Goal: Task Accomplishment & Management: Manage account settings

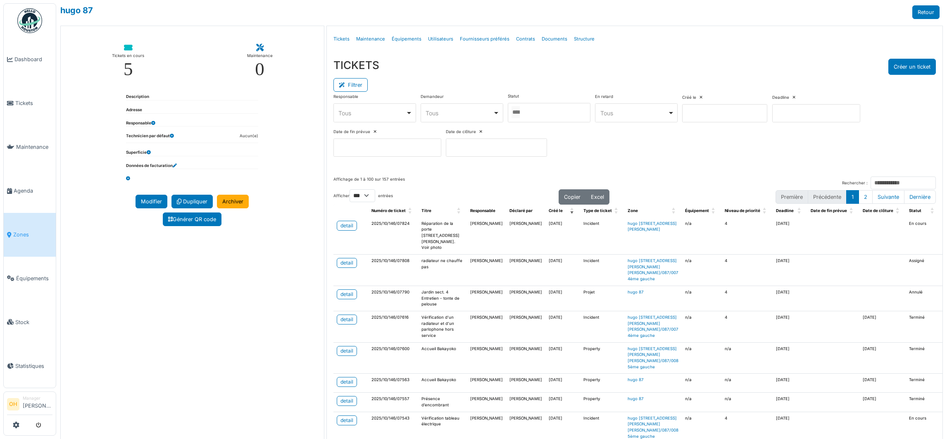
select select "***"
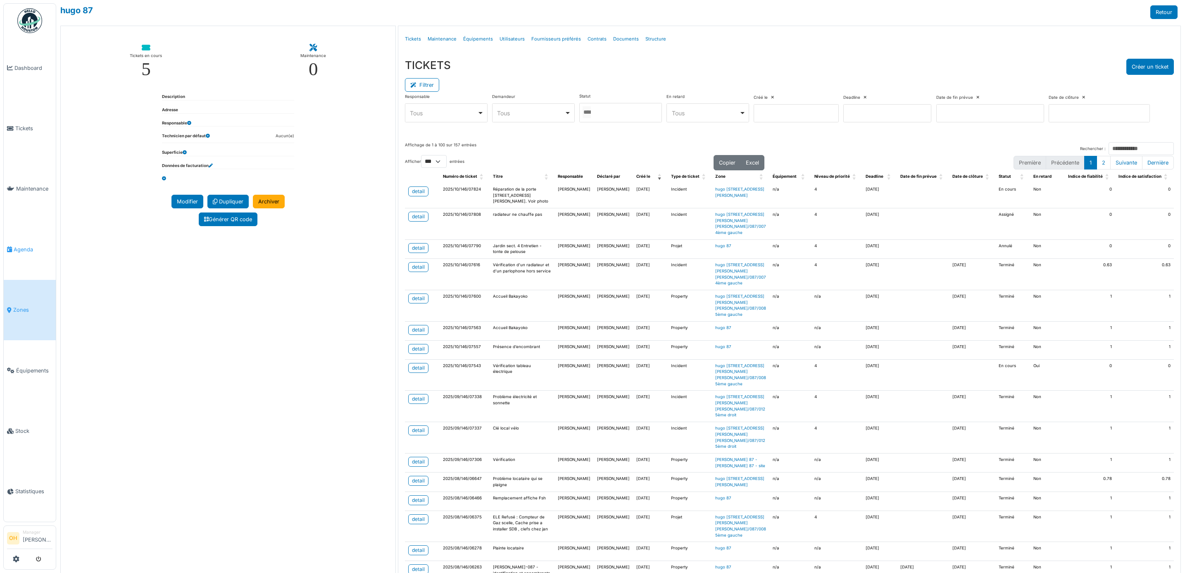
click at [14, 245] on span "Agenda" at bounding box center [33, 249] width 39 height 8
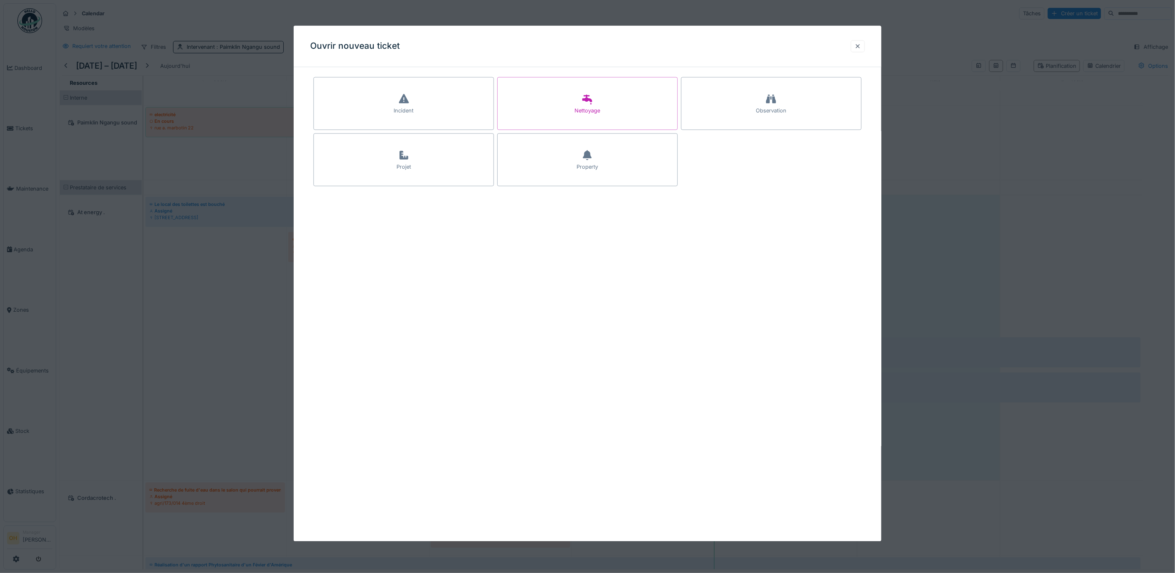
click at [861, 44] on div at bounding box center [858, 46] width 7 height 8
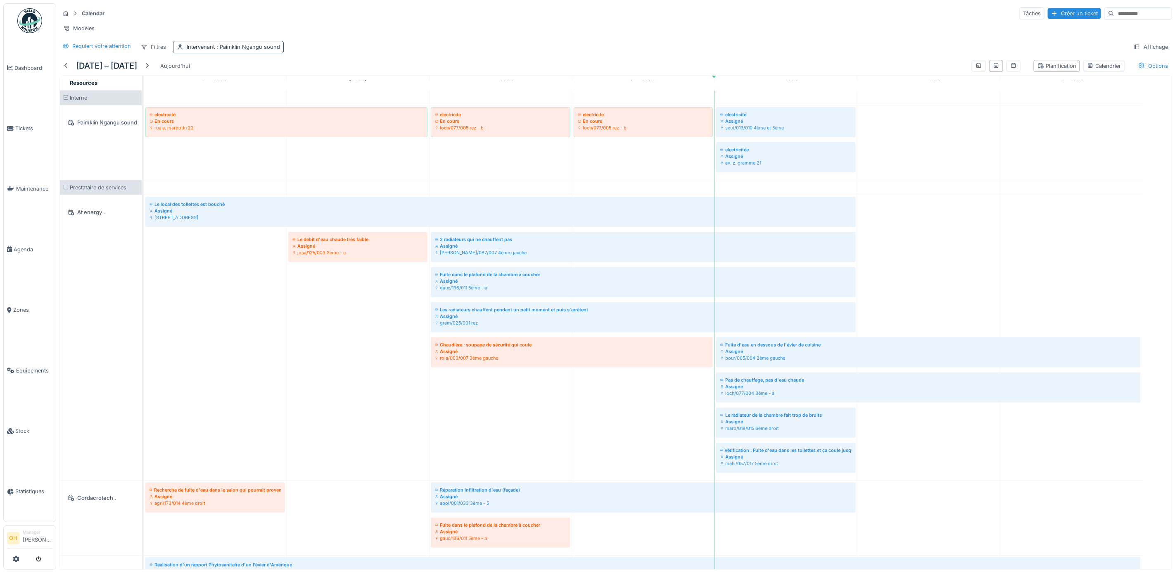
click at [265, 52] on div "Intervenant : Paimklin Ngangu sound" at bounding box center [228, 47] width 111 height 12
click at [250, 100] on icon at bounding box center [251, 101] width 7 height 6
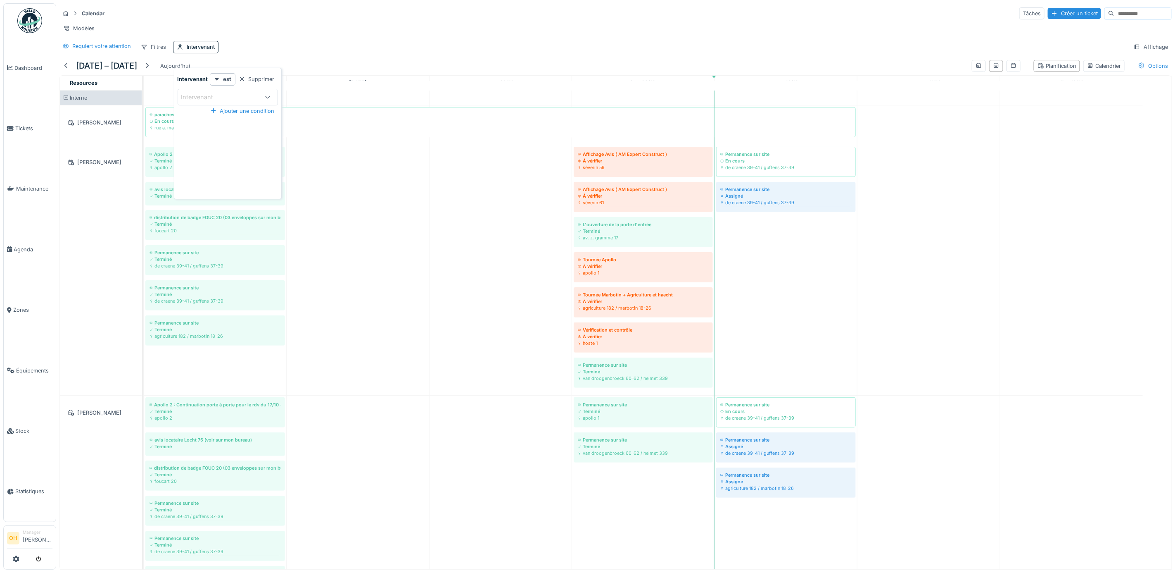
click at [446, 53] on div "Requiert votre attention Filtres Intervenant Affichage" at bounding box center [615, 47] width 1113 height 12
click at [197, 50] on div "Calendar Tâches Créer un ticket Modèles Requiert votre attention Filtres Interv…" at bounding box center [615, 29] width 1119 height 53
click at [196, 51] on div "Intervenant" at bounding box center [201, 47] width 28 height 8
click at [216, 95] on div "Intervenant" at bounding box center [203, 97] width 44 height 9
type input "****"
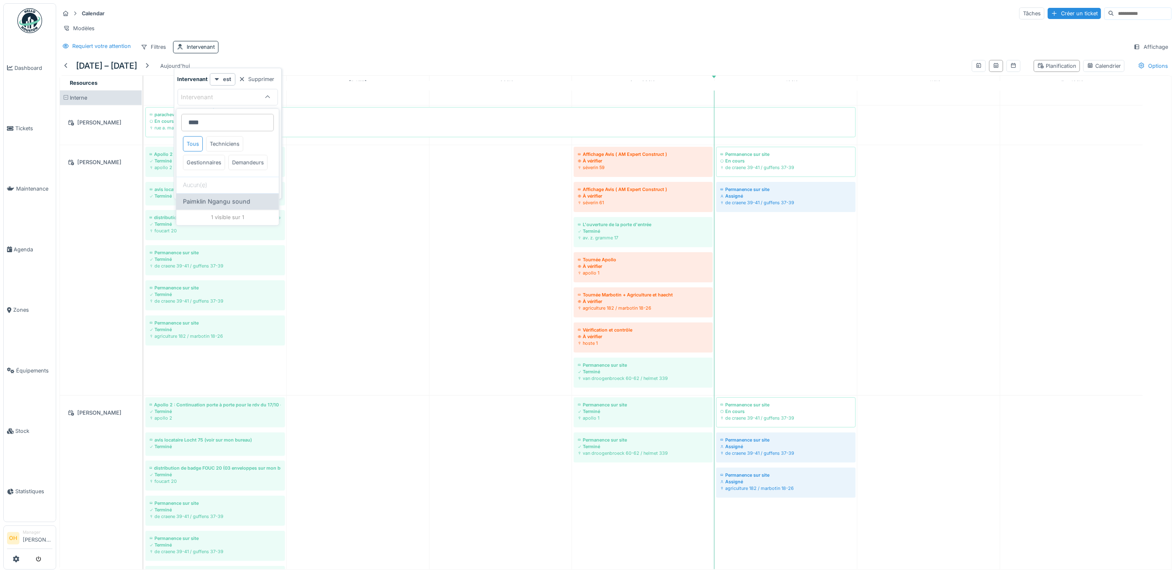
click at [238, 210] on div "Paimklin Ngangu sound" at bounding box center [227, 201] width 102 height 17
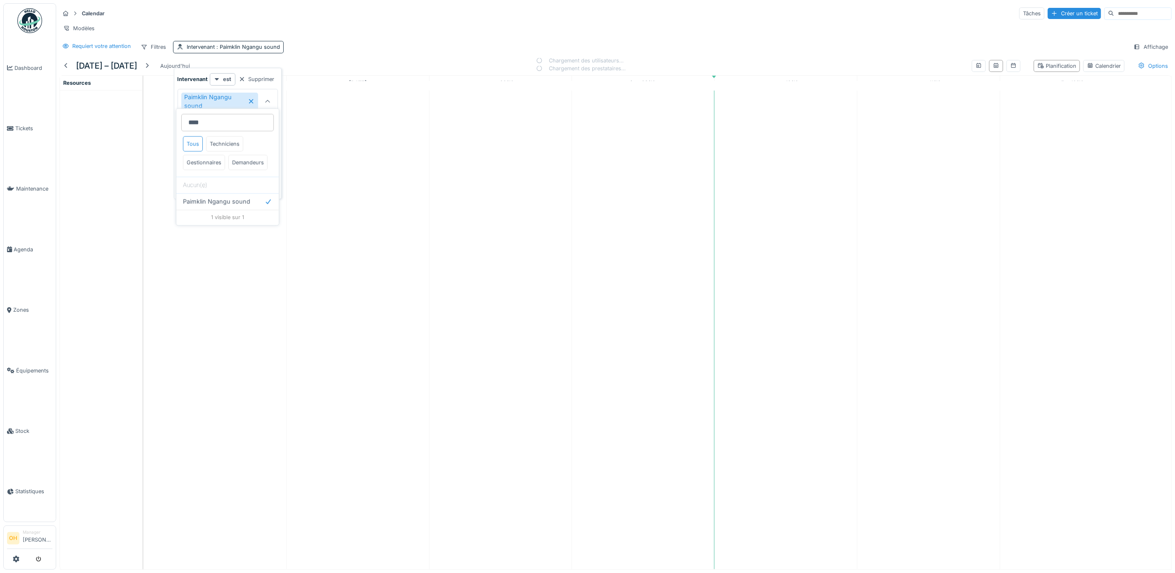
type input "****"
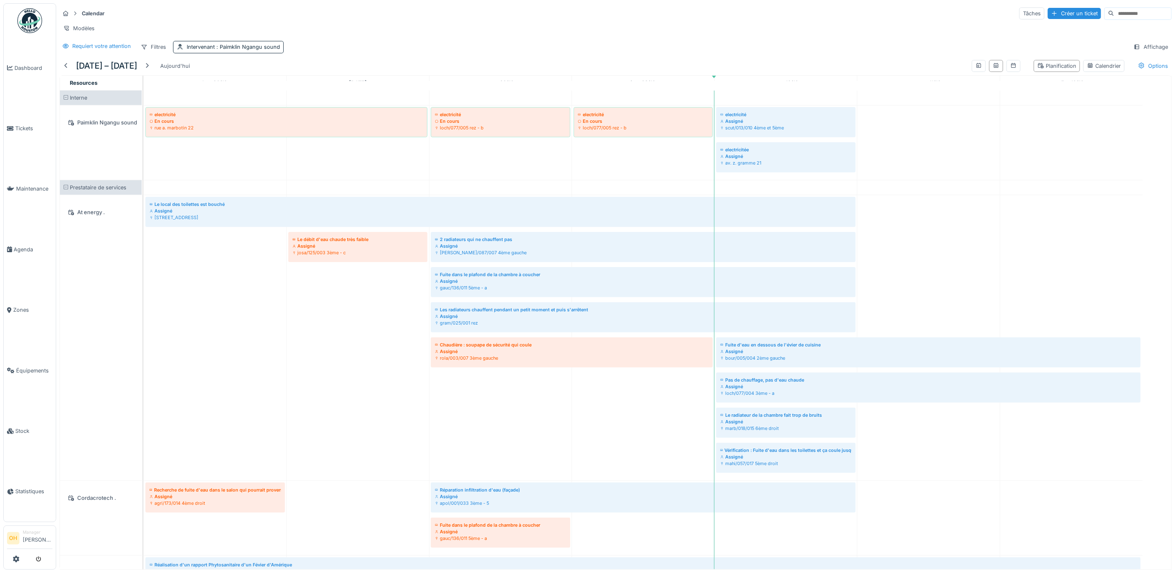
click at [64, 190] on span at bounding box center [65, 187] width 5 height 5
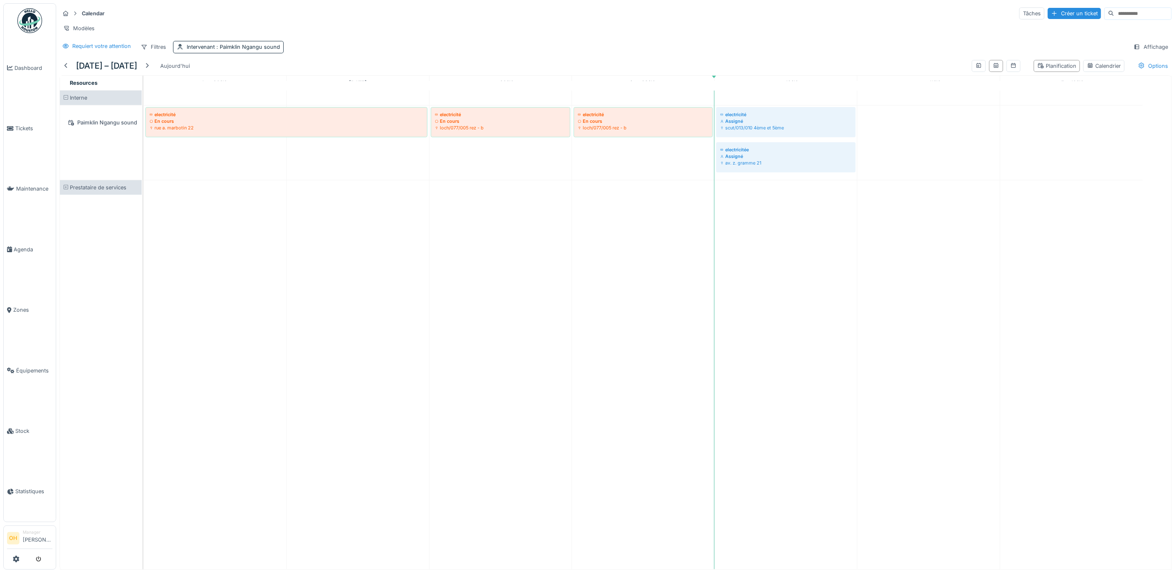
click at [466, 45] on div "Calendar Tâches Créer un ticket Modèles Requiert votre attention Filtres Interv…" at bounding box center [615, 29] width 1119 height 53
click at [240, 48] on div "Calendar Tâches Créer un ticket Modèles Requiert votre attention Filtres Interv…" at bounding box center [615, 29] width 1119 height 53
click at [240, 51] on div "Intervenant : Paimklin Ngangu sound" at bounding box center [233, 47] width 93 height 8
click at [251, 100] on icon at bounding box center [251, 101] width 7 height 6
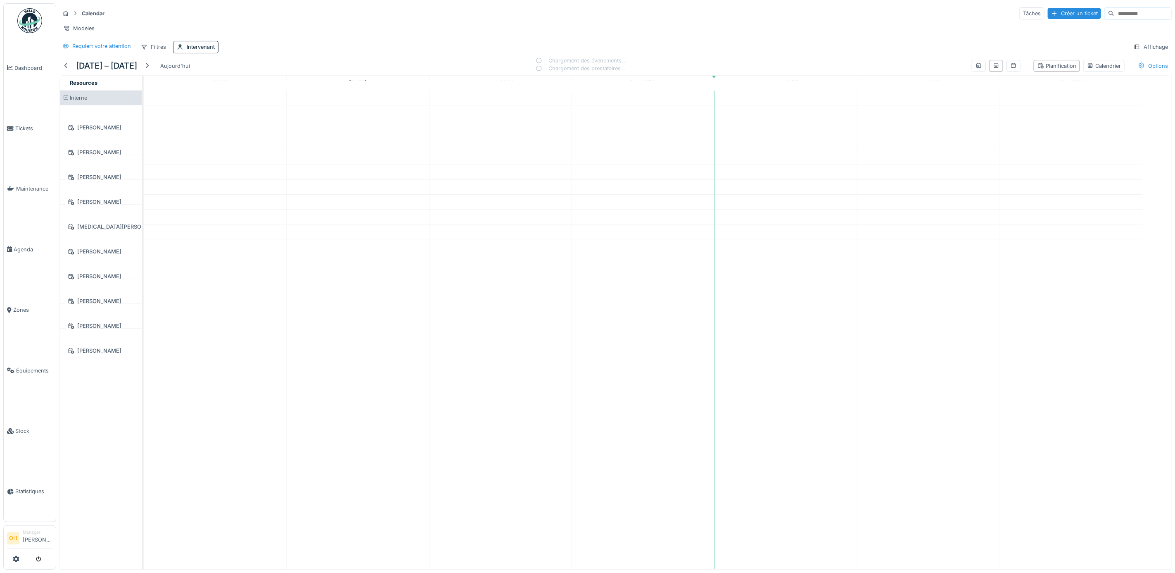
click at [371, 29] on div "Modèles" at bounding box center [615, 28] width 1113 height 12
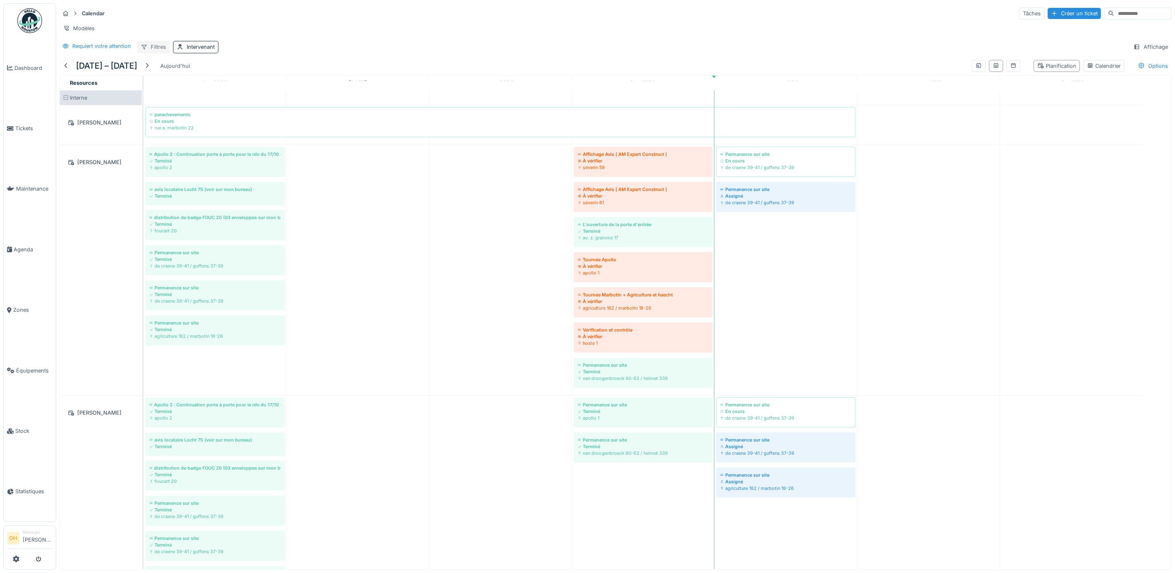
click at [150, 53] on div "Filtres" at bounding box center [153, 47] width 33 height 12
click at [162, 152] on div "Responsable" at bounding box center [177, 149] width 74 height 12
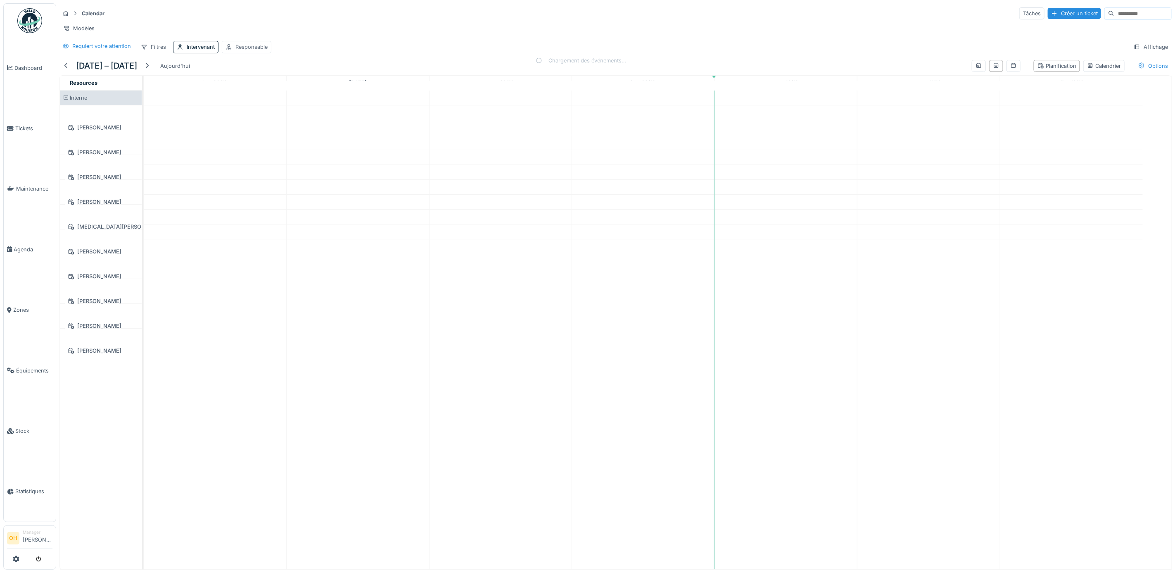
click at [253, 51] on div "Responsable" at bounding box center [251, 47] width 32 height 8
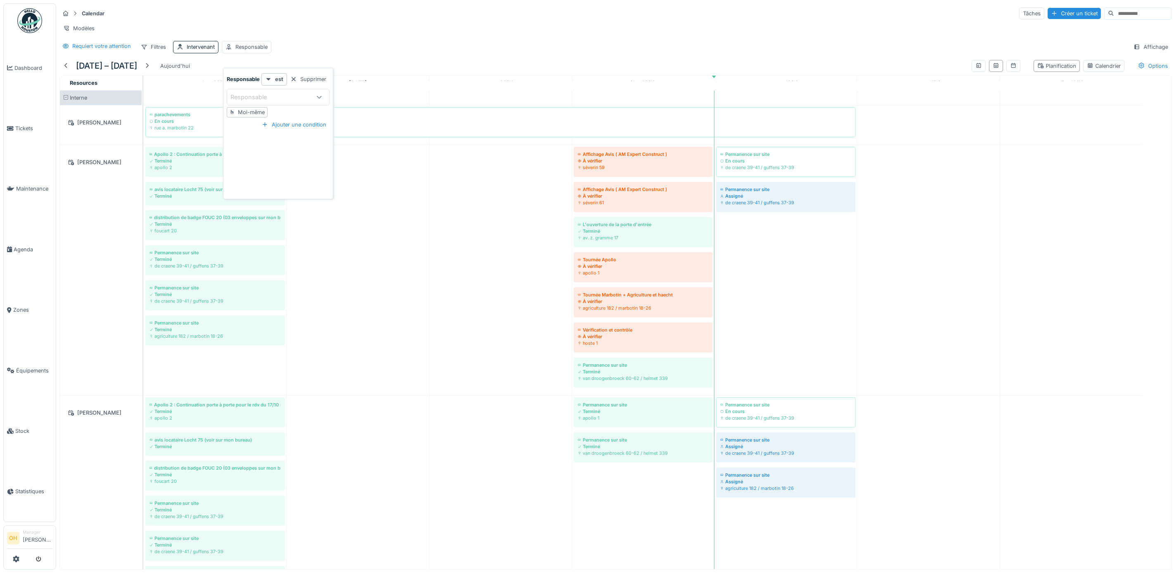
click at [262, 94] on div "Responsable" at bounding box center [255, 97] width 48 height 9
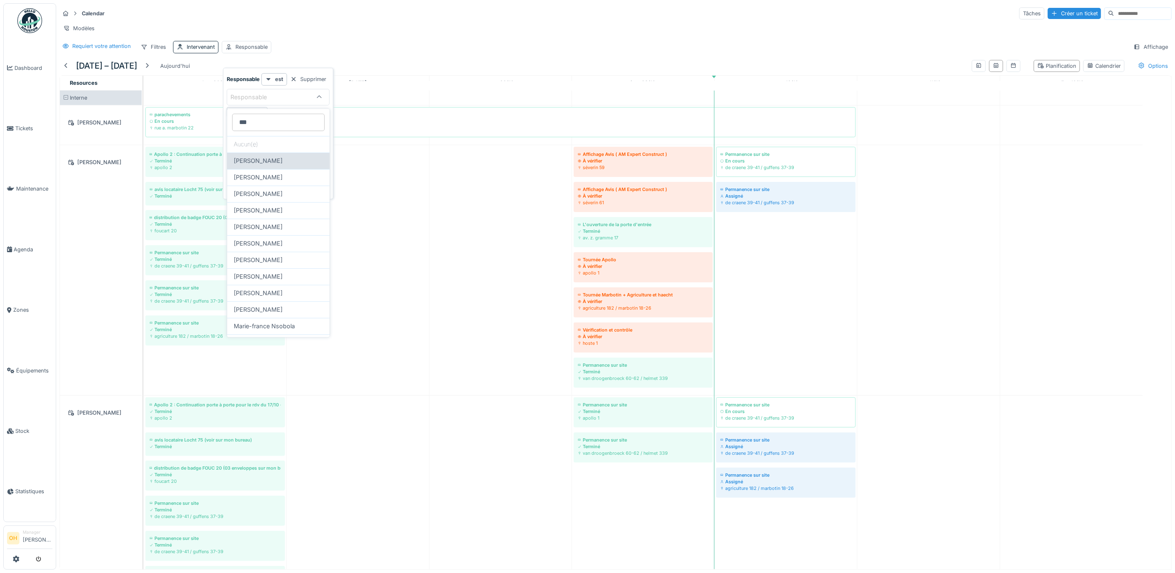
type input "***"
click at [294, 165] on div "[PERSON_NAME]" at bounding box center [278, 161] width 89 height 9
type input "****"
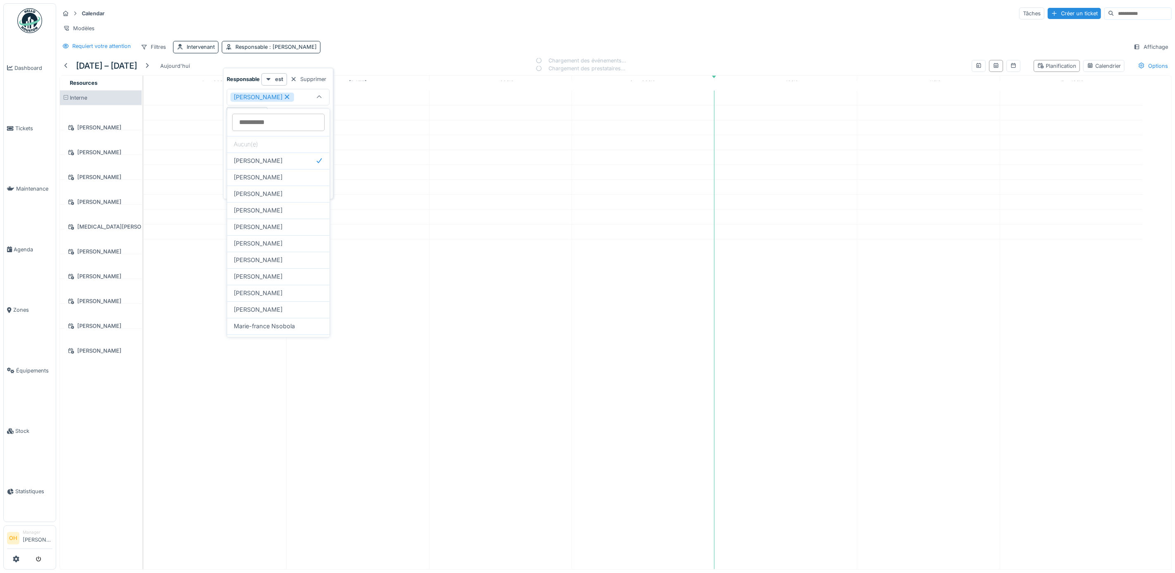
click at [401, 51] on div "Requiert votre attention Filtres Intervenant Responsable : Françoise Philippe A…" at bounding box center [615, 47] width 1113 height 12
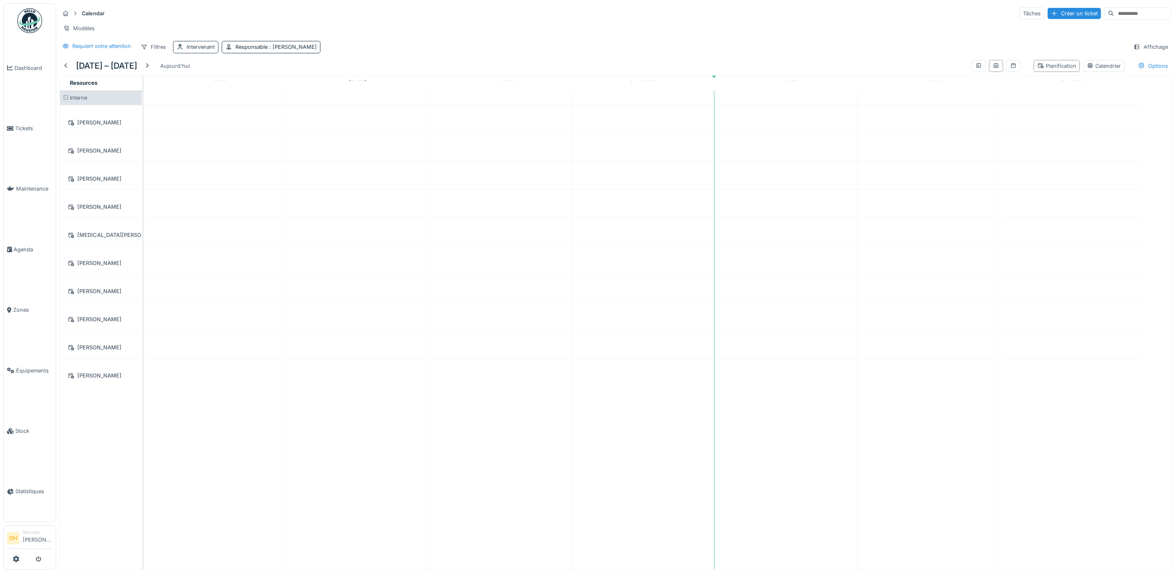
click at [183, 50] on icon at bounding box center [180, 46] width 7 height 5
click at [260, 77] on div "Supprimer" at bounding box center [256, 79] width 43 height 11
click at [153, 53] on div "Filtres" at bounding box center [153, 47] width 33 height 12
click at [186, 165] on div "Les équipes" at bounding box center [177, 161] width 74 height 12
click at [310, 51] on div "Les équipes" at bounding box center [304, 47] width 30 height 8
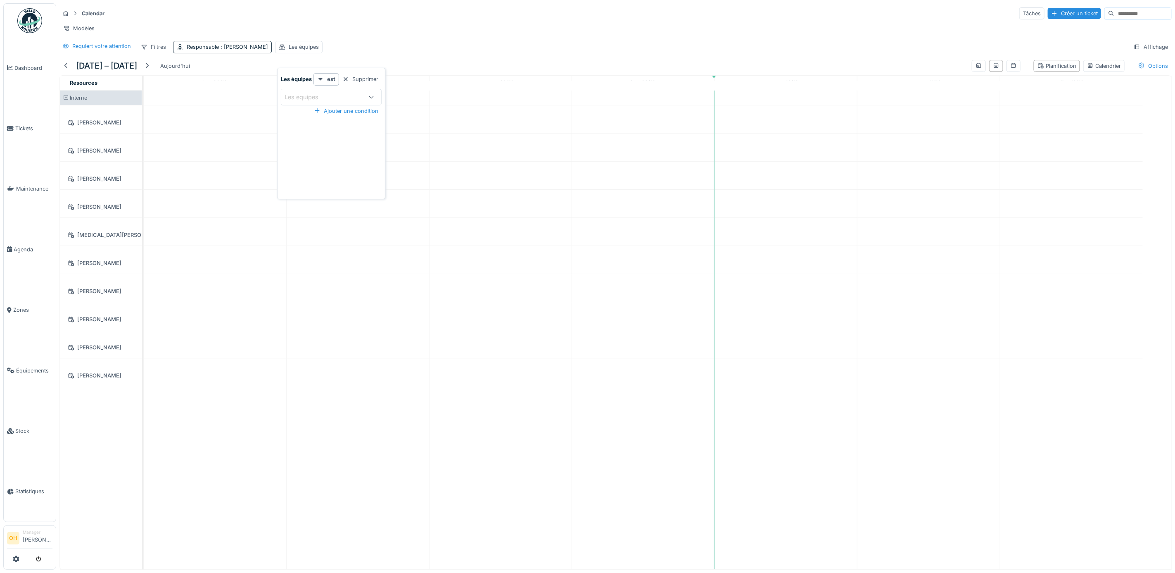
click at [325, 93] on div "Les équipes" at bounding box center [307, 97] width 45 height 9
click at [334, 162] on div "Dépannage" at bounding box center [331, 161] width 89 height 9
type input "***"
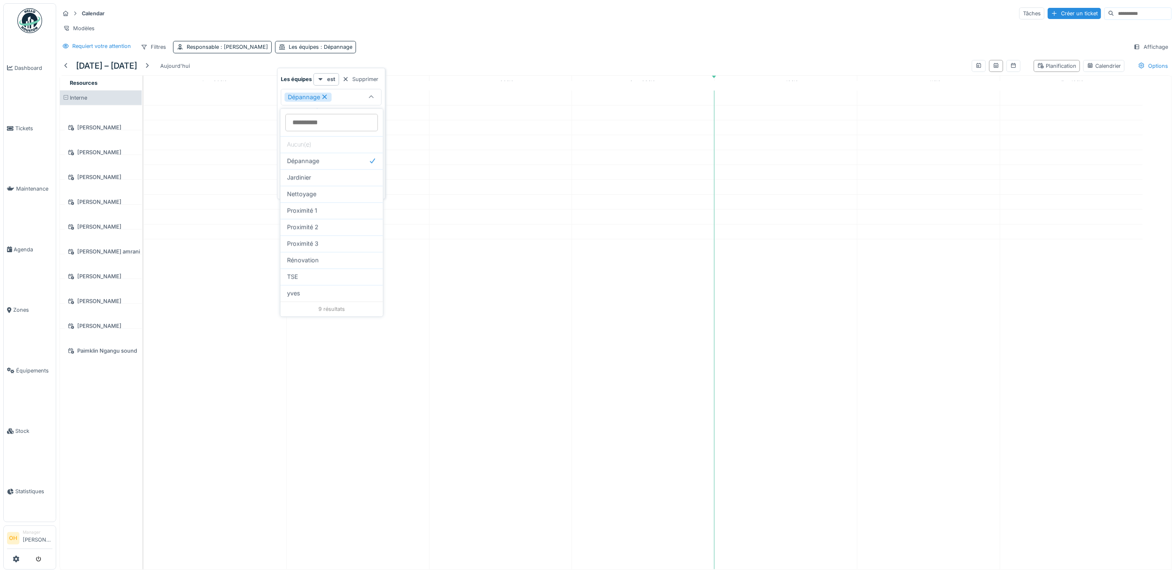
click at [471, 52] on div "Requiert votre attention Filtres Responsable : Françoise Philippe Les équipes :…" at bounding box center [615, 47] width 1113 height 12
click at [937, 68] on icon at bounding box center [1014, 65] width 7 height 5
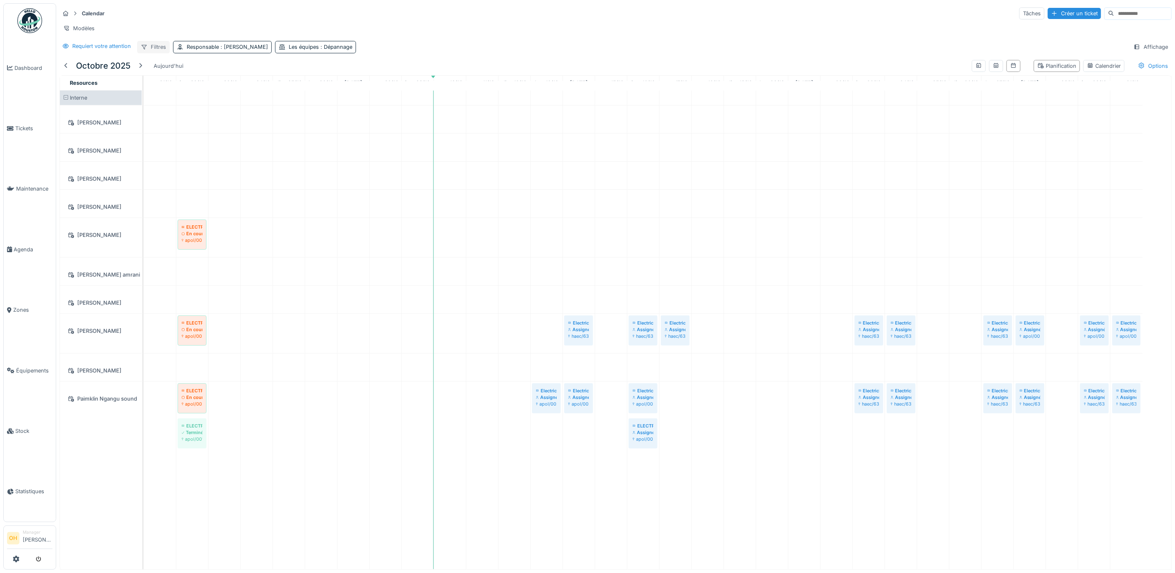
click at [160, 52] on div "Filtres" at bounding box center [153, 47] width 33 height 12
click at [147, 50] on icon at bounding box center [144, 46] width 7 height 5
click at [560, 53] on div "Requiert votre attention Filtres Responsable : Françoise Philippe Les équipes :…" at bounding box center [615, 47] width 1113 height 12
click at [195, 230] on div "ELECTRICITE" at bounding box center [192, 226] width 21 height 7
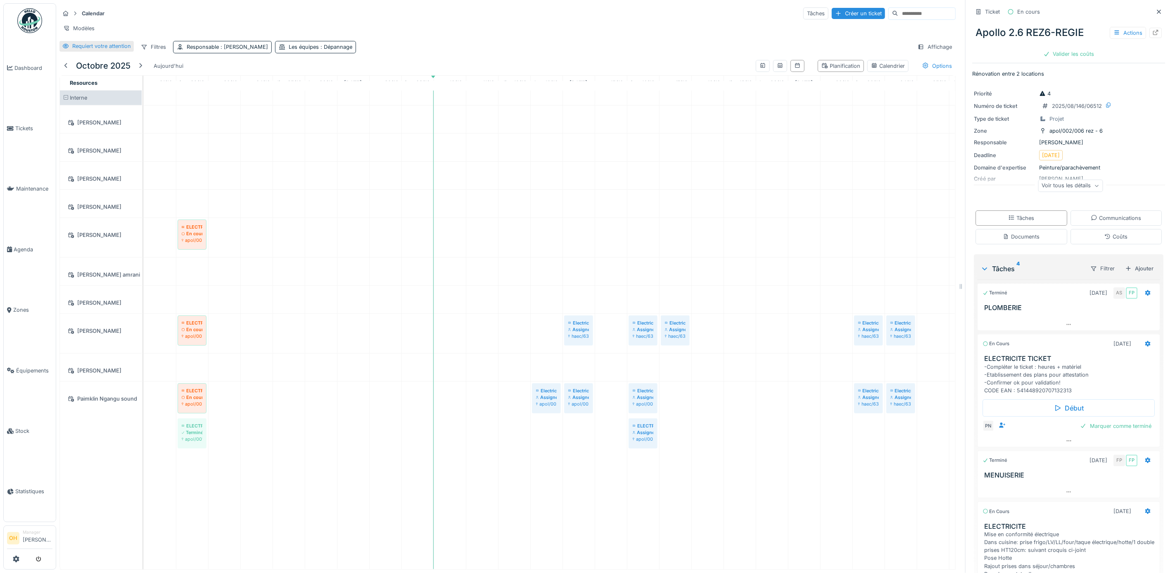
click at [74, 51] on div "Requiert votre attention" at bounding box center [96, 46] width 74 height 10
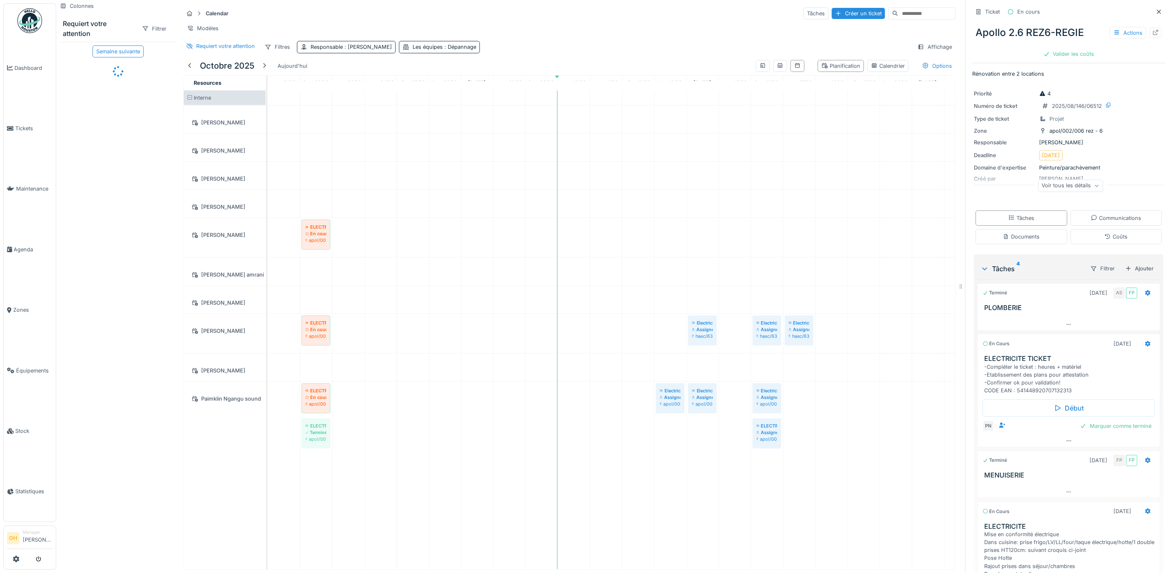
click at [142, 21] on div "Filtrer" at bounding box center [154, 28] width 38 height 15
click at [143, 26] on div "Filtrer" at bounding box center [154, 29] width 32 height 12
click at [166, 101] on div "Responsable" at bounding box center [165, 96] width 69 height 12
click at [84, 46] on div "Responsable" at bounding box center [89, 48] width 32 height 8
click at [123, 88] on div "Responsable" at bounding box center [106, 87] width 79 height 9
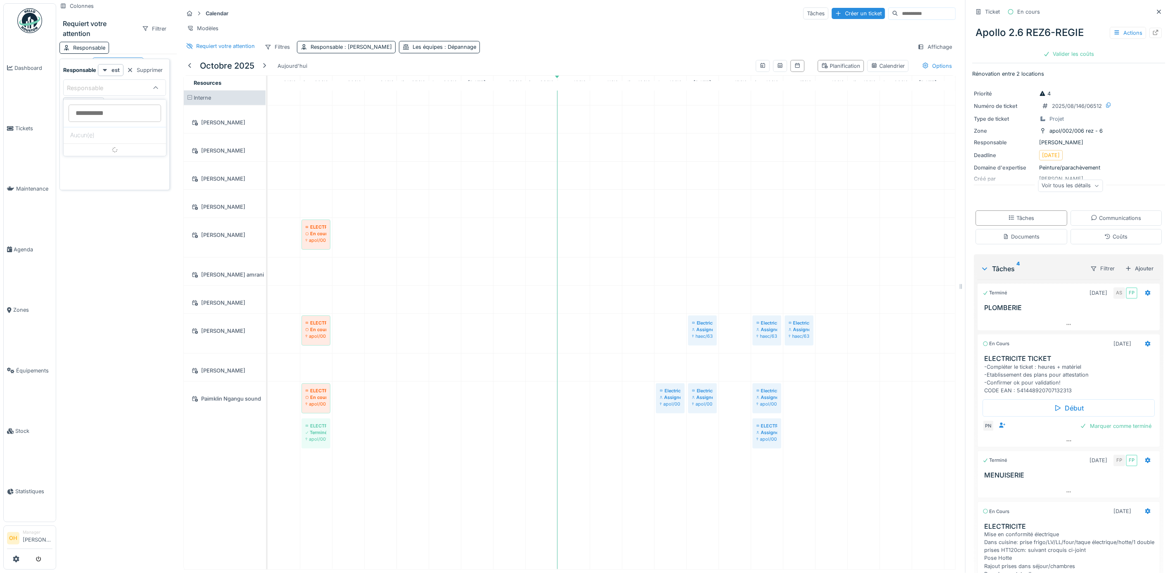
click at [86, 78] on div "Responsable est Supprimer Responsable Moi-même" at bounding box center [114, 86] width 103 height 45
click at [82, 99] on div "Moi-même" at bounding box center [83, 102] width 41 height 10
type input "****"
click at [113, 30] on div "Requiert votre attention" at bounding box center [99, 29] width 72 height 20
click at [937, 12] on div at bounding box center [1159, 12] width 12 height 10
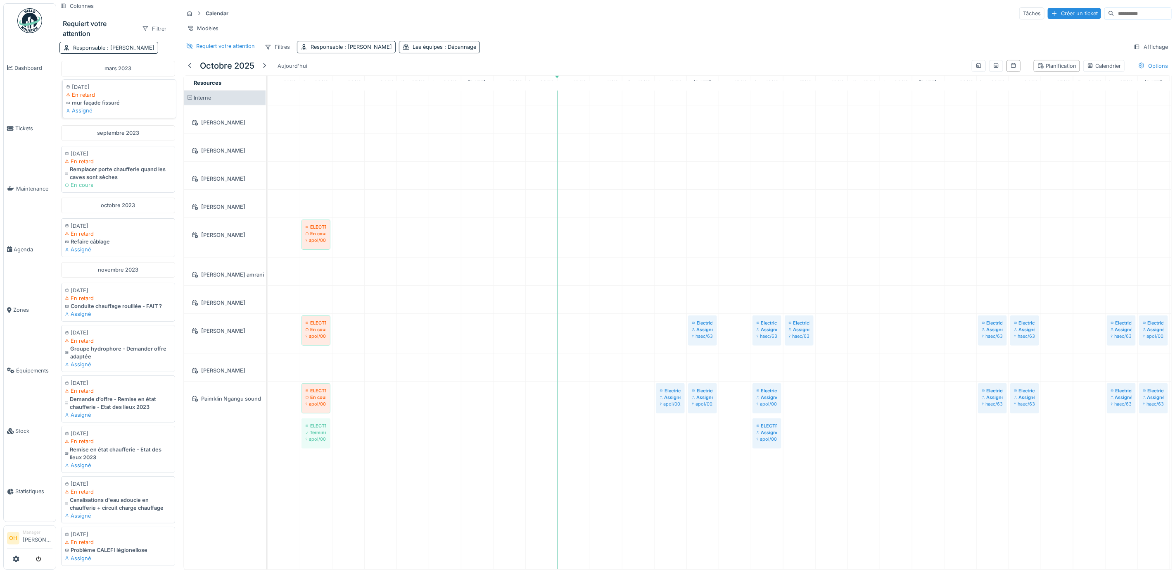
click at [114, 107] on div "Assigné" at bounding box center [119, 111] width 107 height 8
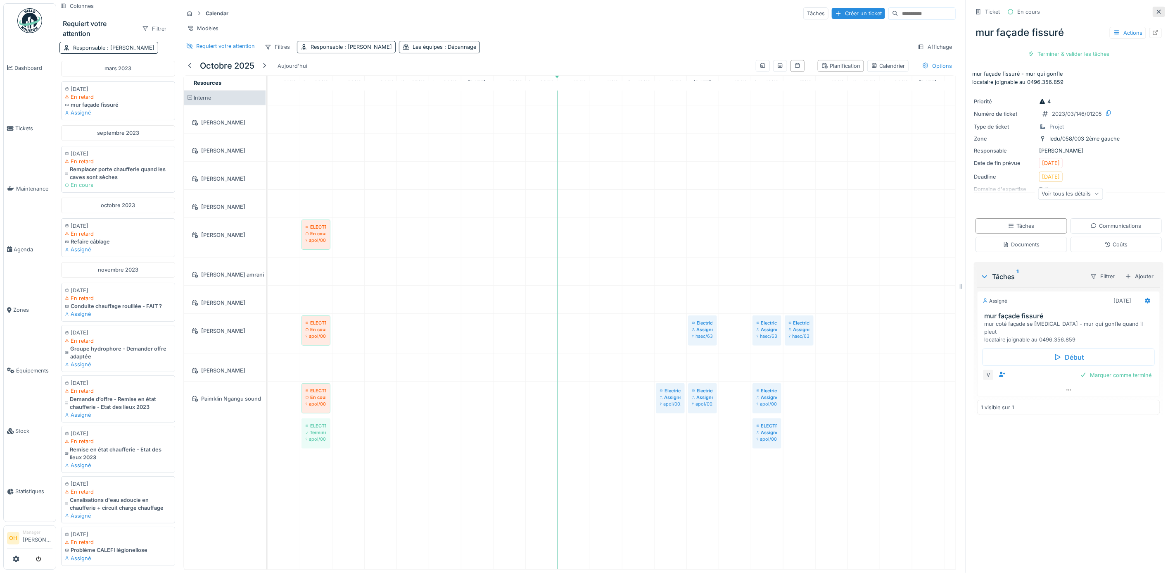
click at [937, 13] on icon at bounding box center [1159, 11] width 7 height 5
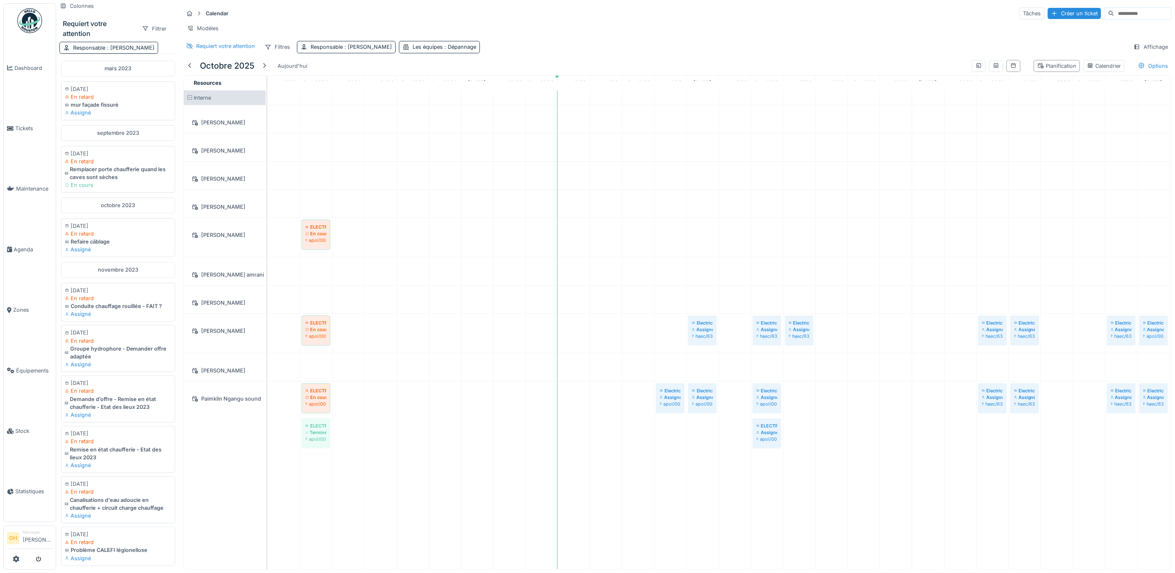
scroll to position [9, 0]
click at [227, 49] on div "Requiert votre attention" at bounding box center [225, 46] width 59 height 8
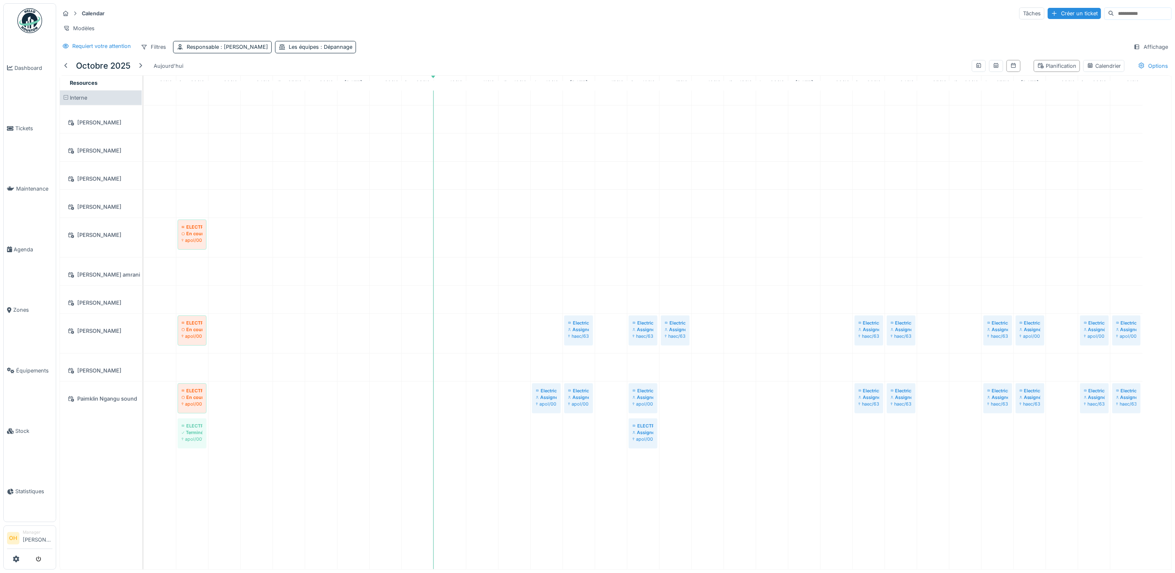
click at [520, 51] on div "Requiert votre attention Filtres Responsable : Françoise Philippe Les équipes :…" at bounding box center [615, 47] width 1113 height 12
drag, startPoint x: 222, startPoint y: 44, endPoint x: 429, endPoint y: 67, distance: 208.7
click at [222, 43] on div "Responsable : Françoise Philippe" at bounding box center [222, 47] width 99 height 12
click at [261, 74] on div "Supprimer" at bounding box center [259, 79] width 43 height 11
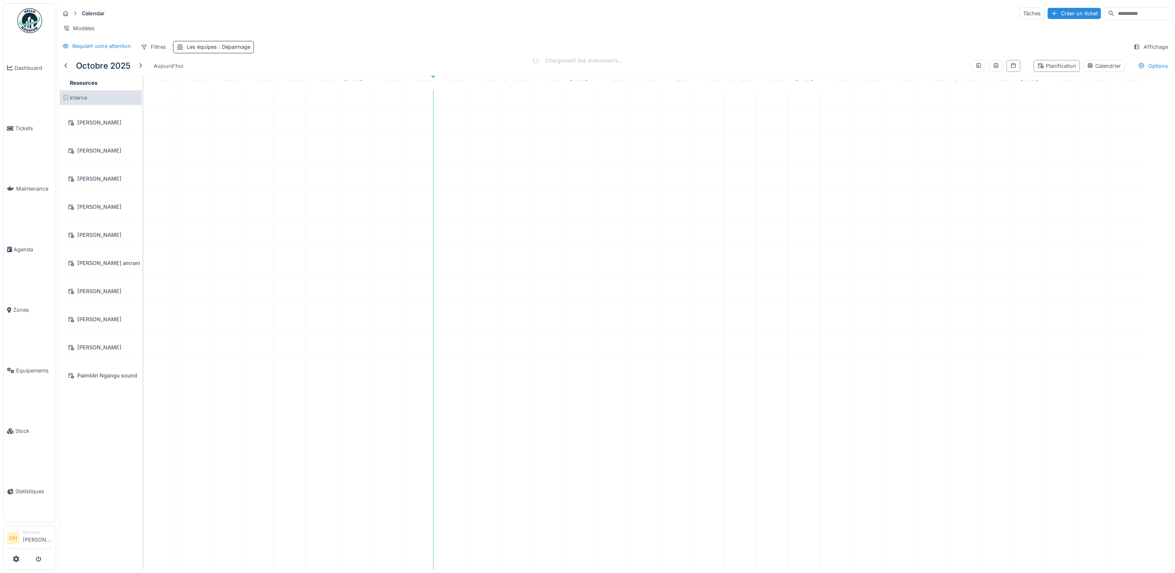
click at [240, 47] on span ": Dépannage" at bounding box center [233, 47] width 33 height 6
click at [247, 74] on div "Supprimer" at bounding box center [257, 79] width 43 height 11
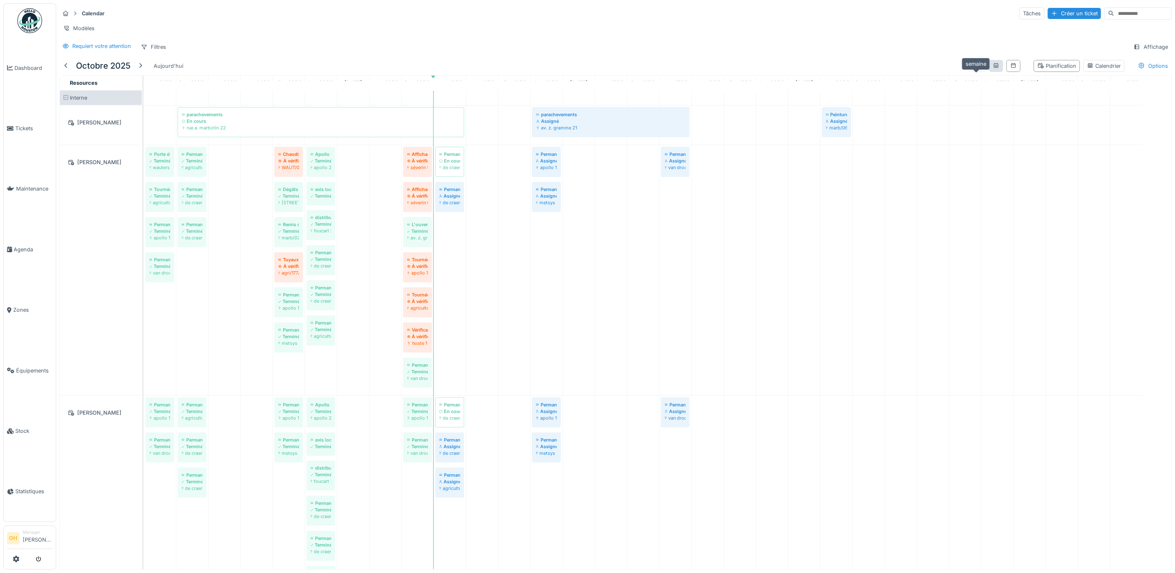
click at [937, 67] on icon at bounding box center [996, 65] width 5 height 5
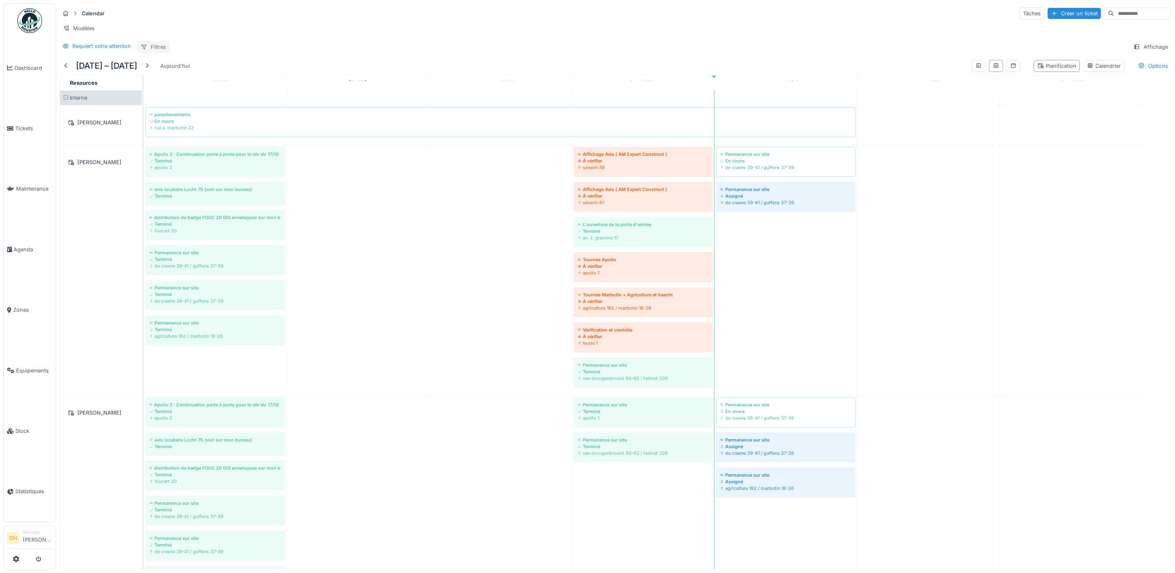
click at [156, 44] on div "Filtres" at bounding box center [153, 47] width 33 height 12
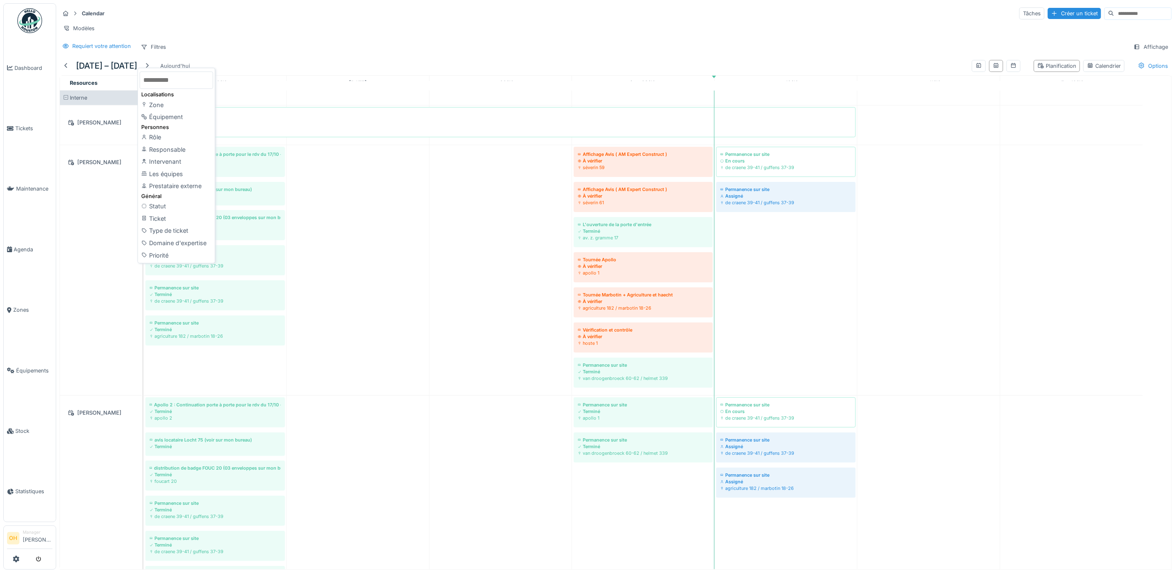
drag, startPoint x: 188, startPoint y: 136, endPoint x: 195, endPoint y: 13, distance: 123.7
click at [187, 143] on div "Responsable" at bounding box center [177, 149] width 74 height 12
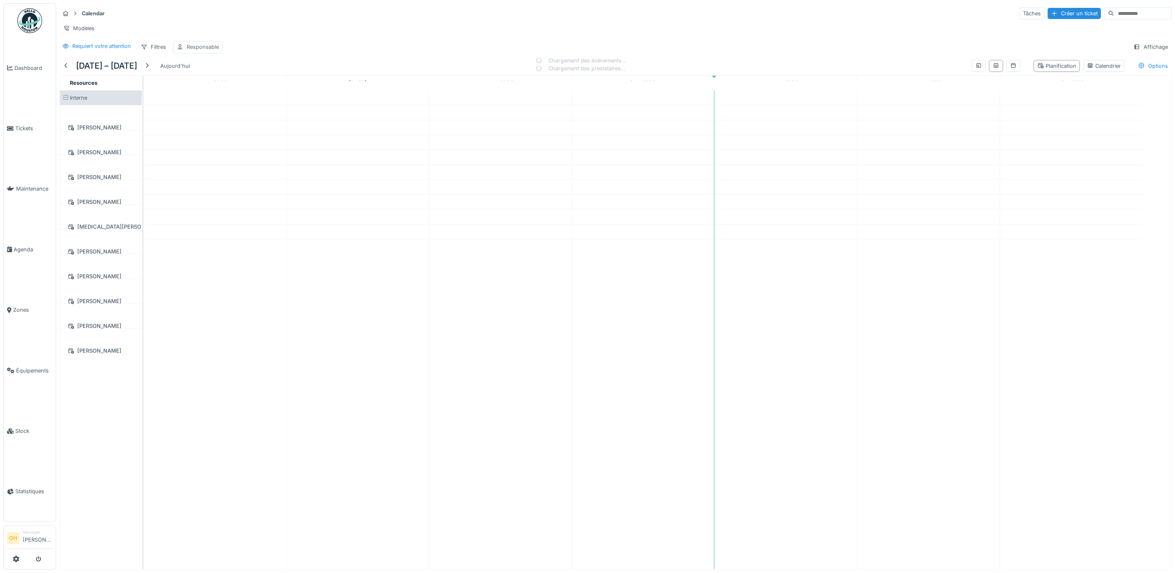
click at [200, 48] on div "Responsable" at bounding box center [203, 47] width 32 height 8
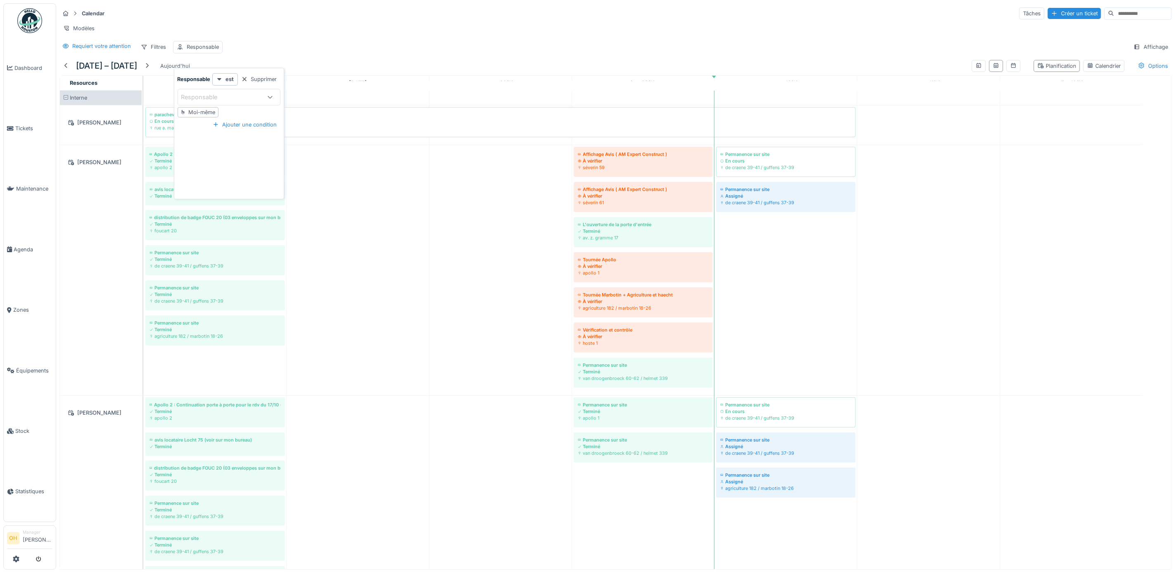
click at [212, 93] on div "Responsable" at bounding box center [205, 97] width 48 height 9
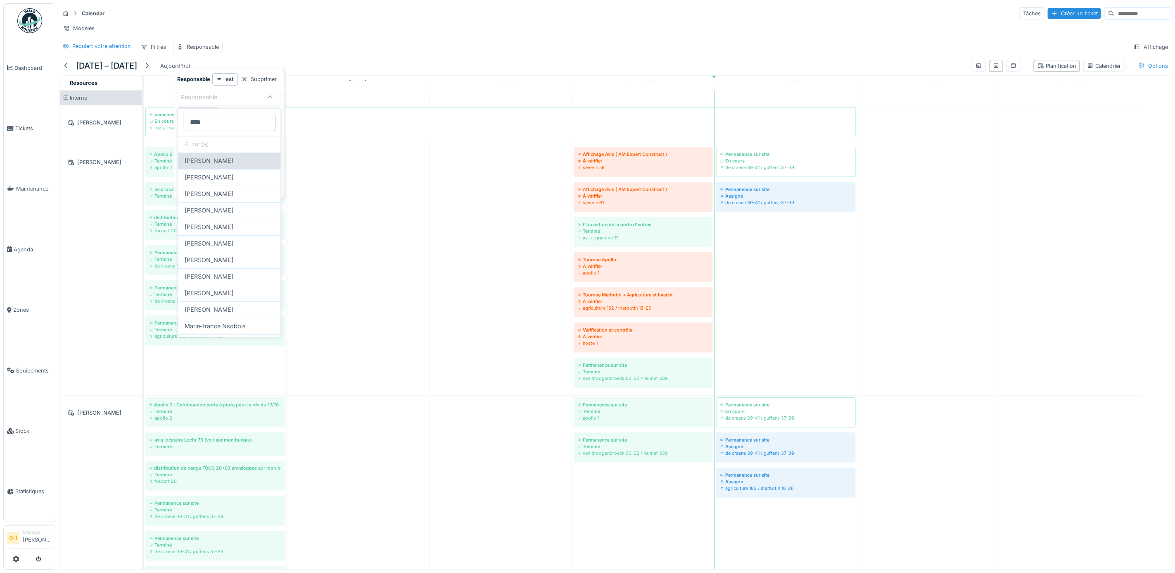
type input "****"
click at [233, 162] on span "[PERSON_NAME]" at bounding box center [209, 161] width 49 height 9
type input "****"
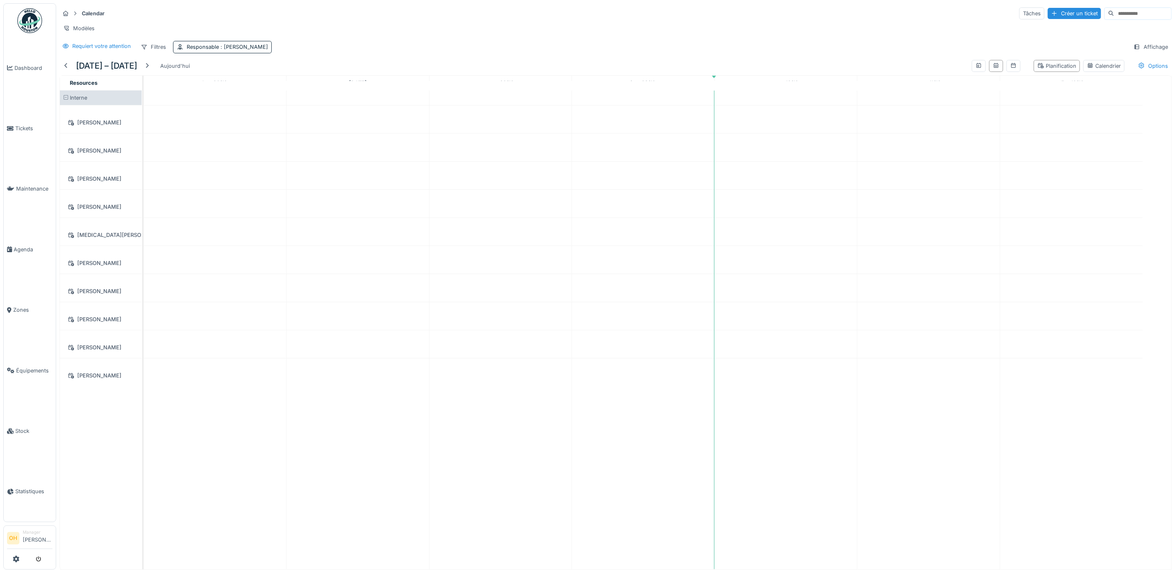
click at [326, 50] on div "Calendar Tâches Créer un ticket Modèles Requiert votre attention Filtres Respon…" at bounding box center [615, 29] width 1119 height 53
click at [155, 53] on div "Filtres" at bounding box center [153, 47] width 33 height 12
click at [180, 157] on div "Les équipes" at bounding box center [177, 161] width 74 height 12
click at [315, 51] on div "Les équipes" at bounding box center [304, 47] width 30 height 8
click at [335, 95] on div "Les équipes" at bounding box center [323, 97] width 77 height 9
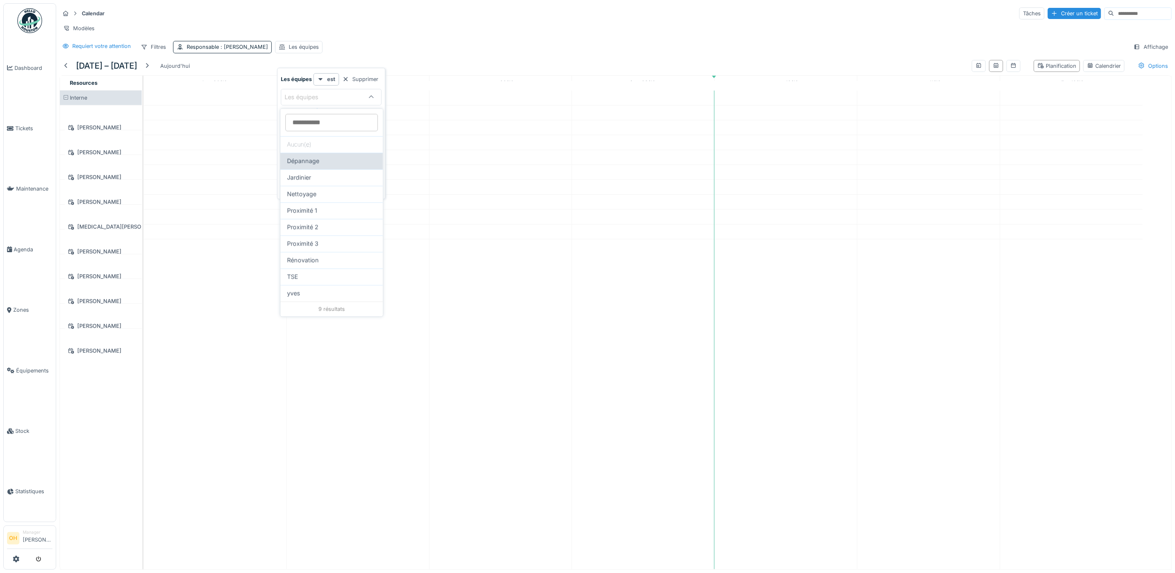
click at [317, 162] on span "Dépannage" at bounding box center [303, 161] width 32 height 9
type input "***"
click at [487, 50] on div "Calendar Tâches Créer un ticket Modèles Requiert votre attention Filtres Respon…" at bounding box center [615, 29] width 1119 height 53
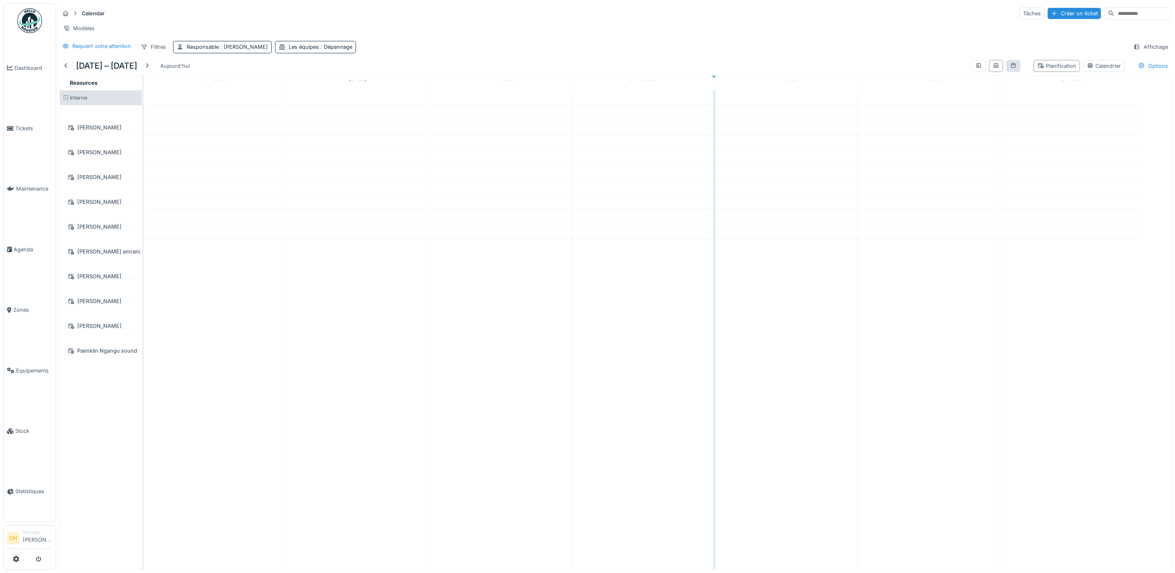
click at [937, 72] on div at bounding box center [1014, 66] width 14 height 12
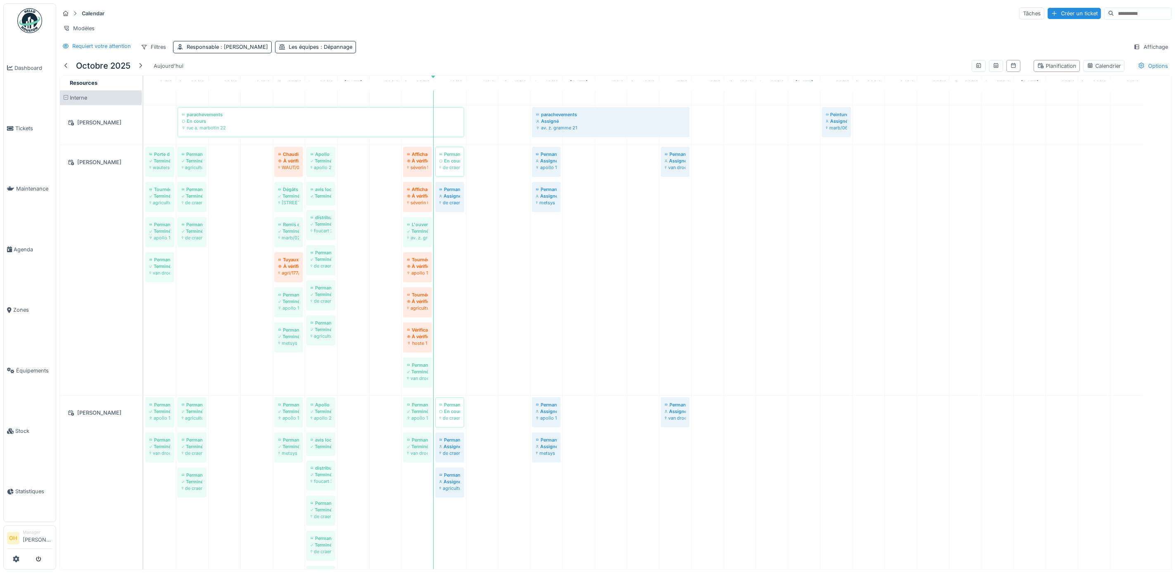
click at [559, 53] on div "Requiert votre attention Filtres Responsable : Françoise Philippe Les équipes :…" at bounding box center [615, 47] width 1113 height 12
click at [221, 51] on div "Responsable : Françoise Philippe" at bounding box center [227, 47] width 81 height 8
click at [240, 97] on icon at bounding box center [237, 97] width 5 height 5
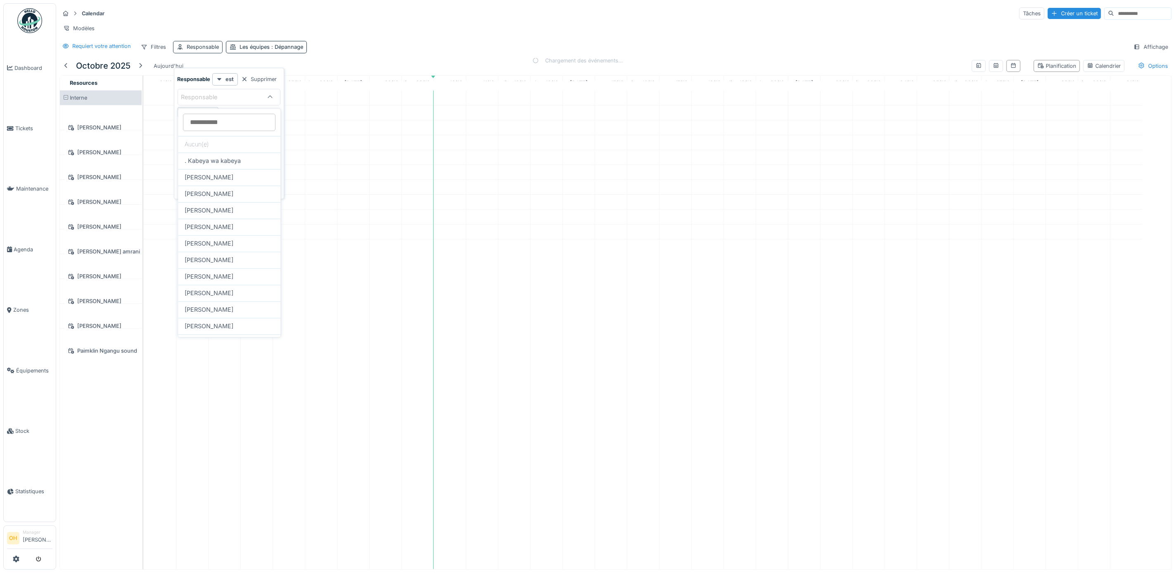
click at [198, 51] on div "Responsable" at bounding box center [203, 47] width 32 height 8
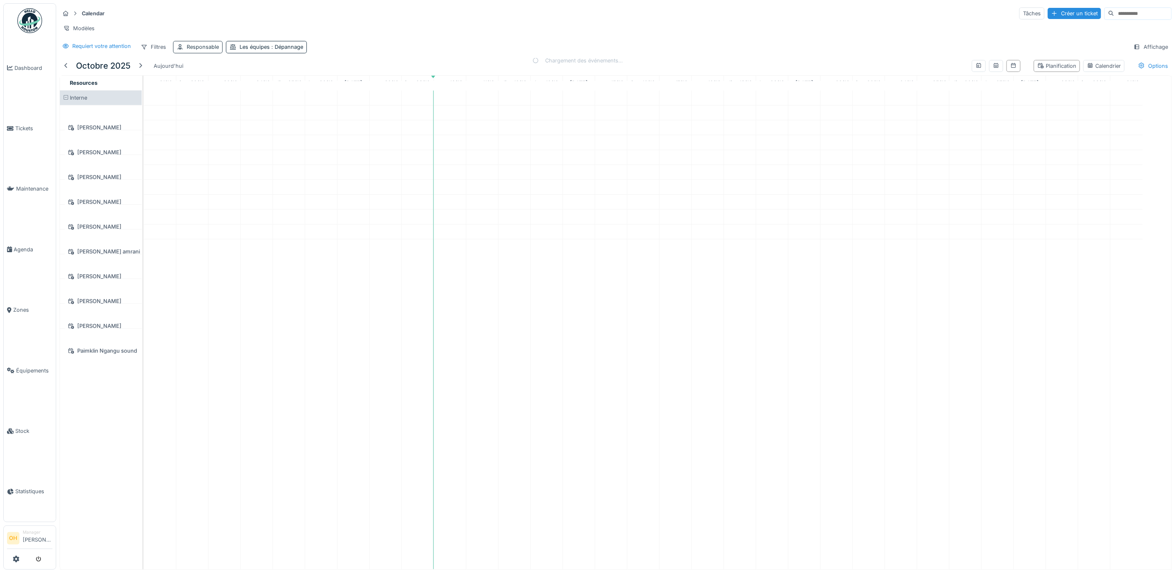
click at [207, 51] on div "Responsable" at bounding box center [203, 47] width 32 height 8
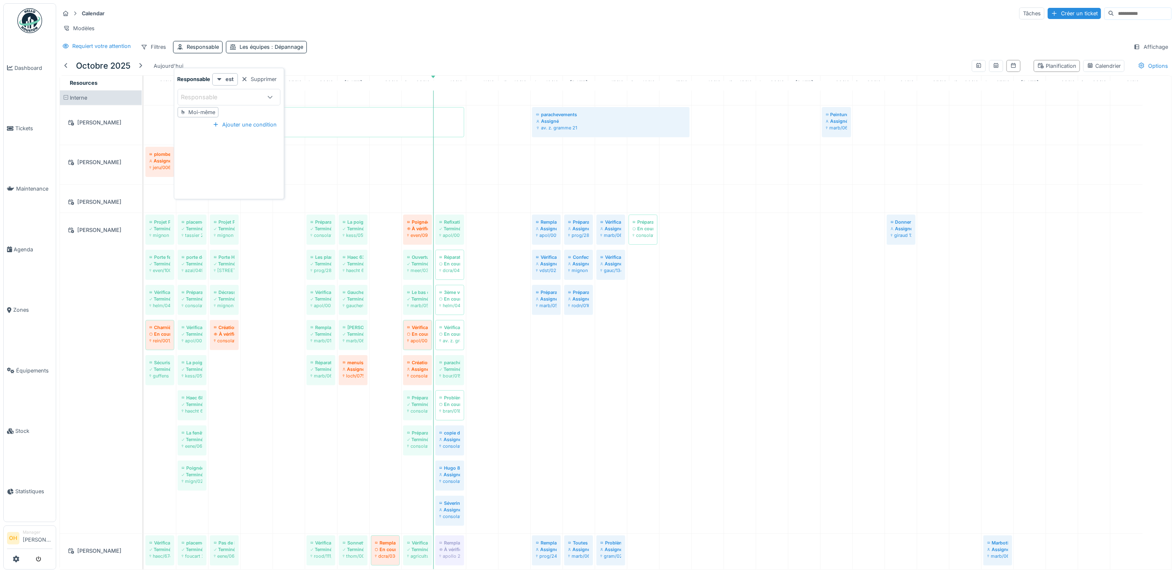
click at [212, 98] on div "Responsable" at bounding box center [205, 97] width 48 height 9
type input "*"
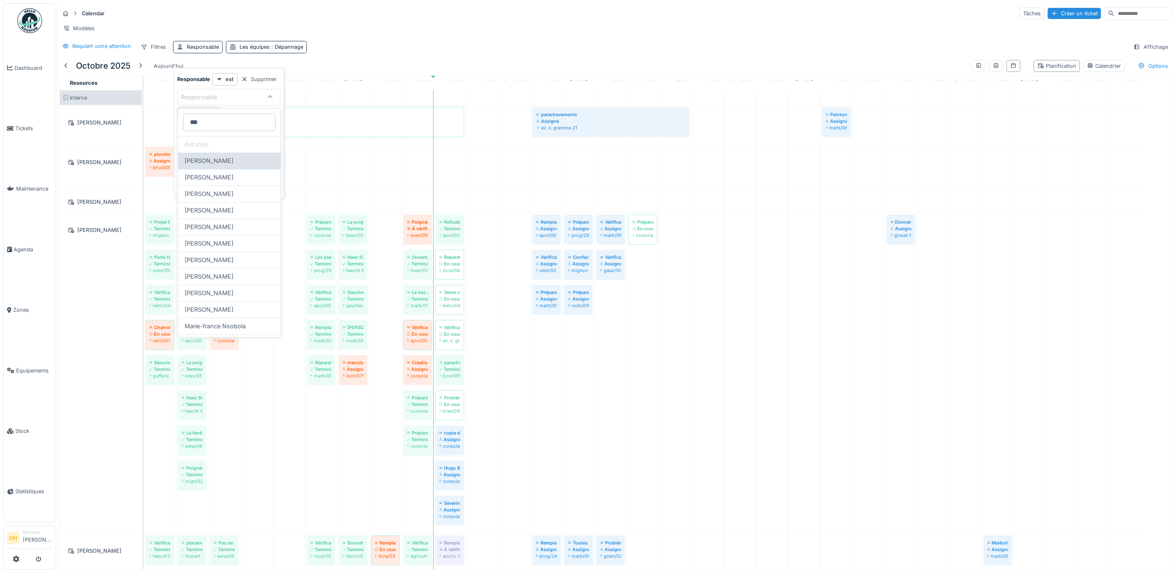
type input "***"
click at [221, 165] on span "[PERSON_NAME]" at bounding box center [209, 161] width 49 height 9
type input "****"
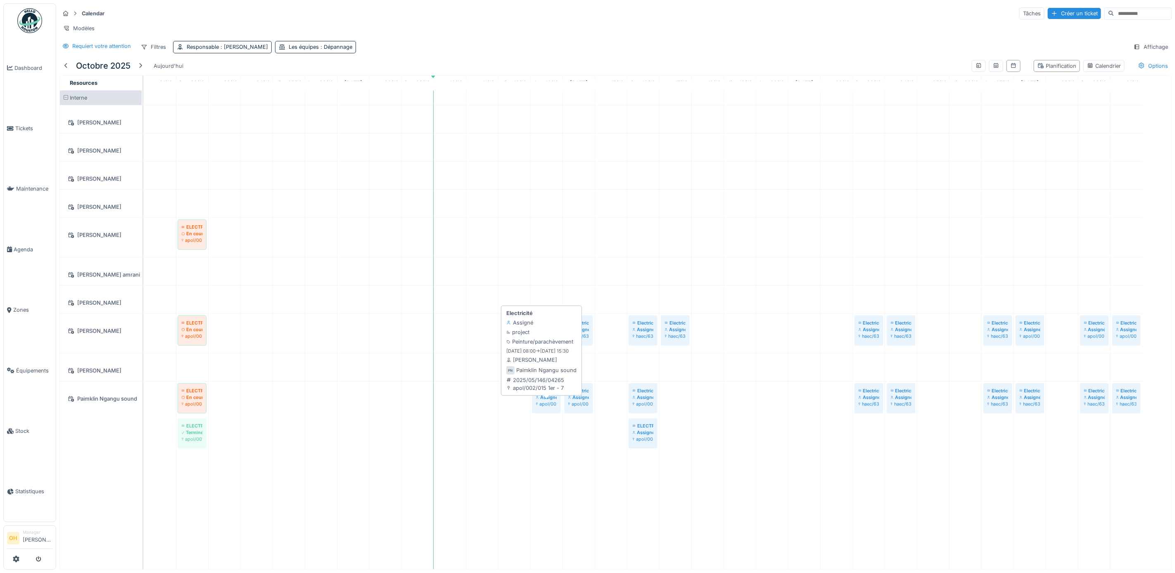
click at [547, 400] on div "Assigné" at bounding box center [546, 397] width 21 height 7
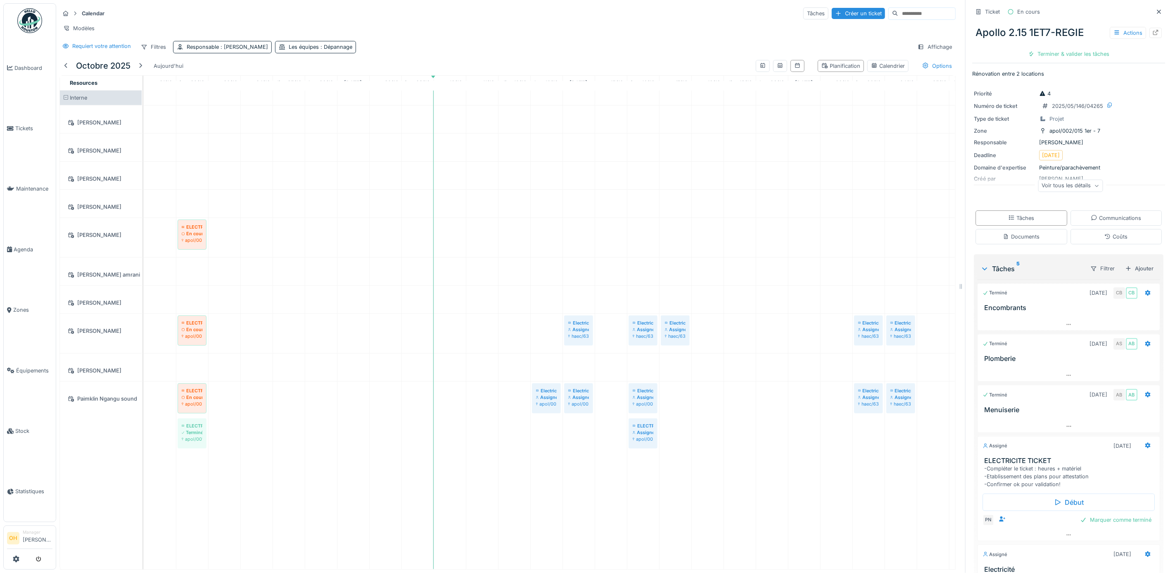
drag, startPoint x: 1134, startPoint y: 9, endPoint x: 1131, endPoint y: 17, distance: 8.7
click at [937, 9] on div at bounding box center [1159, 12] width 12 height 10
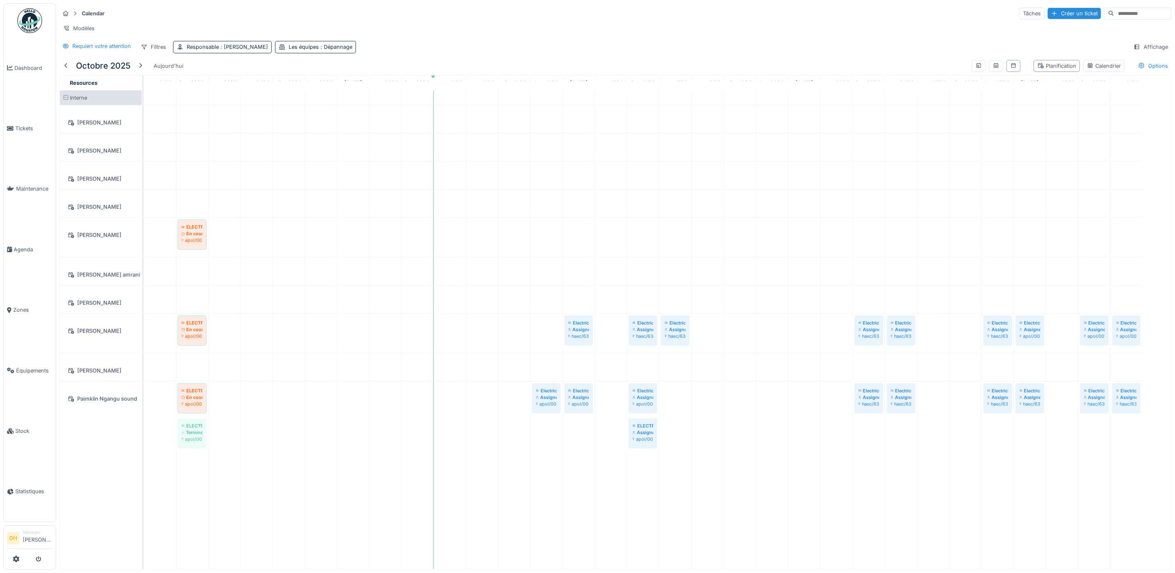
click at [594, 51] on div "Requiert votre attention Filtres Responsable : Françoise Philippe Les équipes :…" at bounding box center [615, 47] width 1113 height 12
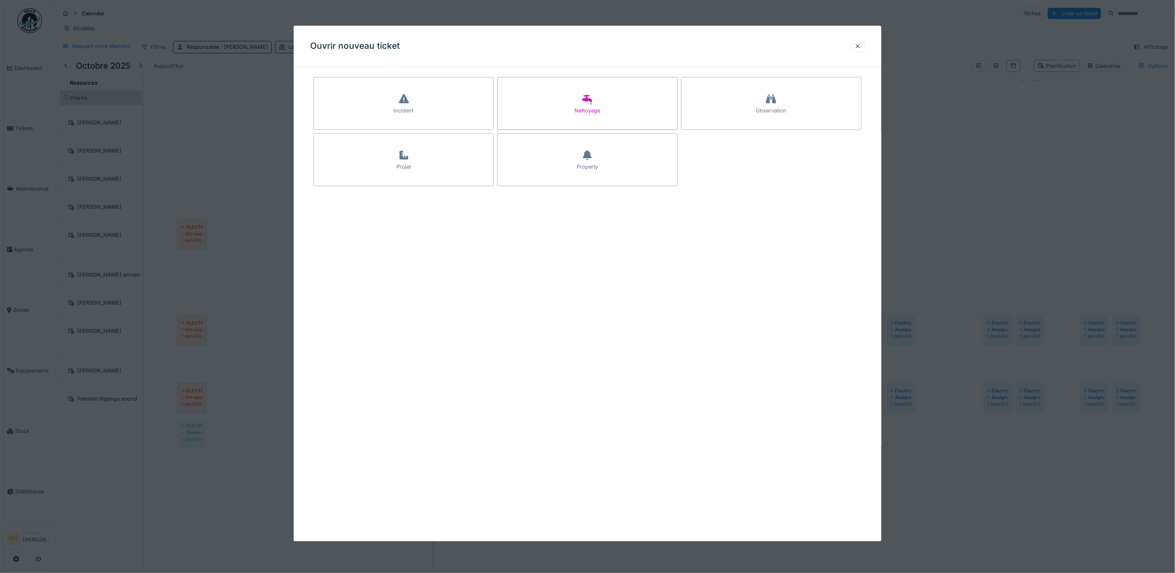
click at [863, 38] on div "Ouvrir nouveau ticket" at bounding box center [588, 46] width 588 height 41
click at [861, 46] on div at bounding box center [858, 46] width 7 height 8
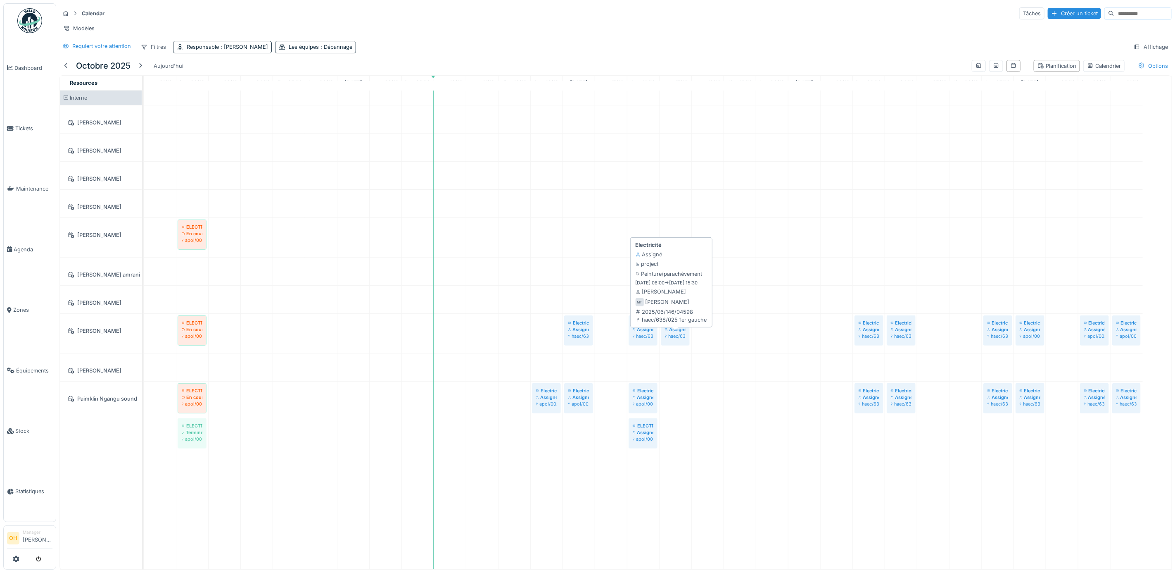
click at [673, 339] on div "haec/638/025 1er gauche" at bounding box center [675, 336] width 21 height 7
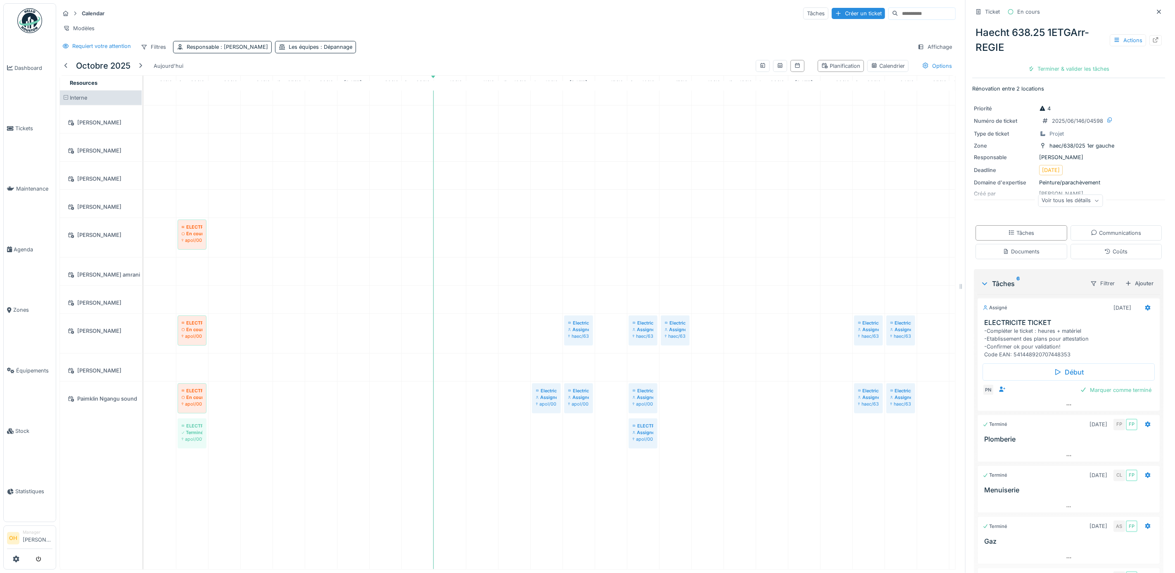
drag, startPoint x: 673, startPoint y: 347, endPoint x: 657, endPoint y: 12, distance: 335.0
click at [657, 12] on div "Calendar Tâches Créer un ticket" at bounding box center [507, 14] width 896 height 14
click at [679, 326] on div "Electricité" at bounding box center [675, 322] width 21 height 7
click at [677, 333] on div "Assigné" at bounding box center [675, 329] width 21 height 7
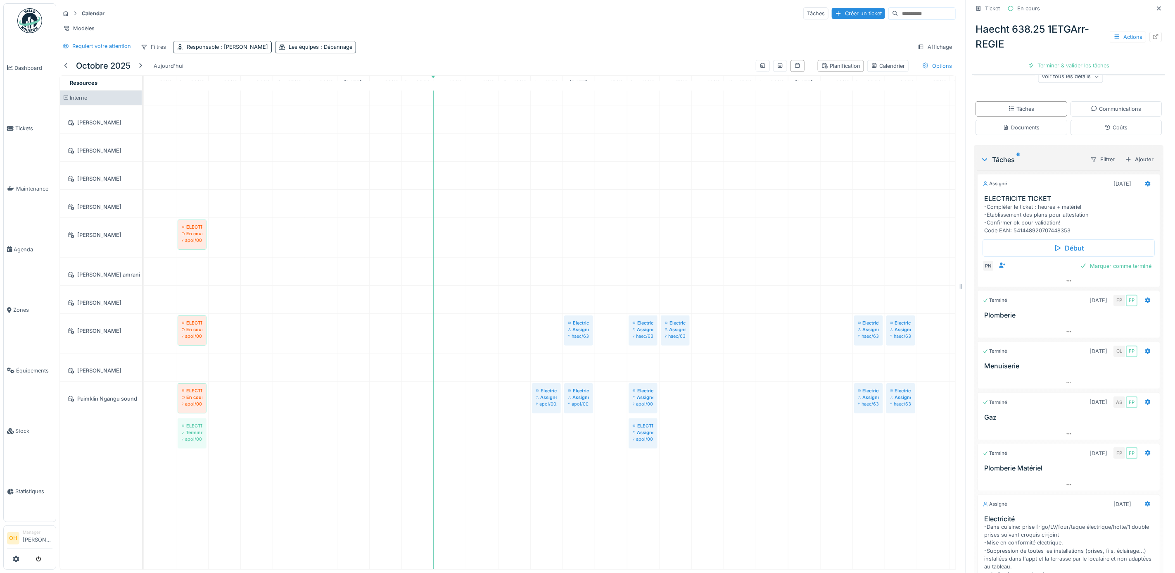
scroll to position [301, 0]
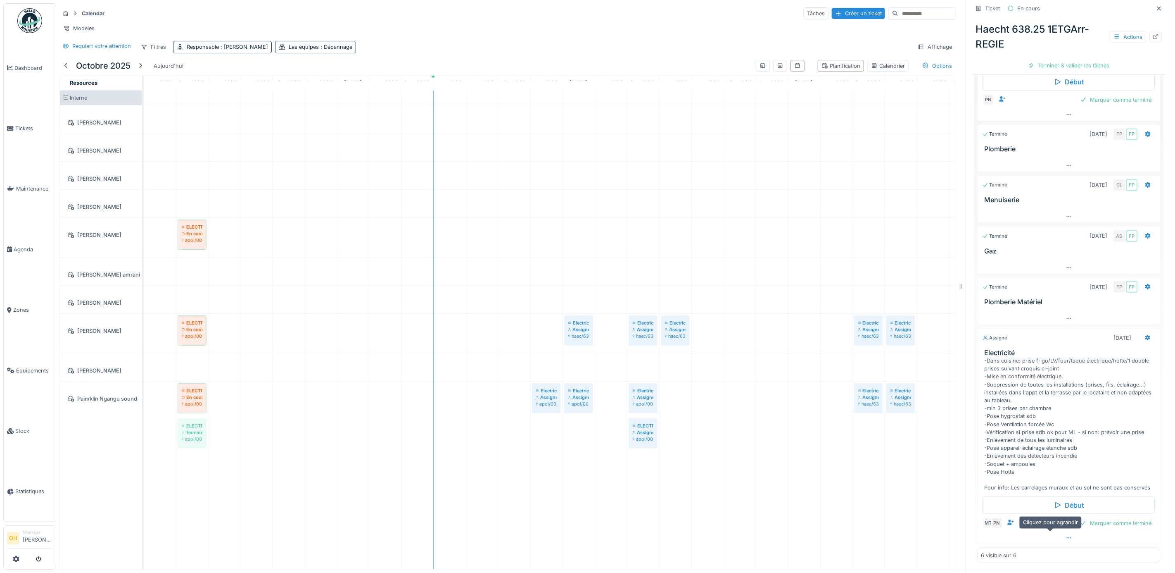
click at [937, 438] on icon at bounding box center [1069, 537] width 5 height 1
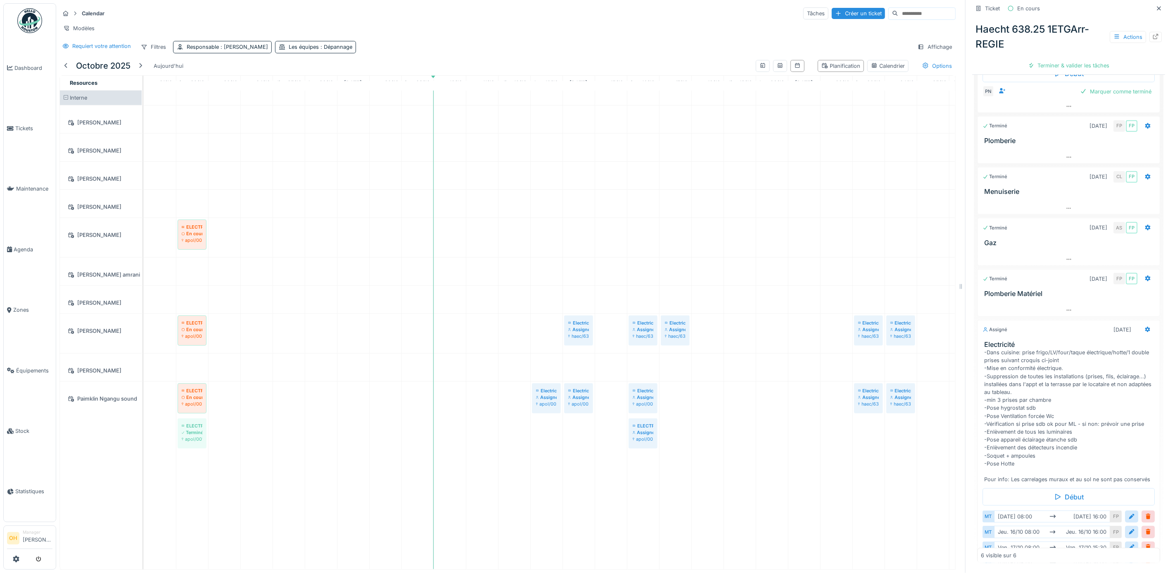
scroll to position [0, 0]
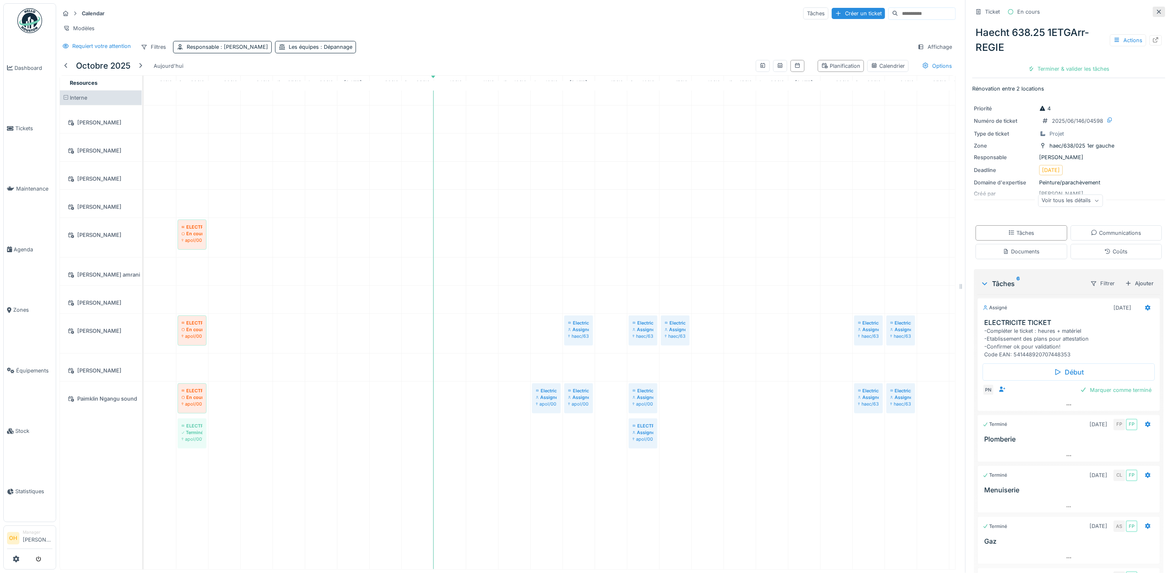
click at [937, 7] on div at bounding box center [1159, 12] width 12 height 10
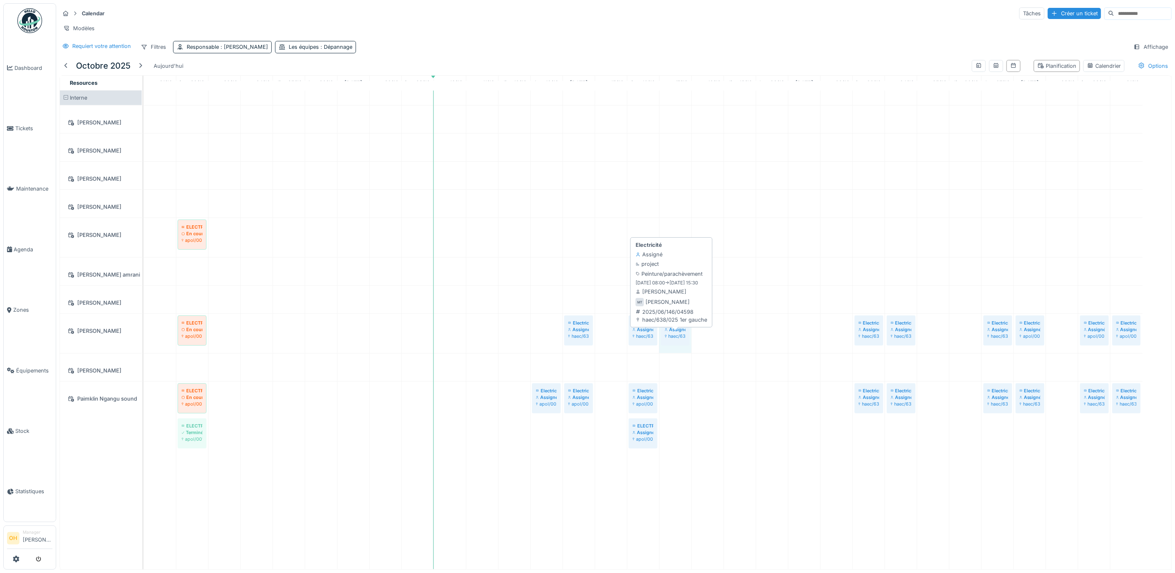
drag, startPoint x: 689, startPoint y: 341, endPoint x: 681, endPoint y: 339, distance: 8.5
click at [144, 339] on div "ELECTRICITE En cours apol/002/006 rez - 6 Electricité Assigné haec/638/025 1er …" at bounding box center [144, 333] width 0 height 39
click at [937, 70] on div "Calendrier" at bounding box center [1104, 66] width 34 height 8
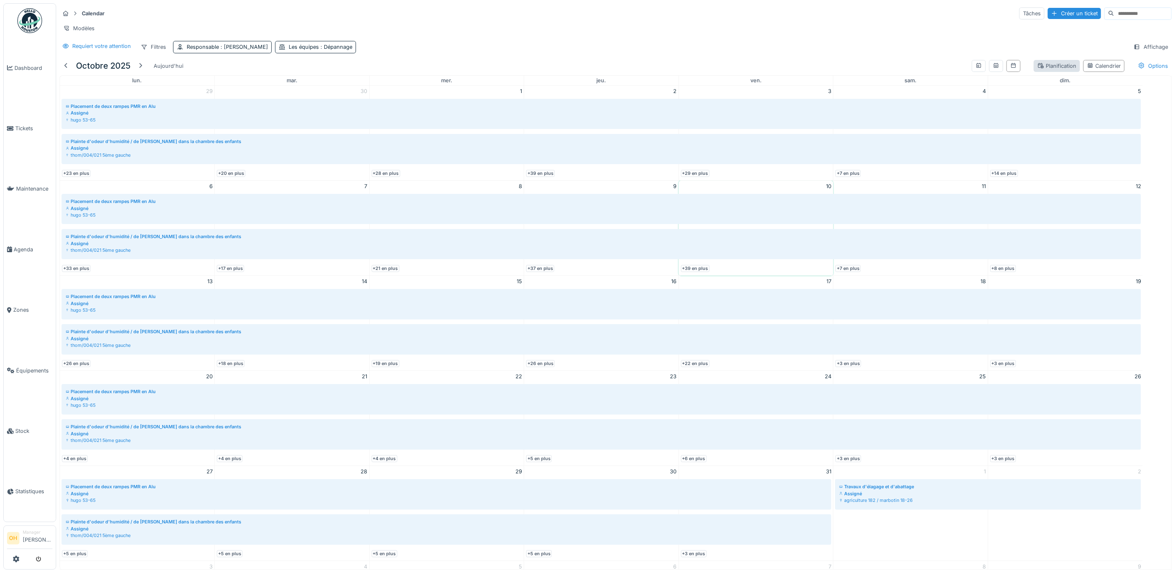
click at [937, 70] on div "Planification" at bounding box center [1057, 66] width 39 height 8
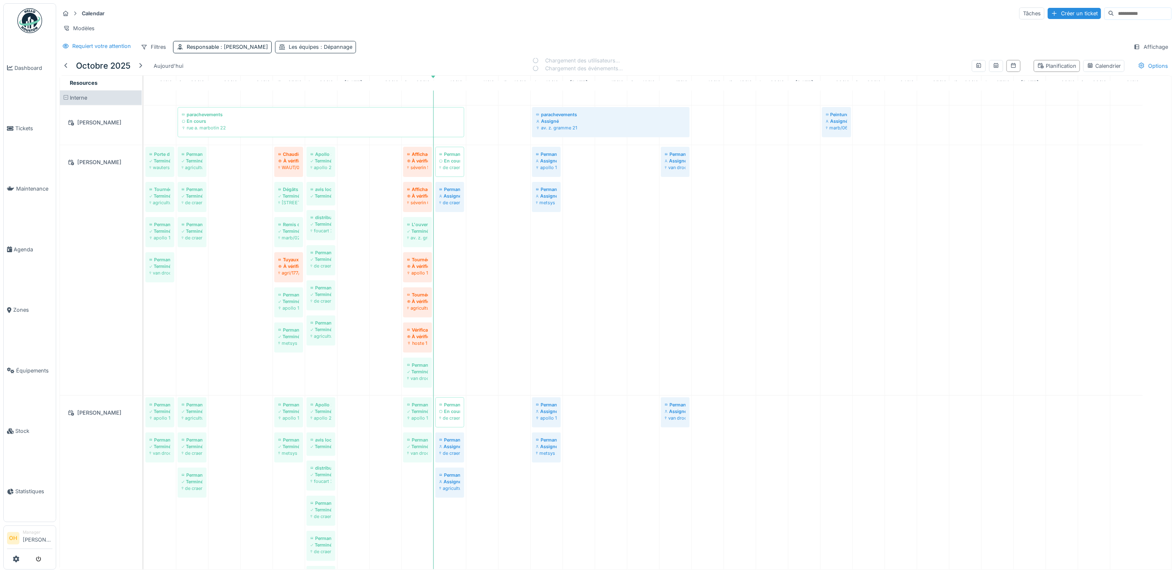
click at [313, 51] on div "Les équipes : Dépannage" at bounding box center [321, 47] width 64 height 8
click at [258, 51] on div "Responsable : Françoise Philippe" at bounding box center [227, 47] width 81 height 8
click at [453, 52] on div "Requiert votre attention Filtres Responsable : Françoise Philippe Les équipes :…" at bounding box center [615, 47] width 1113 height 12
click at [338, 50] on span ": Dépannage" at bounding box center [335, 47] width 33 height 6
click at [327, 98] on icon at bounding box center [324, 97] width 7 height 6
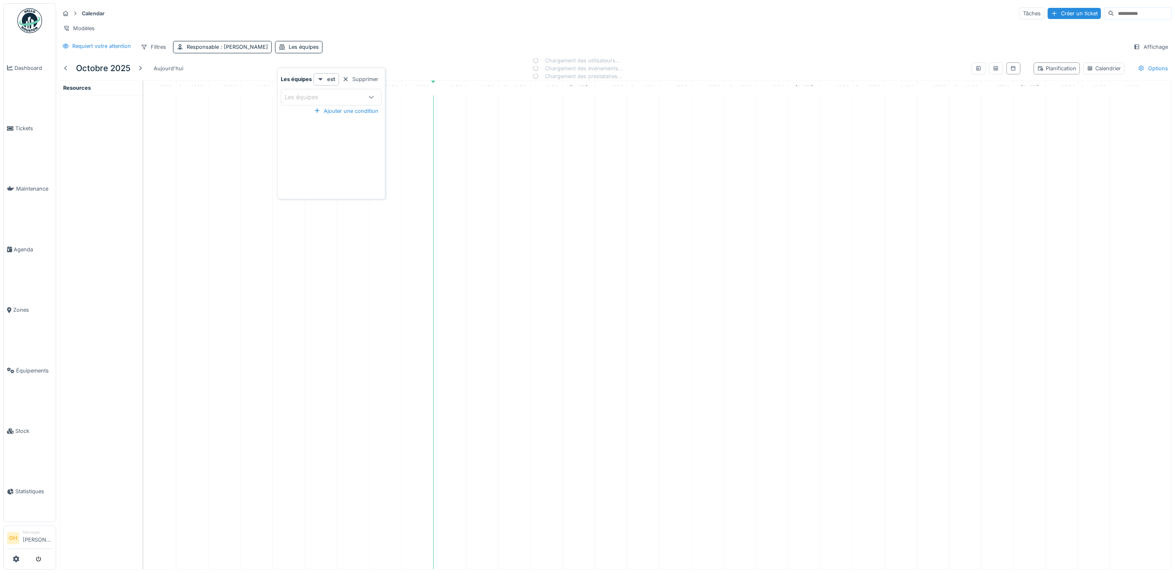
click at [374, 95] on icon at bounding box center [371, 96] width 7 height 5
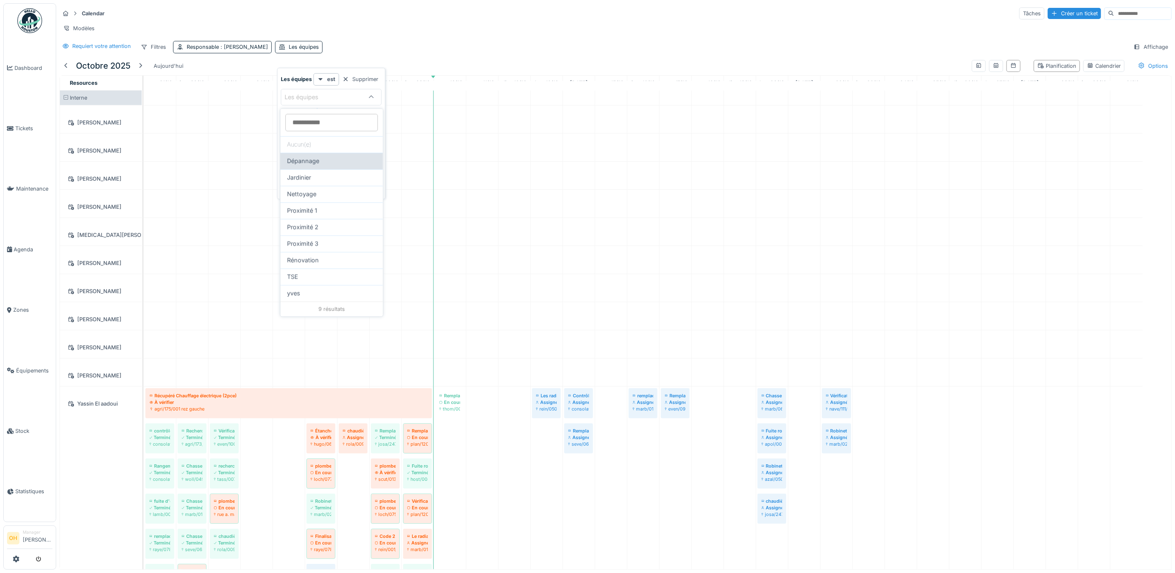
click at [327, 159] on div "Dépannage" at bounding box center [331, 161] width 89 height 9
type input "***"
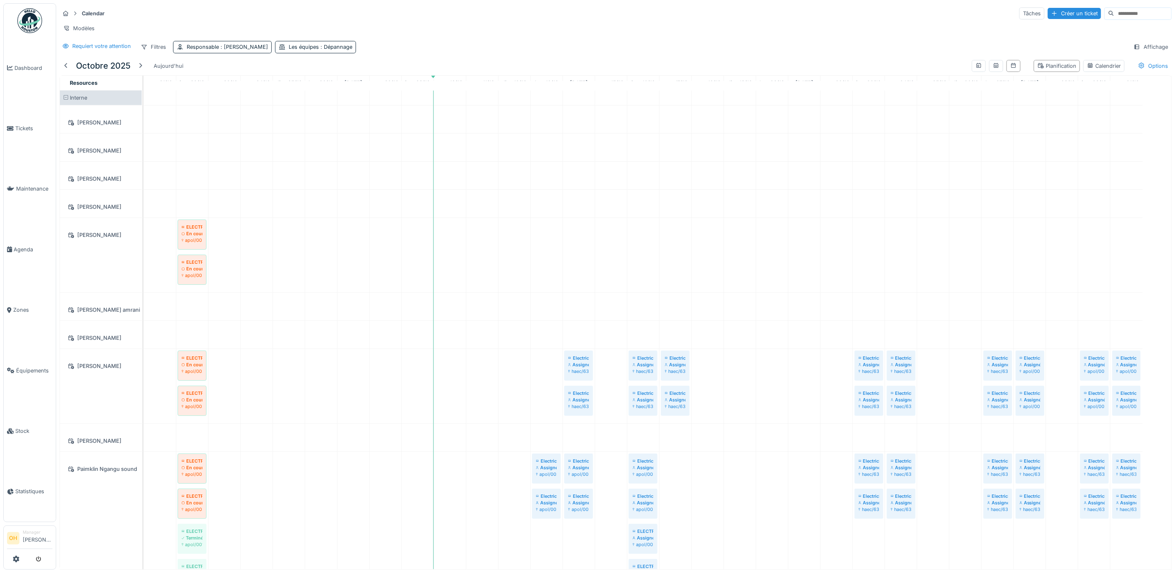
click at [698, 53] on div "Requiert votre attention Filtres Responsable : Françoise Philippe Les équipes :…" at bounding box center [615, 47] width 1113 height 12
click at [678, 368] on div "Assigné" at bounding box center [675, 364] width 21 height 7
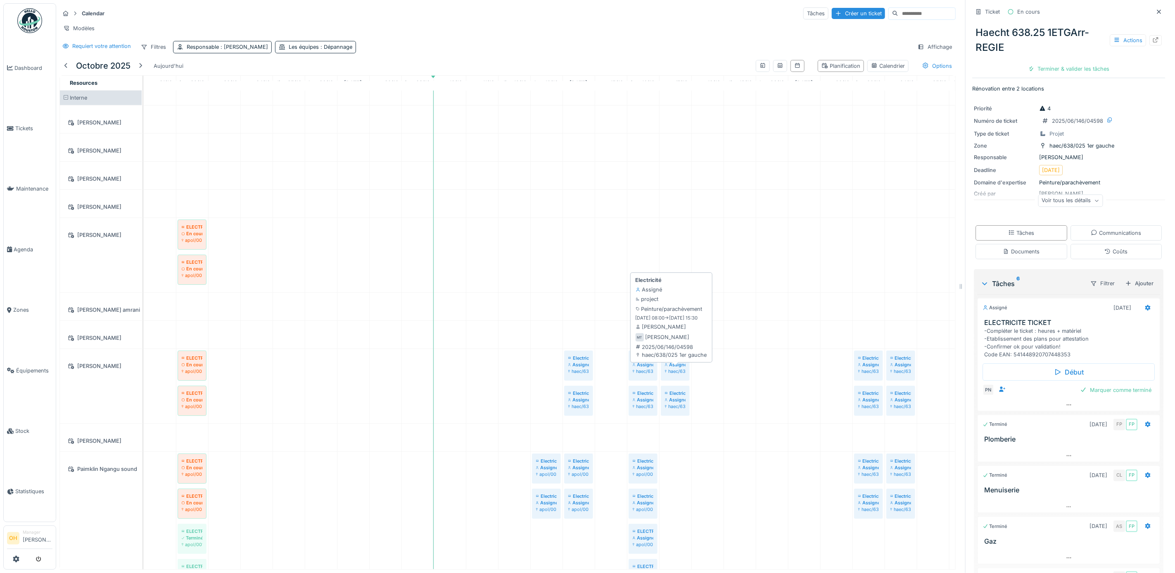
click at [677, 368] on div "Assigné" at bounding box center [675, 364] width 21 height 7
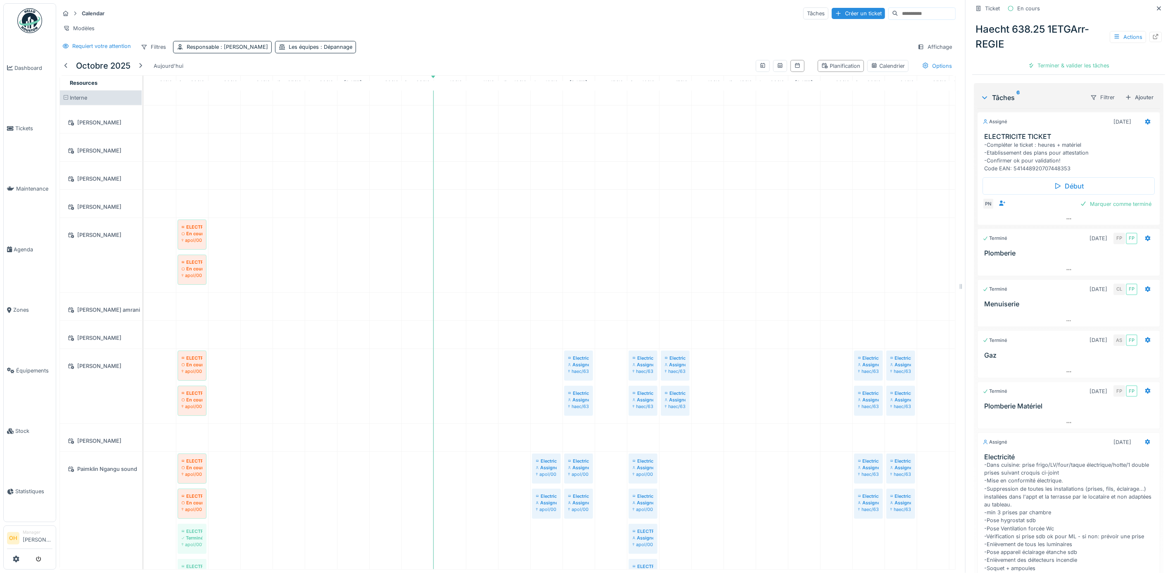
scroll to position [301, 0]
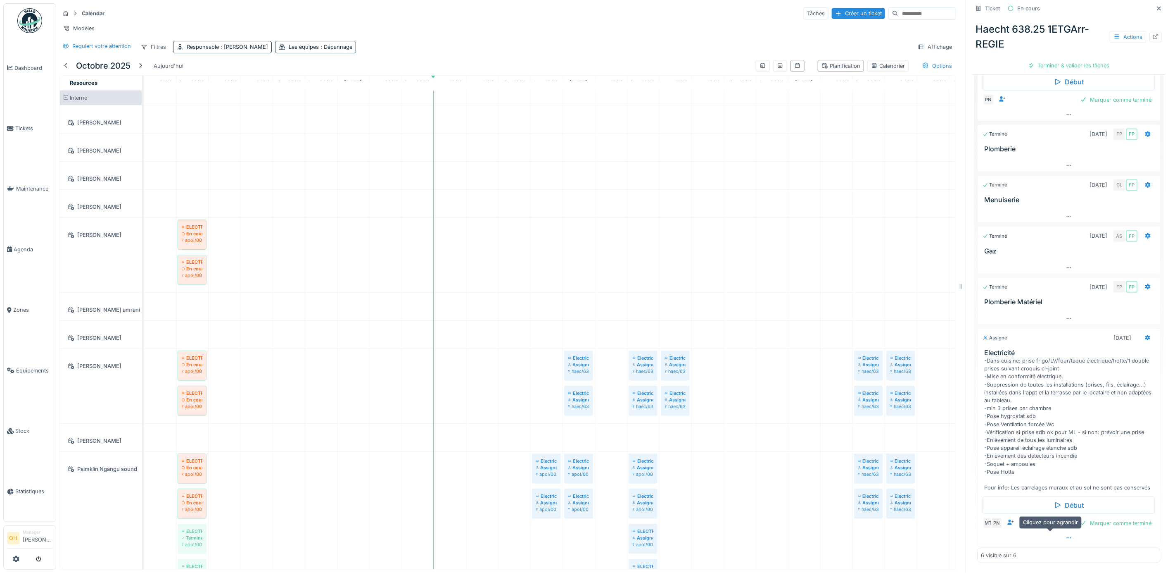
click at [937, 438] on icon at bounding box center [1069, 537] width 7 height 5
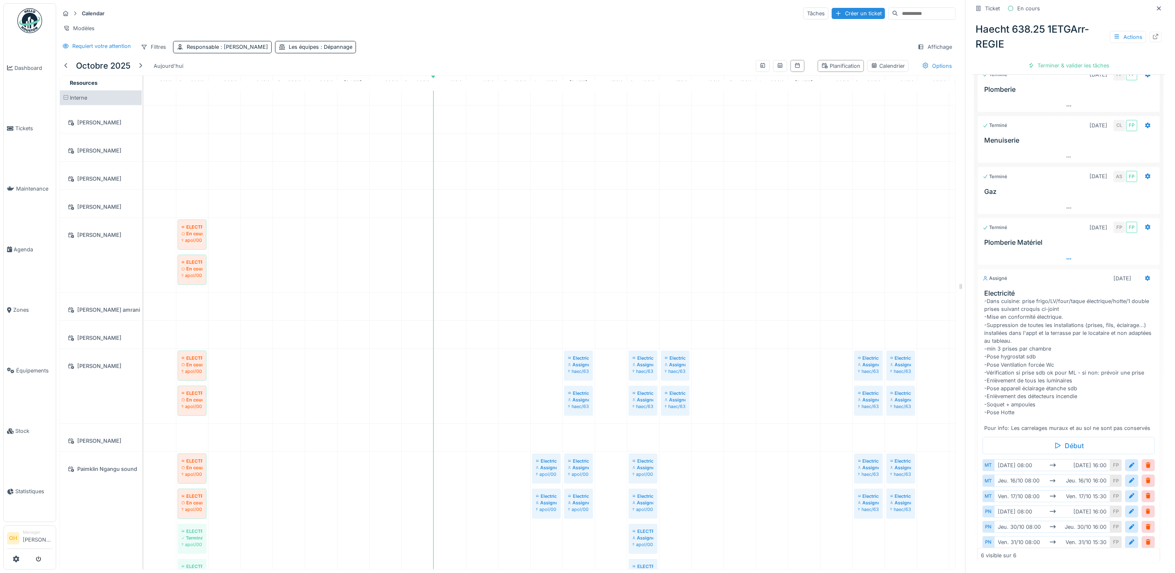
scroll to position [0, 0]
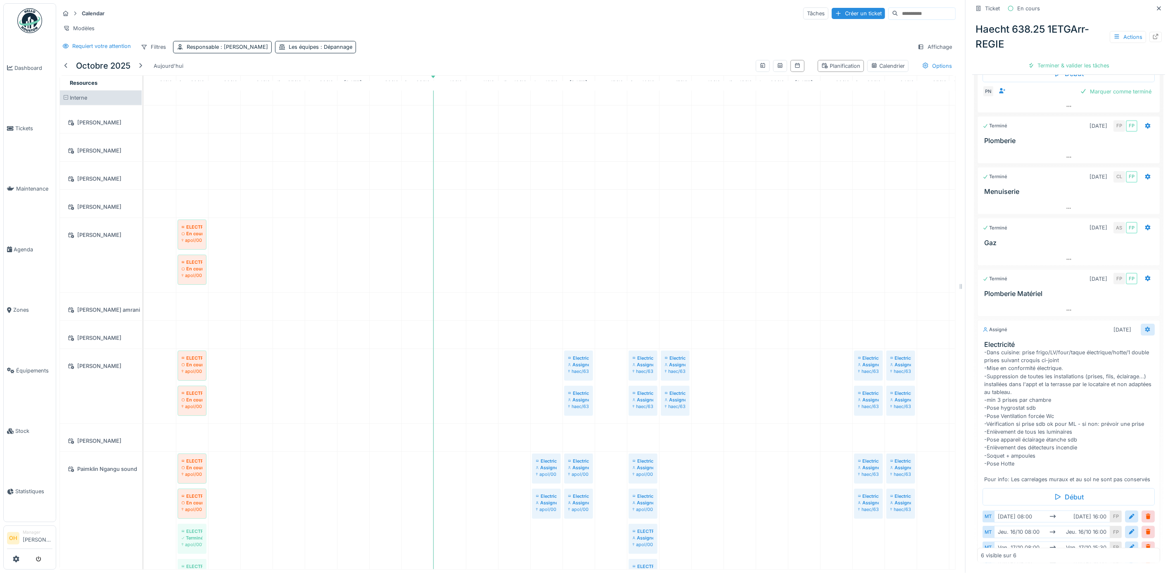
click at [937, 331] on icon at bounding box center [1148, 329] width 5 height 6
click at [937, 437] on div "Modifier" at bounding box center [1071, 444] width 88 height 15
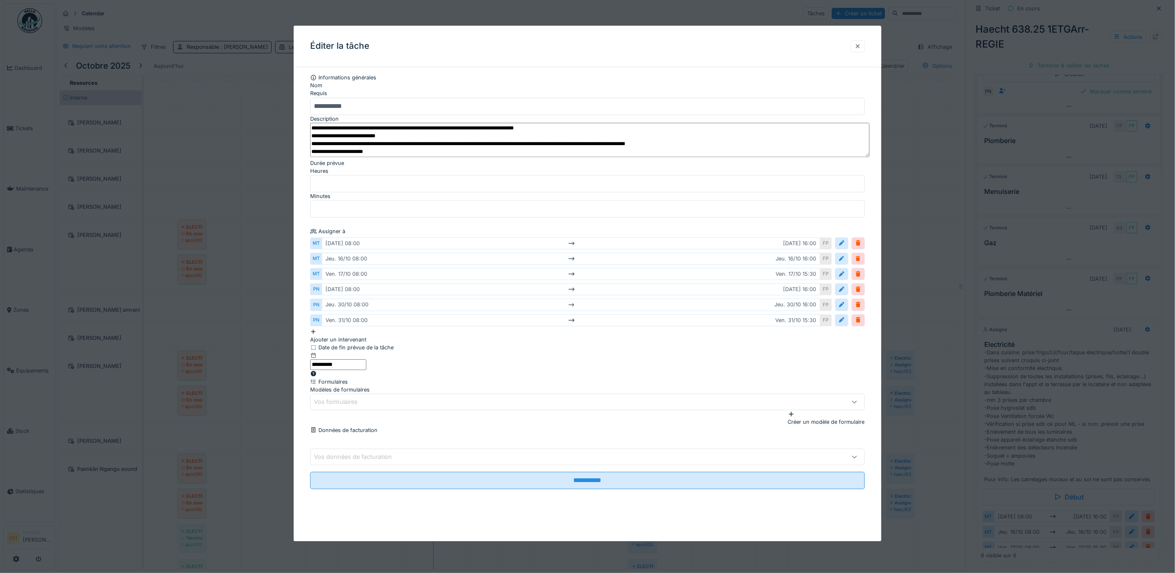
click at [860, 42] on div at bounding box center [858, 46] width 7 height 8
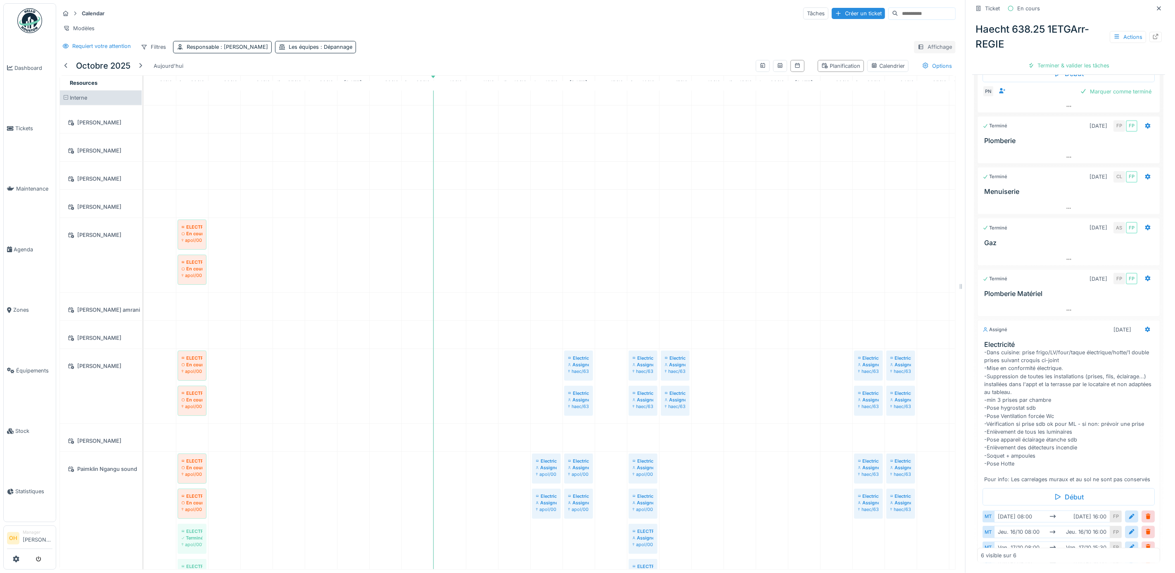
click at [914, 45] on div "Affichage" at bounding box center [935, 47] width 42 height 12
click at [769, 22] on div "Modèles" at bounding box center [507, 28] width 896 height 12
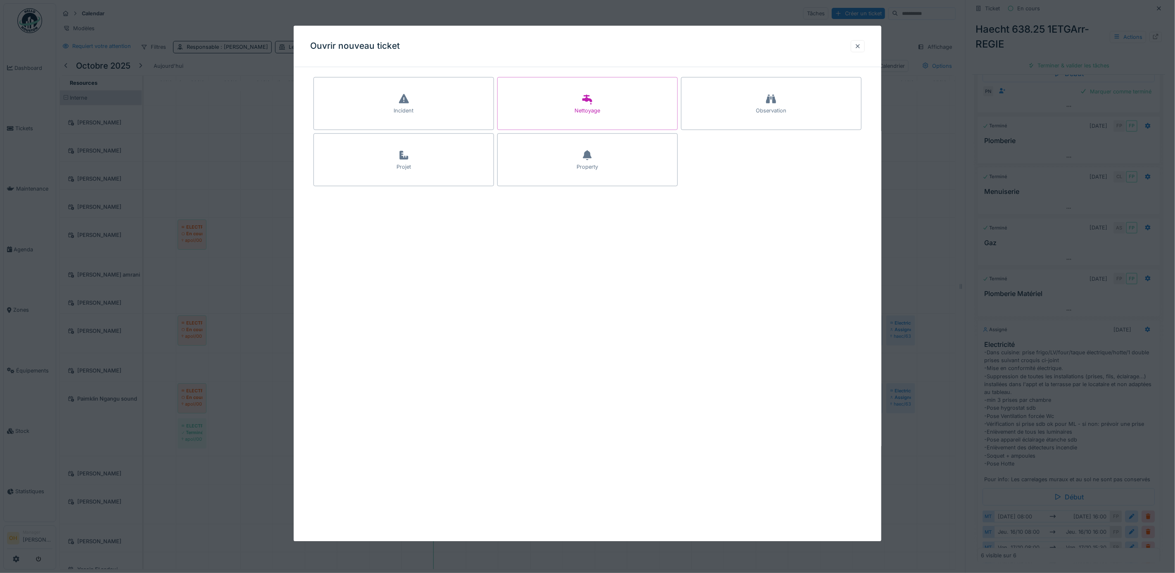
click at [865, 46] on div at bounding box center [858, 46] width 14 height 12
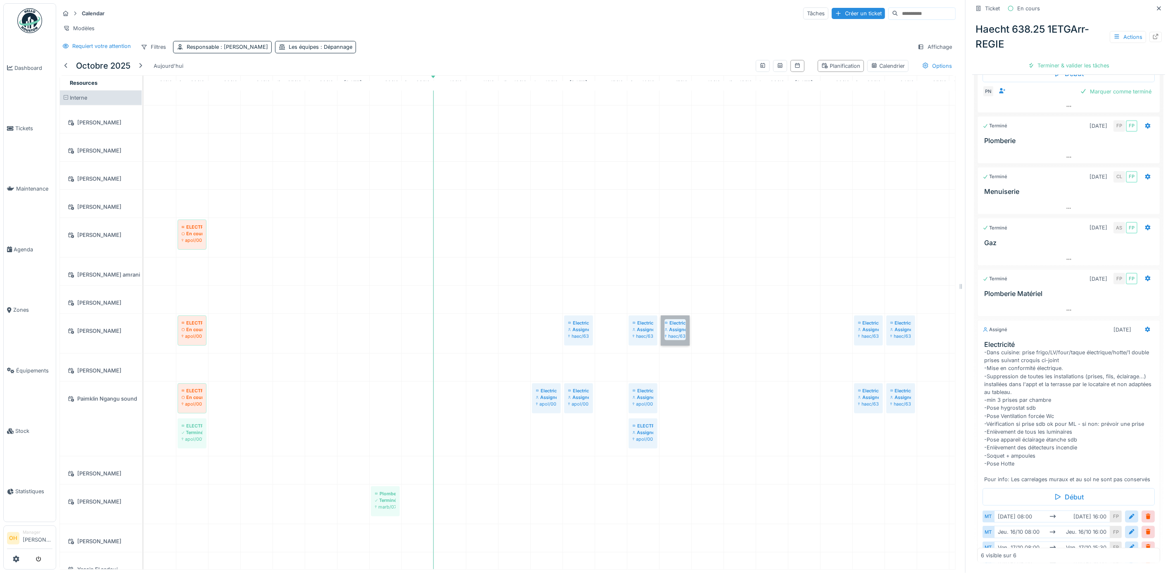
drag, startPoint x: 680, startPoint y: 337, endPoint x: 693, endPoint y: 346, distance: 15.7
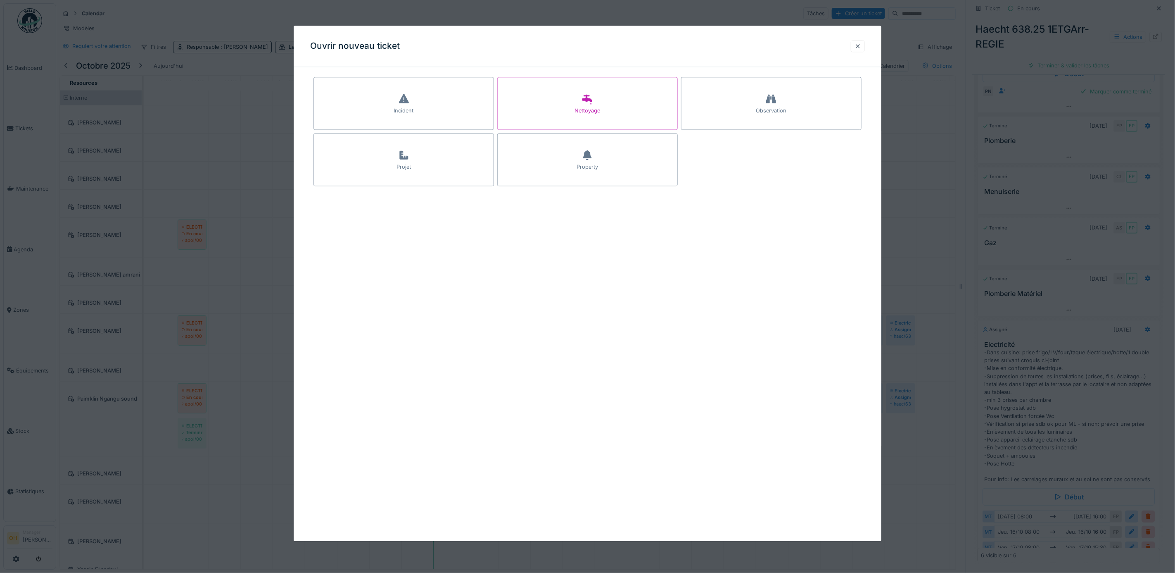
click at [858, 43] on div at bounding box center [858, 46] width 14 height 12
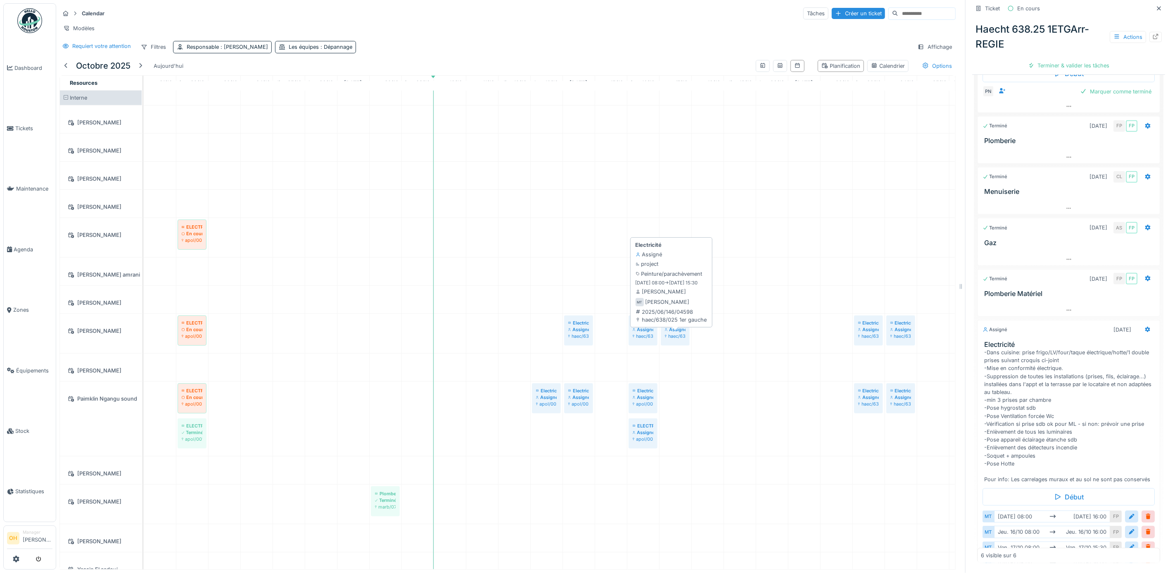
click at [682, 333] on div "Assigné" at bounding box center [675, 329] width 21 height 7
click at [937, 39] on div "Actions" at bounding box center [1128, 37] width 36 height 12
click at [937, 57] on div "Haecht 638.25 1ETGArr-REGIE Actions Terminer & valider les tâches" at bounding box center [1068, 43] width 193 height 57
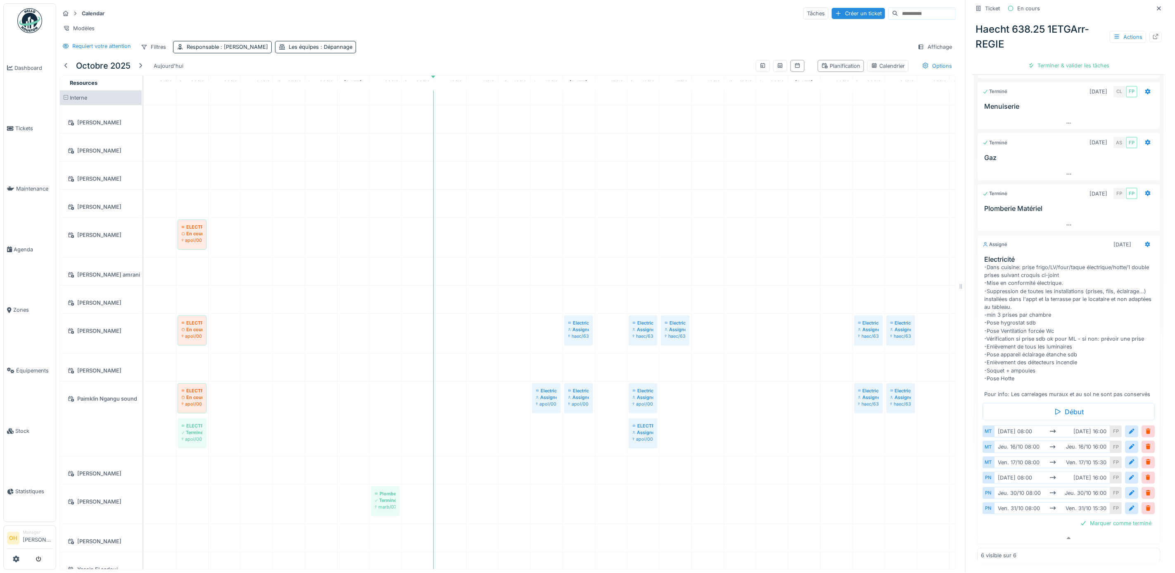
scroll to position [9, 0]
click at [937, 240] on div at bounding box center [1148, 244] width 7 height 8
click at [937, 272] on div "Modifier" at bounding box center [1071, 279] width 88 height 15
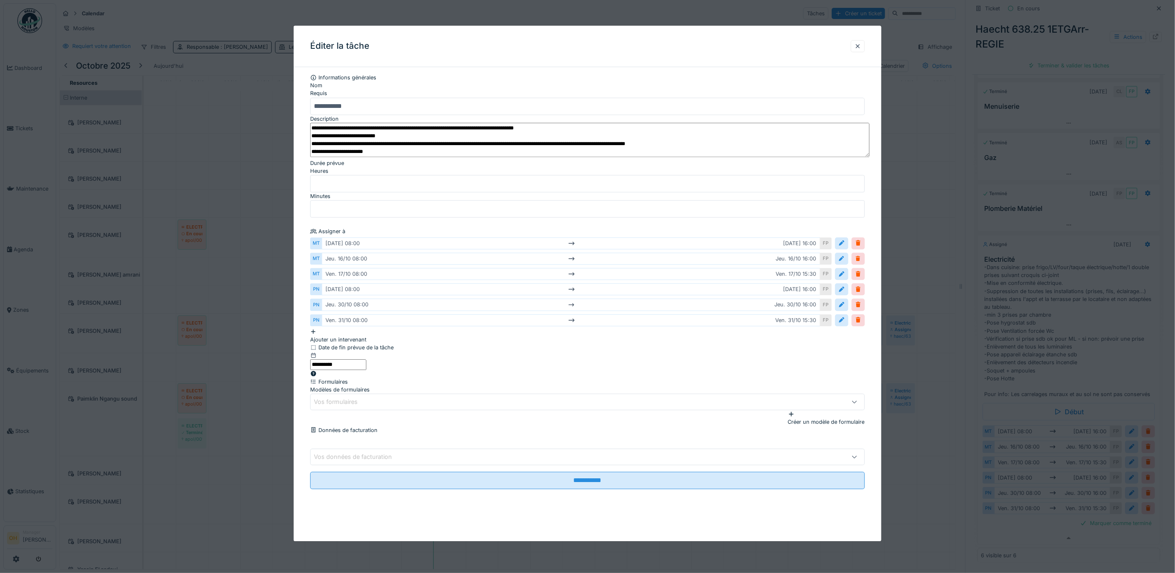
click at [341, 328] on div "Ajouter un intervenant" at bounding box center [587, 336] width 555 height 16
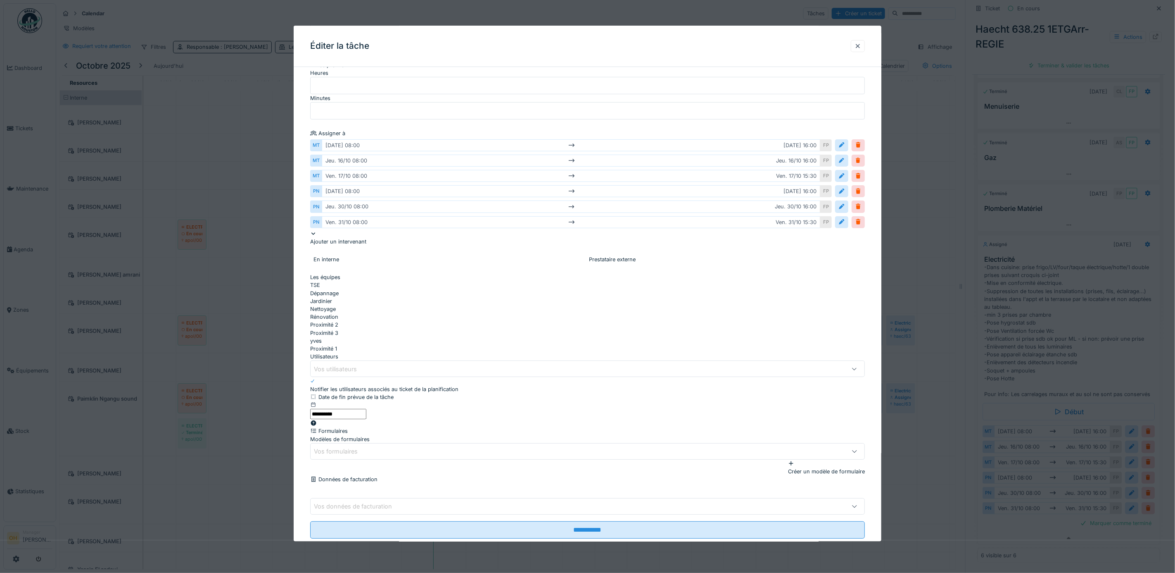
scroll to position [114, 0]
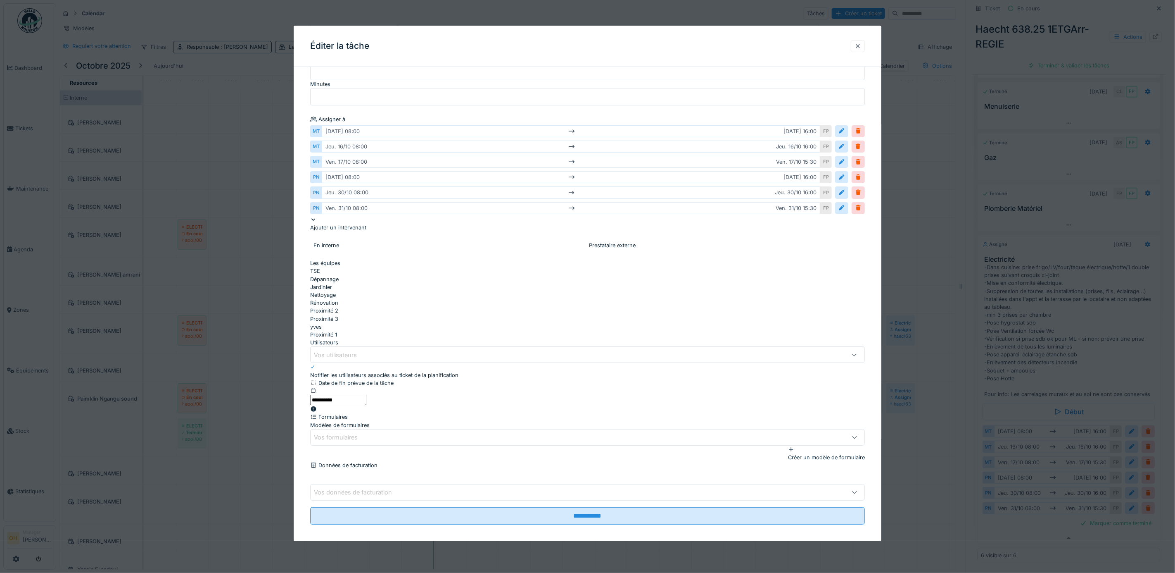
click at [858, 45] on div at bounding box center [858, 46] width 14 height 12
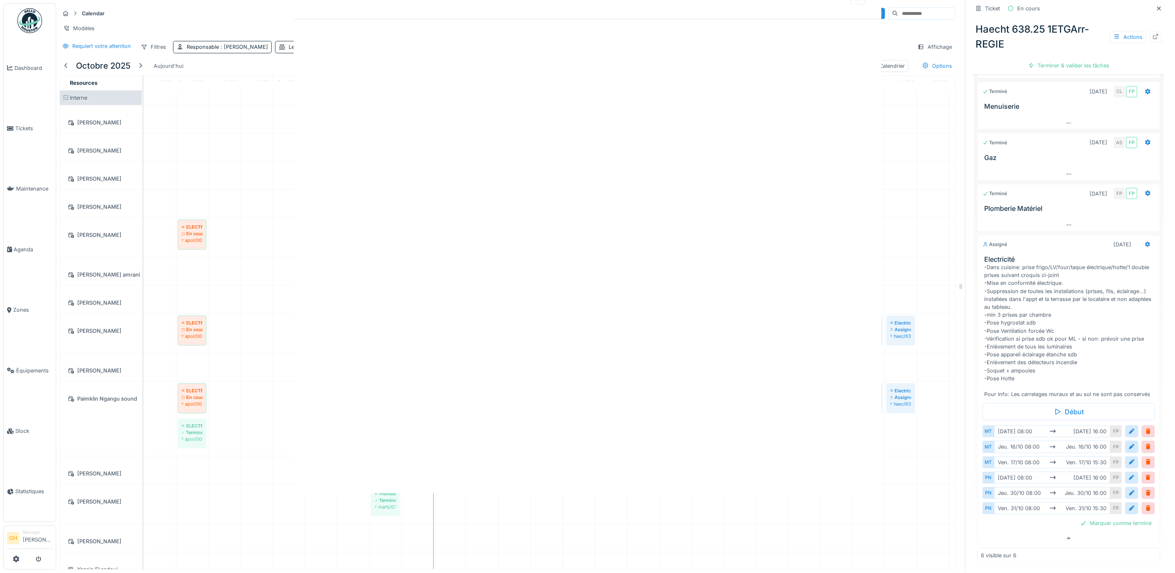
scroll to position [0, 0]
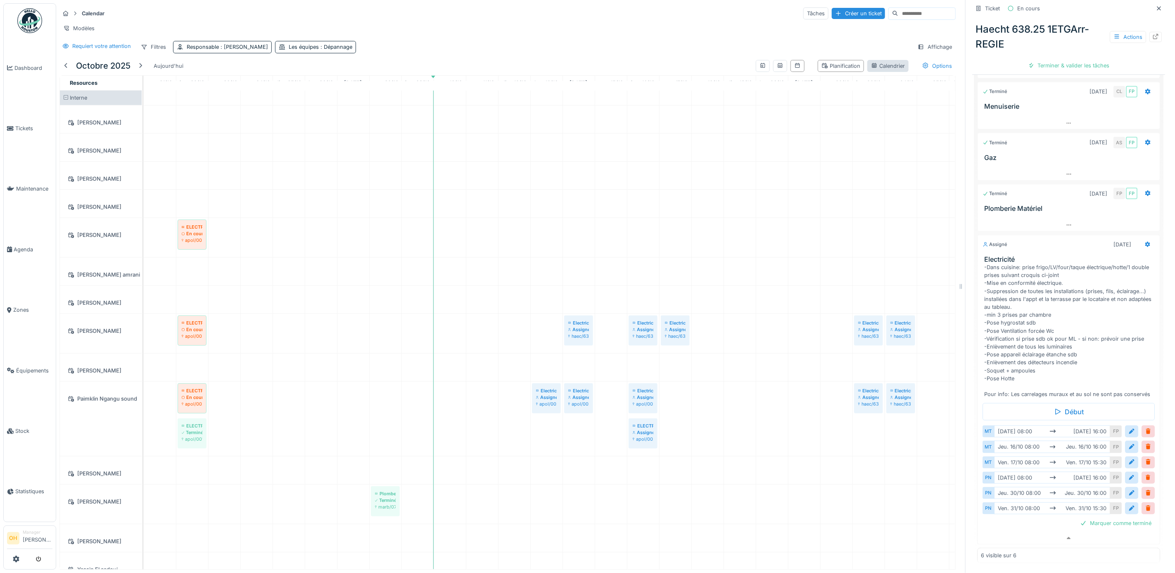
click at [871, 70] on div "Calendrier" at bounding box center [888, 66] width 34 height 8
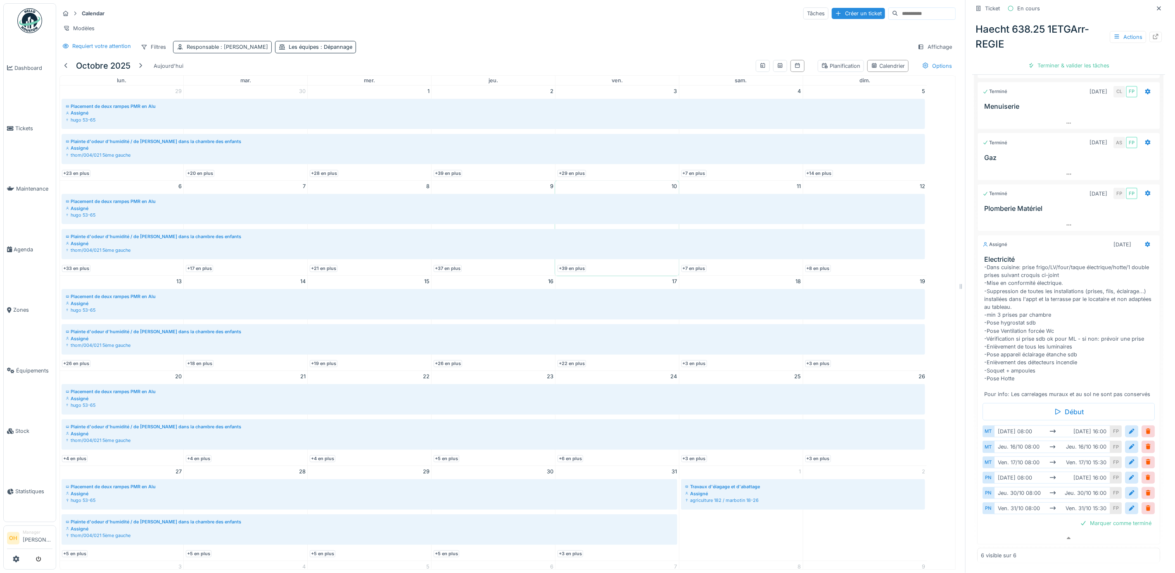
click at [242, 50] on span ": Françoise Philippe" at bounding box center [243, 47] width 49 height 6
click at [240, 95] on icon at bounding box center [237, 97] width 5 height 5
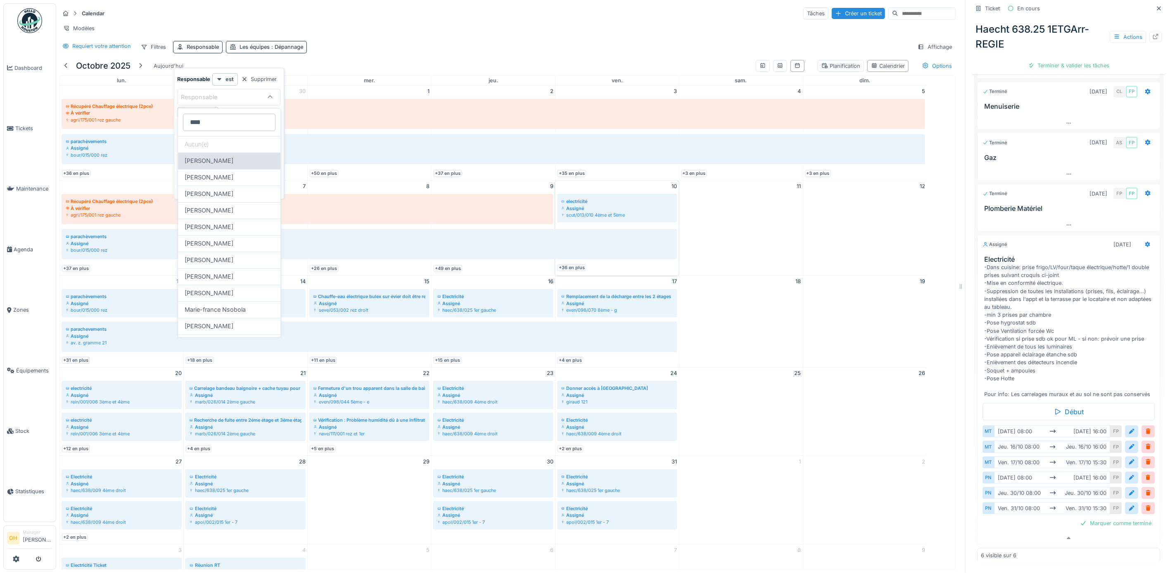
type input "****"
click at [218, 165] on span "[PERSON_NAME]" at bounding box center [209, 161] width 49 height 9
type input "****"
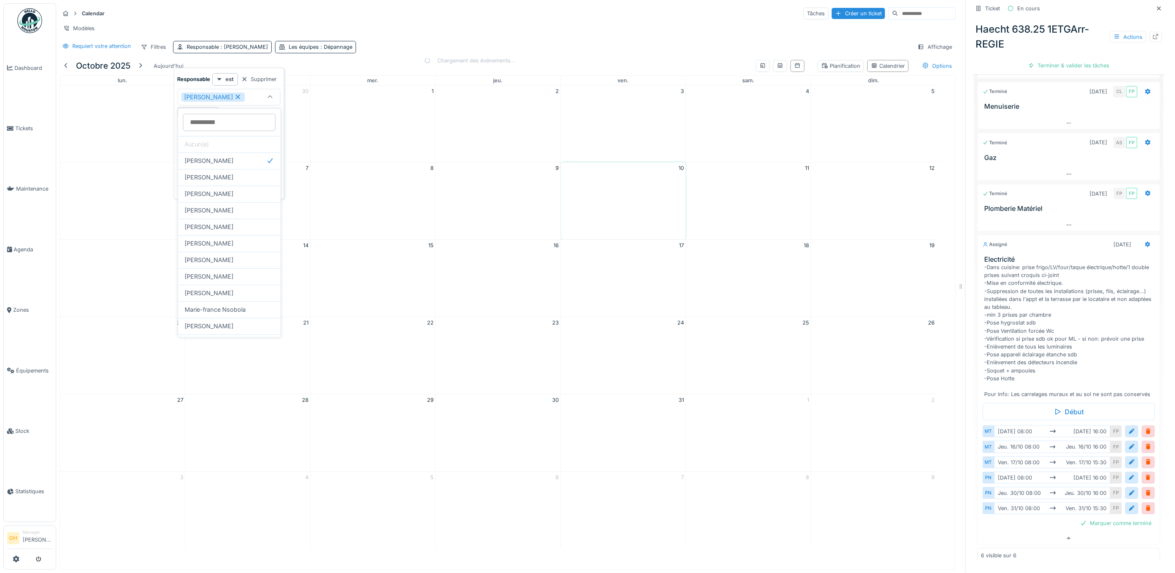
click at [430, 34] on div "Modèles" at bounding box center [507, 28] width 896 height 12
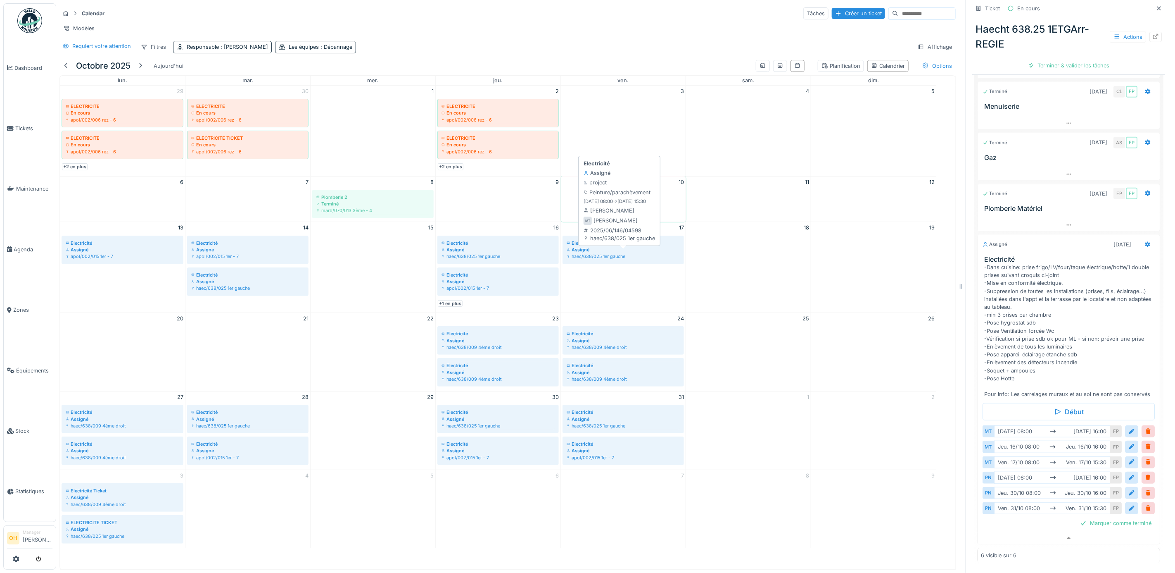
click at [642, 253] on div "Assigné" at bounding box center [623, 249] width 113 height 7
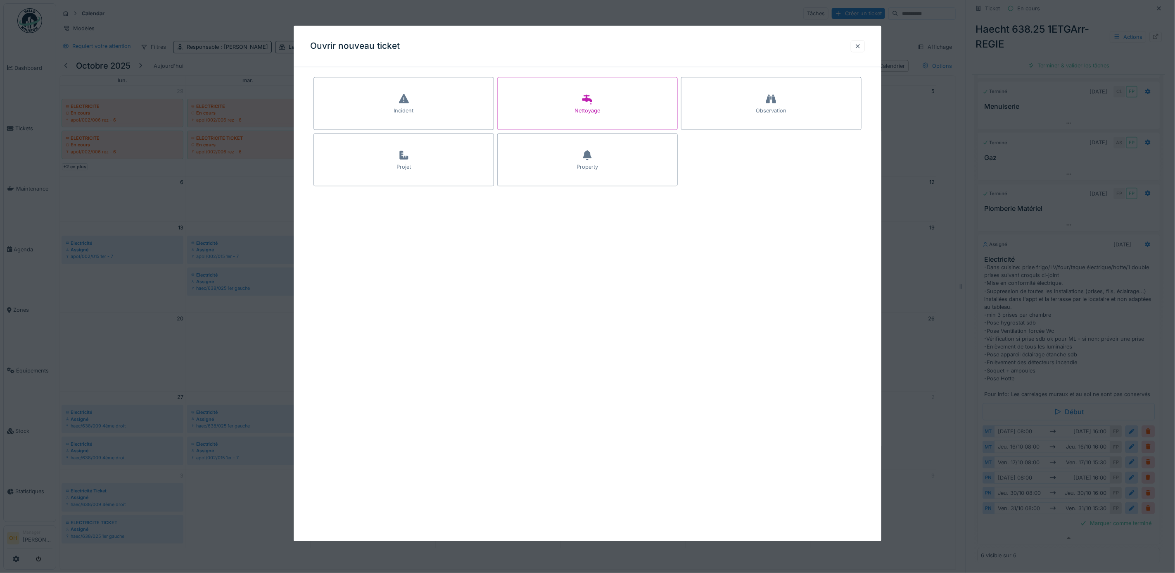
click at [861, 52] on div at bounding box center [858, 46] width 14 height 12
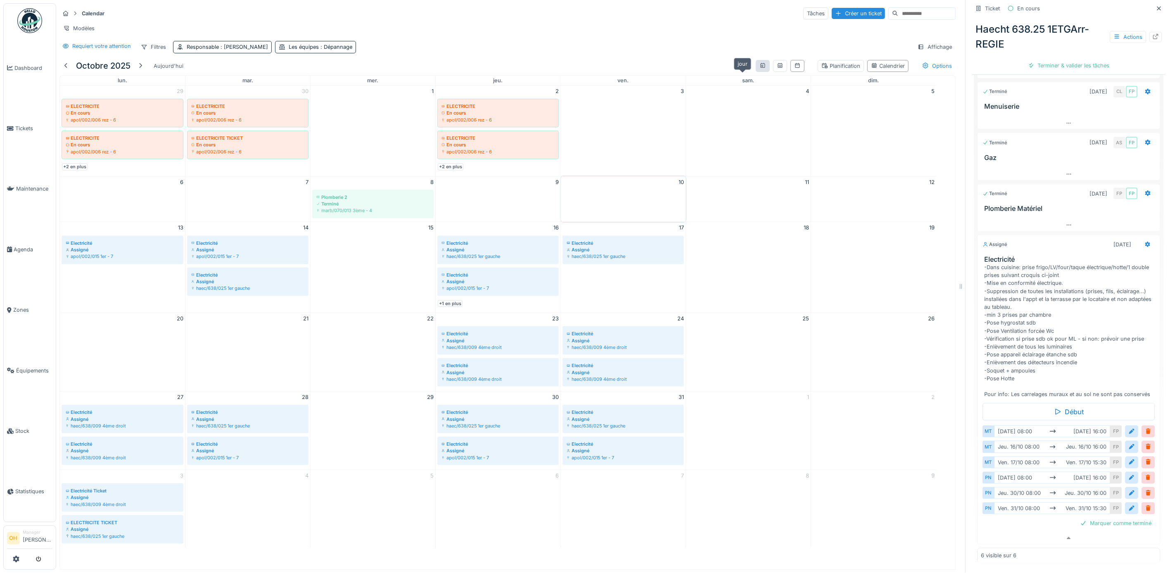
click at [761, 68] on icon at bounding box center [763, 65] width 5 height 5
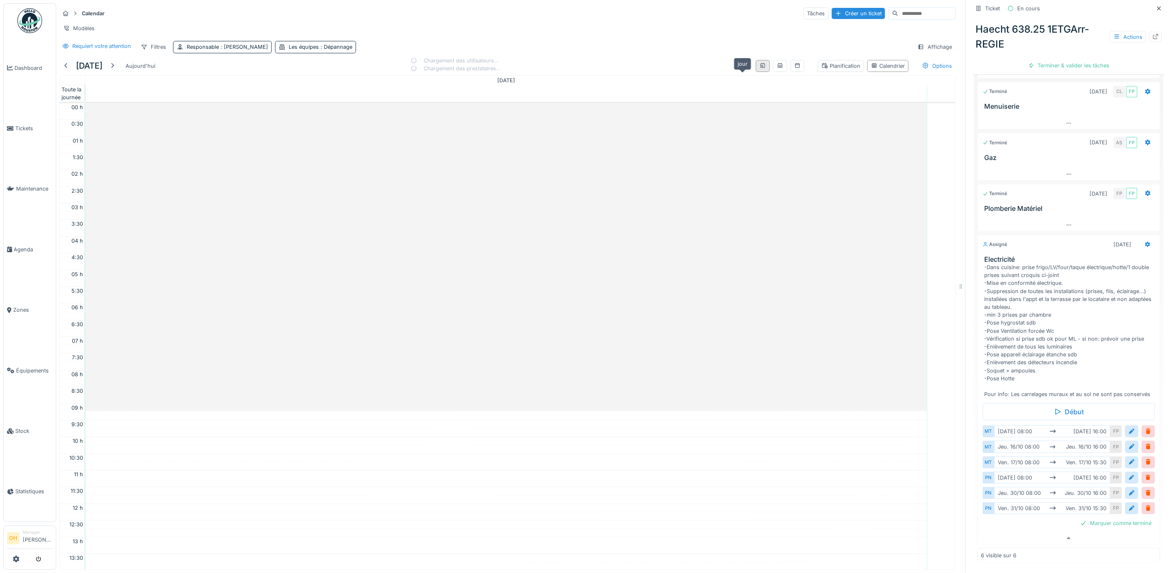
scroll to position [205, 0]
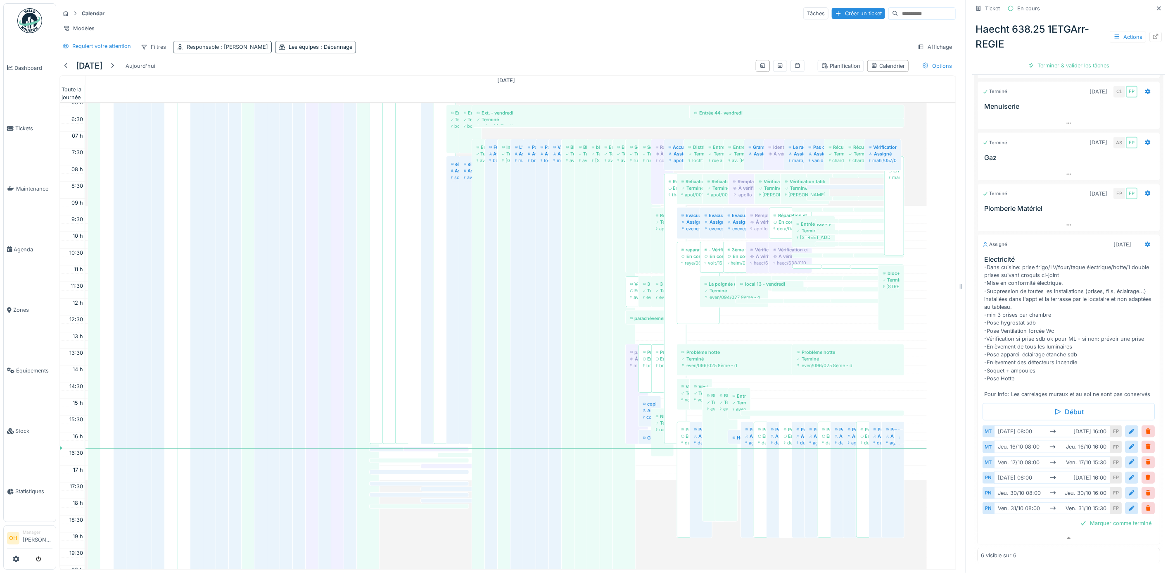
click at [248, 50] on span ": Françoise Philippe" at bounding box center [243, 47] width 49 height 6
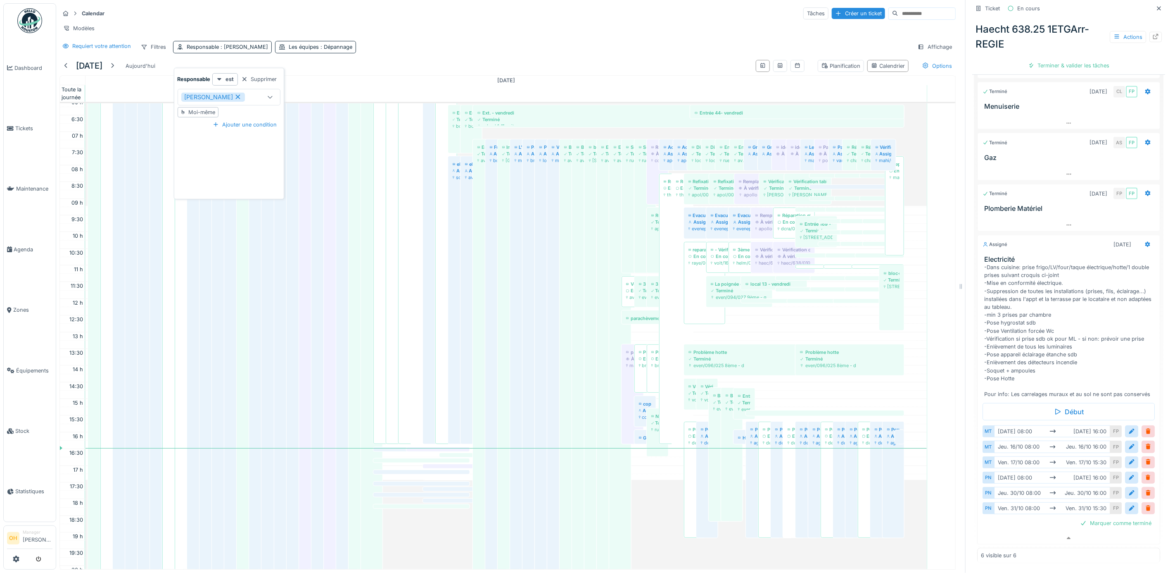
click at [240, 97] on icon at bounding box center [237, 97] width 5 height 5
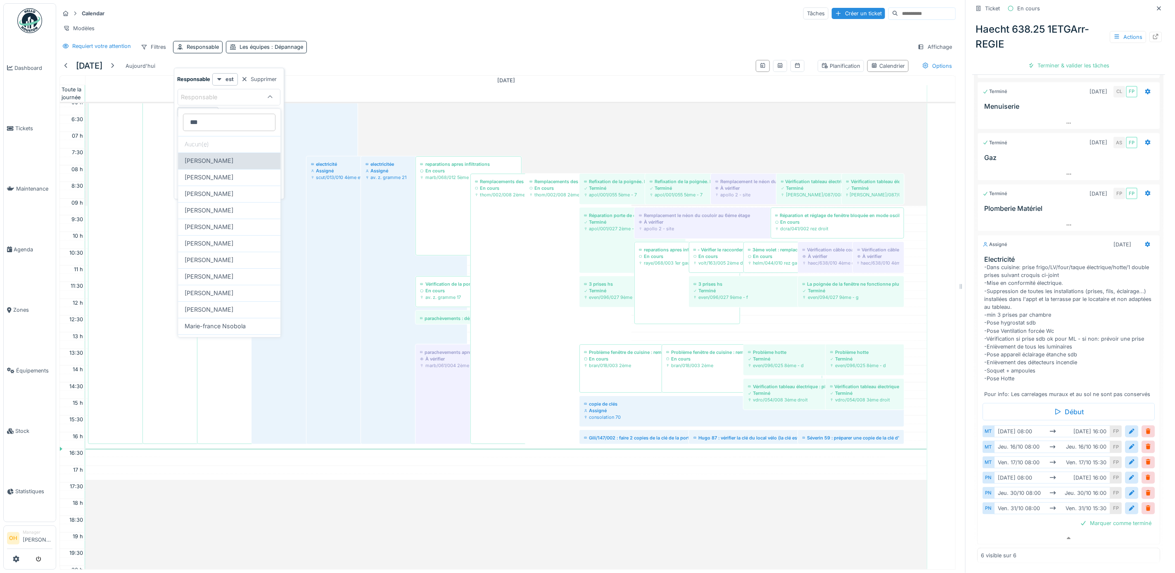
type input "***"
click at [198, 162] on span "[PERSON_NAME]" at bounding box center [209, 161] width 49 height 9
type input "****"
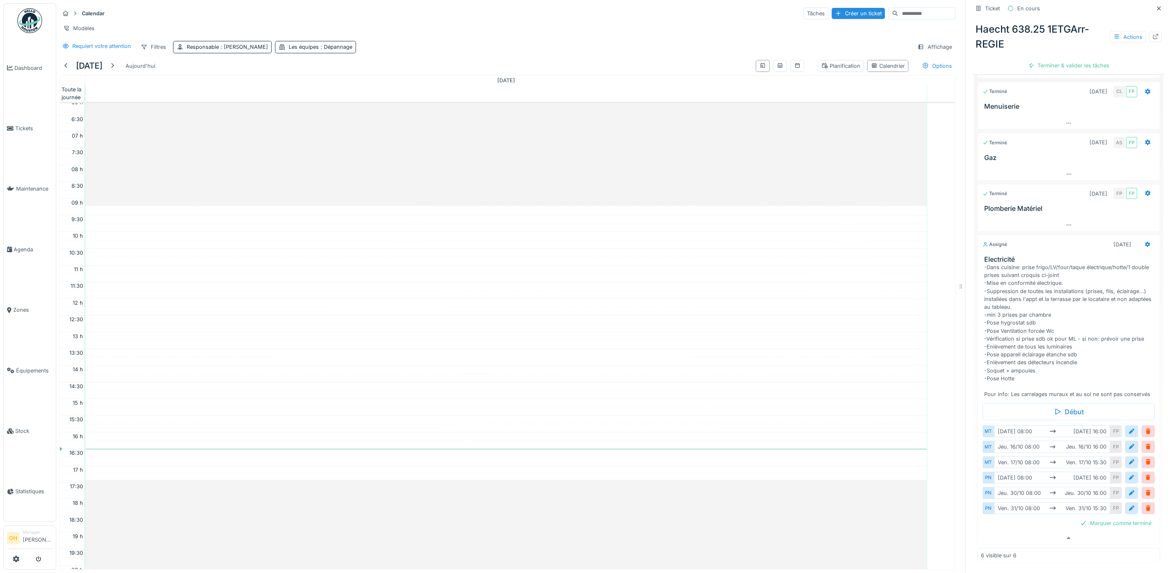
click at [439, 53] on div "Requiert votre attention Filtres Responsable : Françoise Philippe Les équipes :…" at bounding box center [507, 47] width 896 height 12
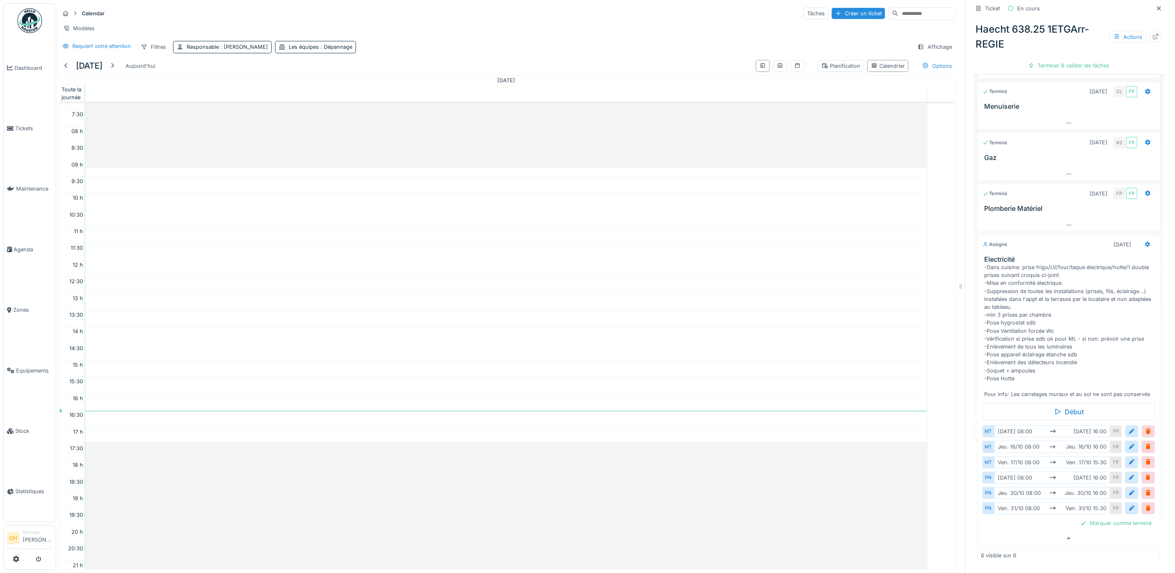
scroll to position [248, 0]
click at [830, 70] on div "Planification" at bounding box center [841, 66] width 39 height 8
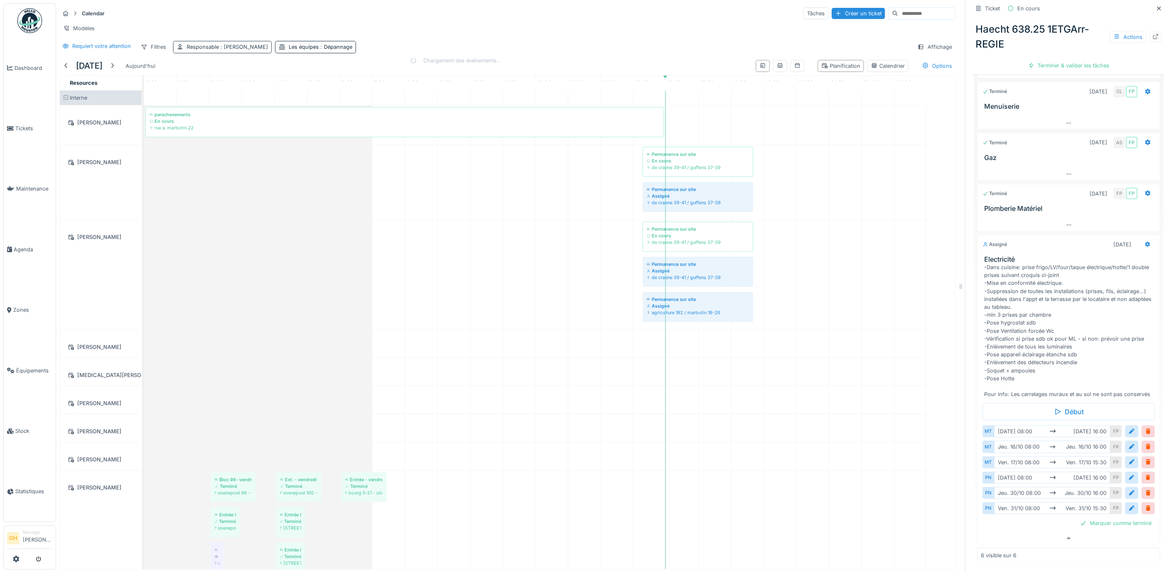
click at [251, 50] on span ": Françoise Philippe" at bounding box center [243, 47] width 49 height 6
click at [241, 96] on icon at bounding box center [237, 97] width 7 height 6
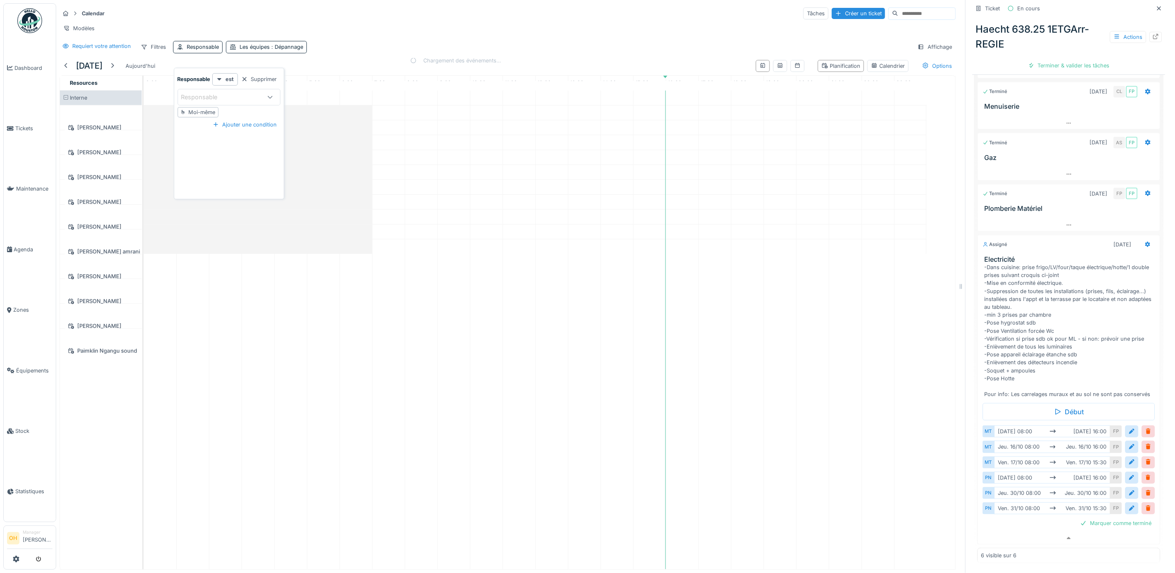
click at [241, 97] on div "Responsable" at bounding box center [220, 97] width 79 height 9
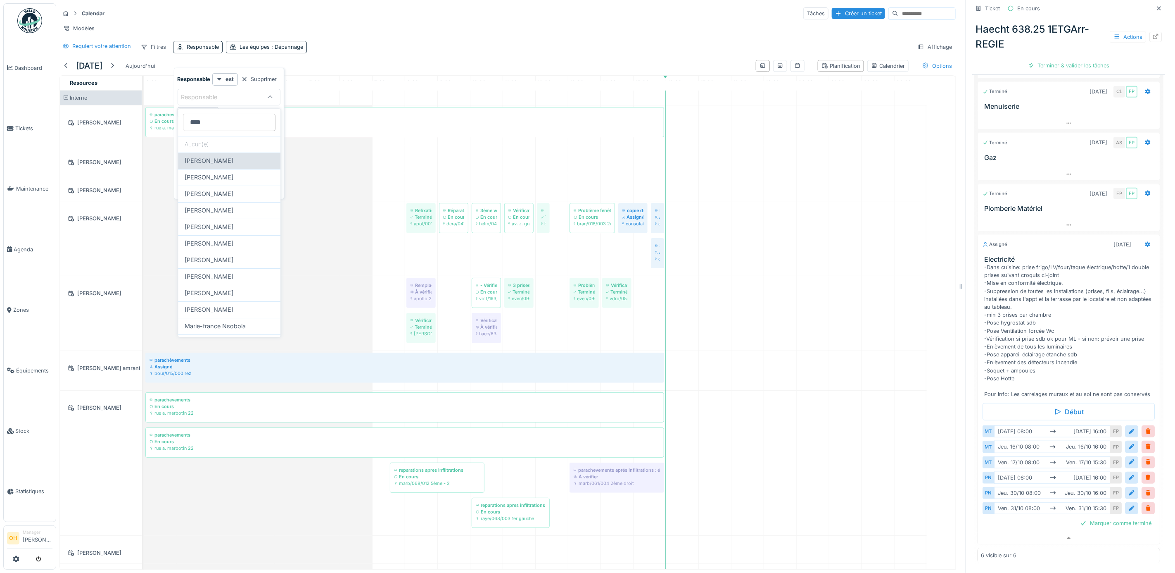
type input "****"
click at [217, 154] on div "[PERSON_NAME]" at bounding box center [229, 161] width 102 height 17
type input "****"
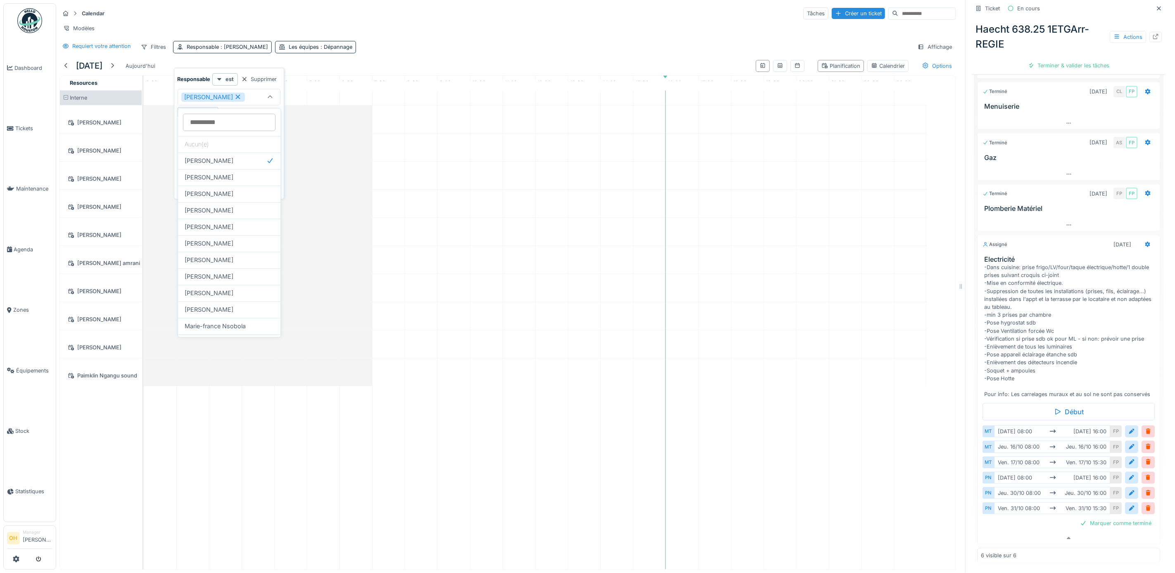
click at [518, 49] on div "Calendar Tâches Créer un ticket Modèles Requiert votre attention Filtres Respon…" at bounding box center [507, 29] width 903 height 53
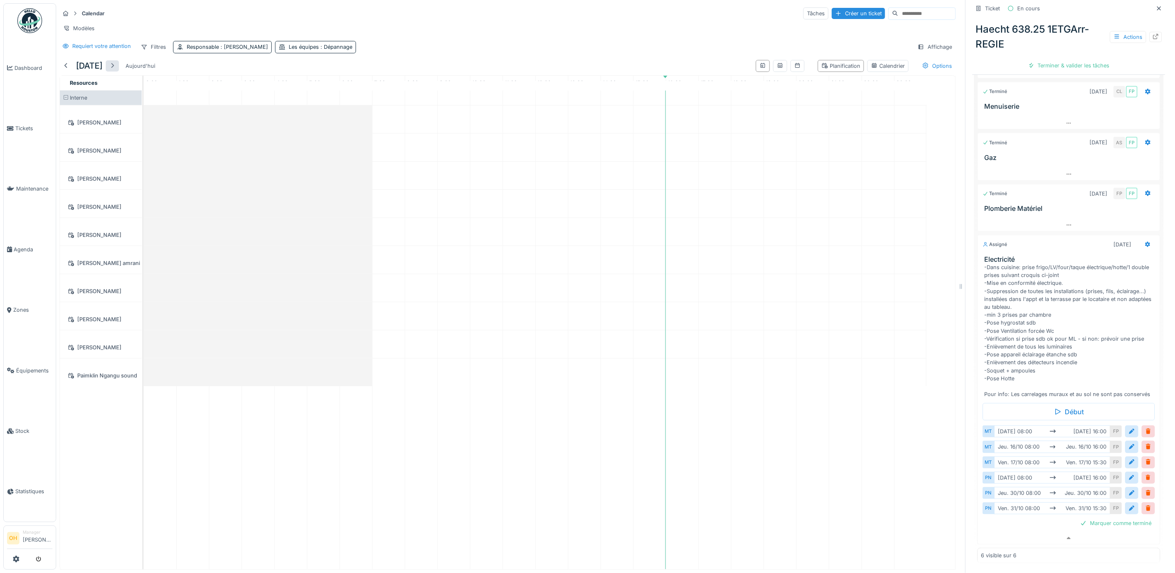
click at [116, 70] on div at bounding box center [112, 66] width 7 height 8
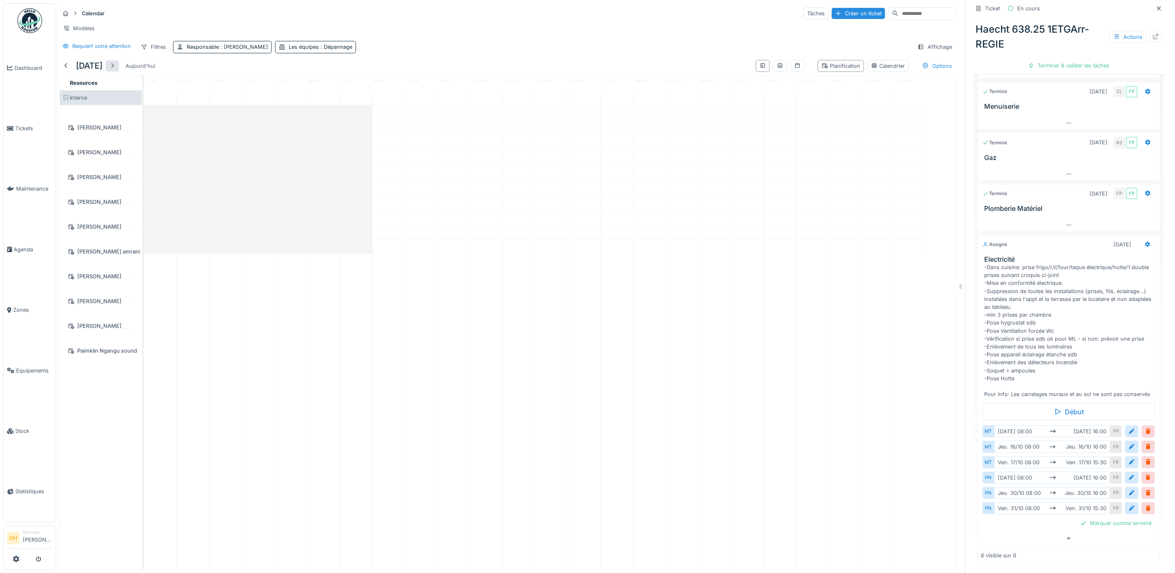
click at [116, 70] on div at bounding box center [112, 66] width 7 height 8
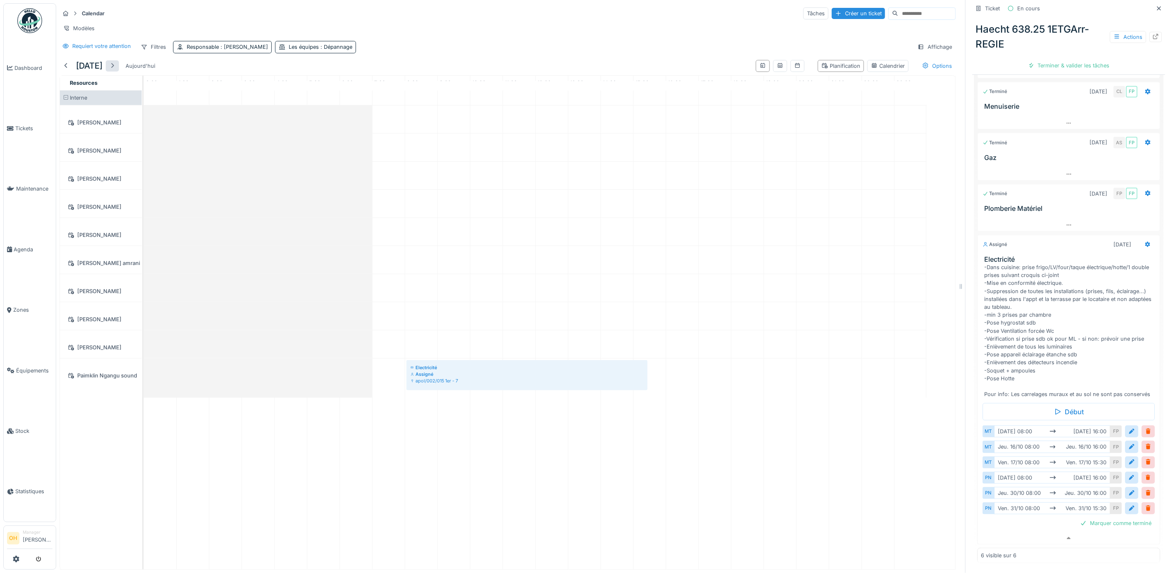
click at [116, 70] on div at bounding box center [112, 66] width 7 height 8
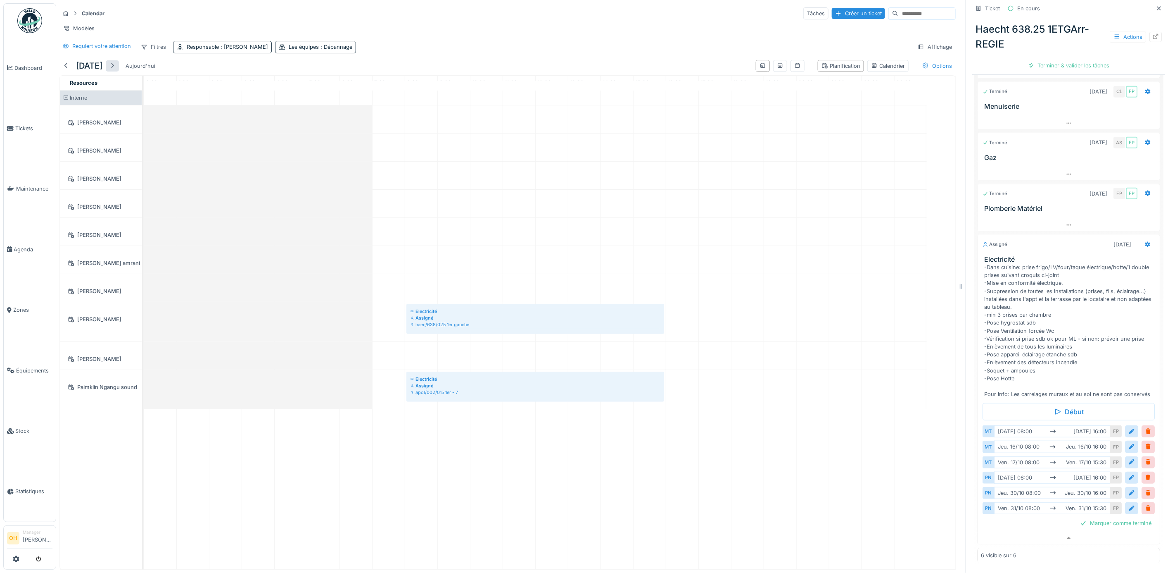
click at [116, 70] on div at bounding box center [112, 66] width 7 height 8
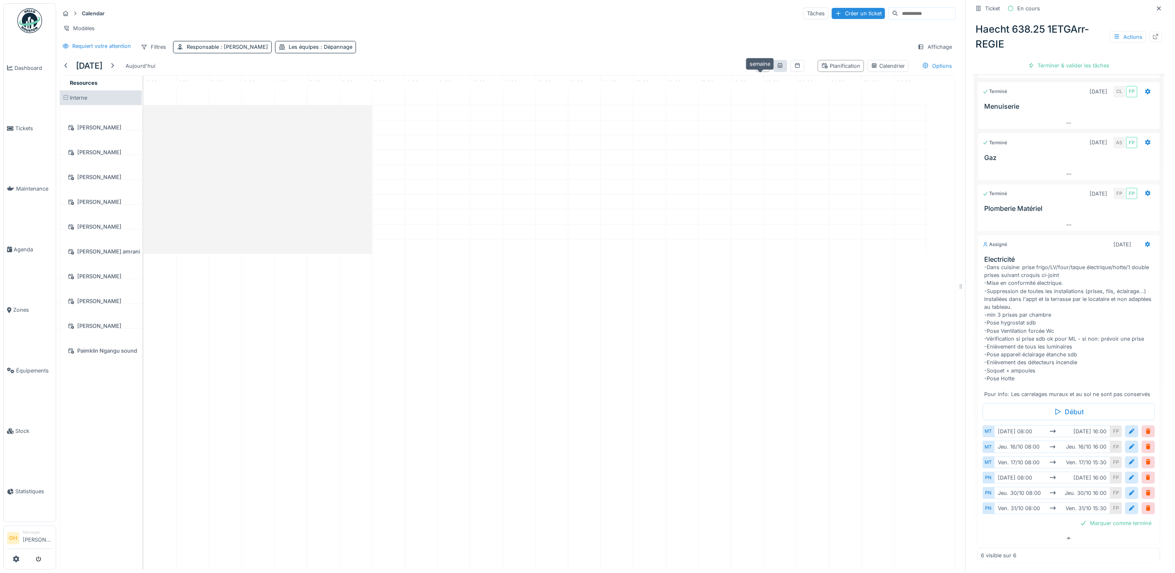
click at [777, 68] on icon at bounding box center [780, 65] width 7 height 5
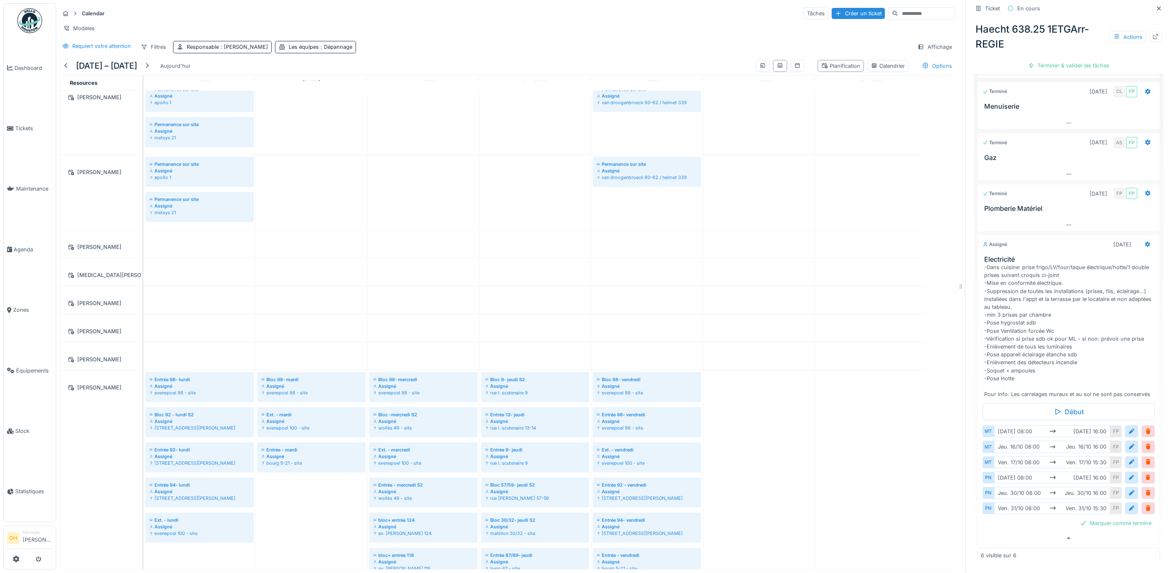
scroll to position [0, 0]
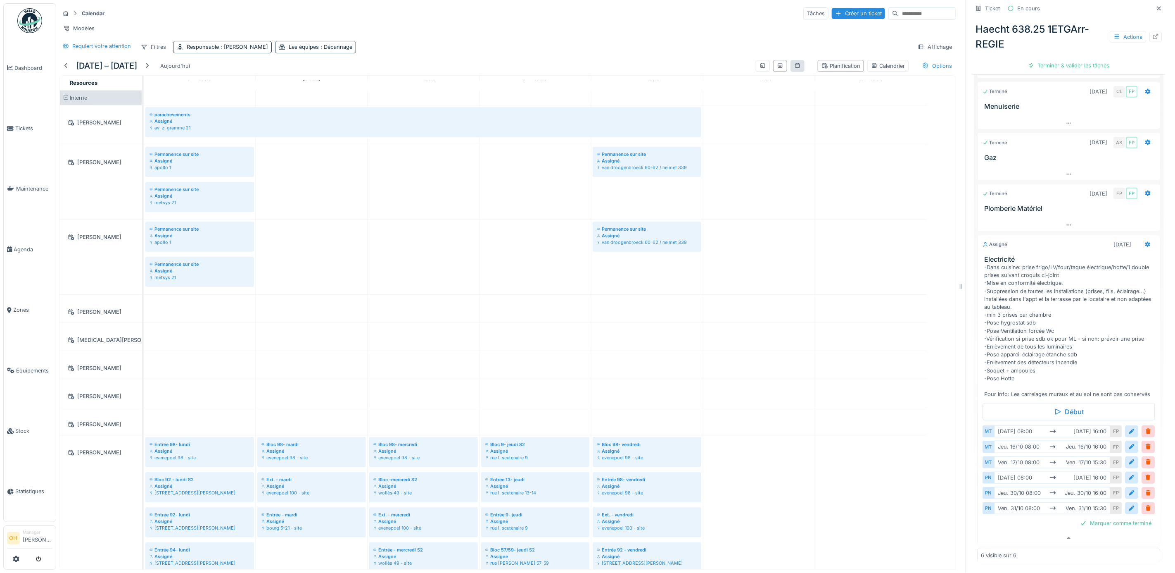
click at [791, 72] on div at bounding box center [798, 66] width 14 height 12
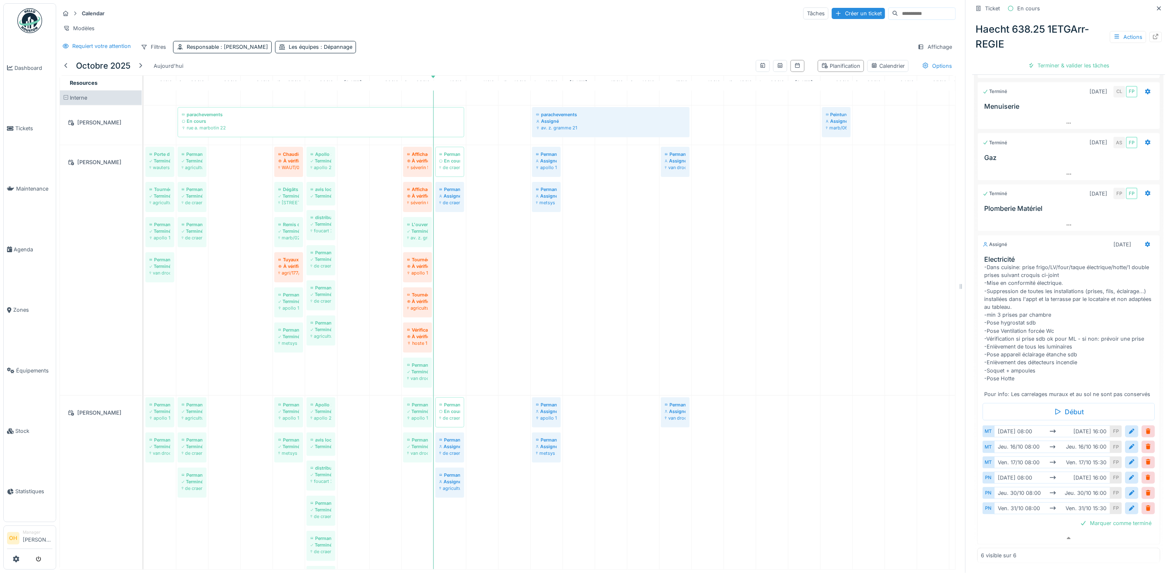
scroll to position [9, 0]
drag, startPoint x: 991, startPoint y: 497, endPoint x: 1050, endPoint y: 496, distance: 59.5
click at [937, 438] on div "ven. 31/10 08:00 ven. 31/10 15:30" at bounding box center [1052, 508] width 116 height 12
drag, startPoint x: 1050, startPoint y: 496, endPoint x: 1055, endPoint y: 496, distance: 5.0
click at [937, 438] on div "ven. 31/10 08:00 ven. 31/10 15:30" at bounding box center [1052, 508] width 116 height 12
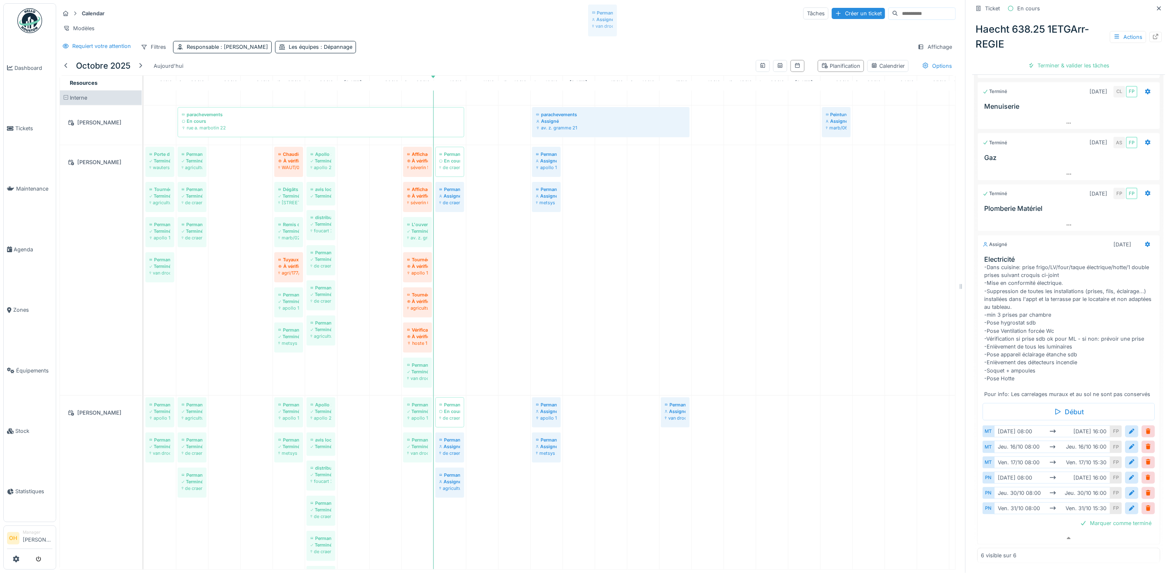
scroll to position [7, 0]
drag, startPoint x: 677, startPoint y: 162, endPoint x: 604, endPoint y: 17, distance: 161.5
click at [604, 17] on div "Calendar Tâches Créer un ticket Modèles Requiert votre attention Filtres Respon…" at bounding box center [507, 286] width 903 height 573
drag, startPoint x: 672, startPoint y: 169, endPoint x: 636, endPoint y: 24, distance: 148.9
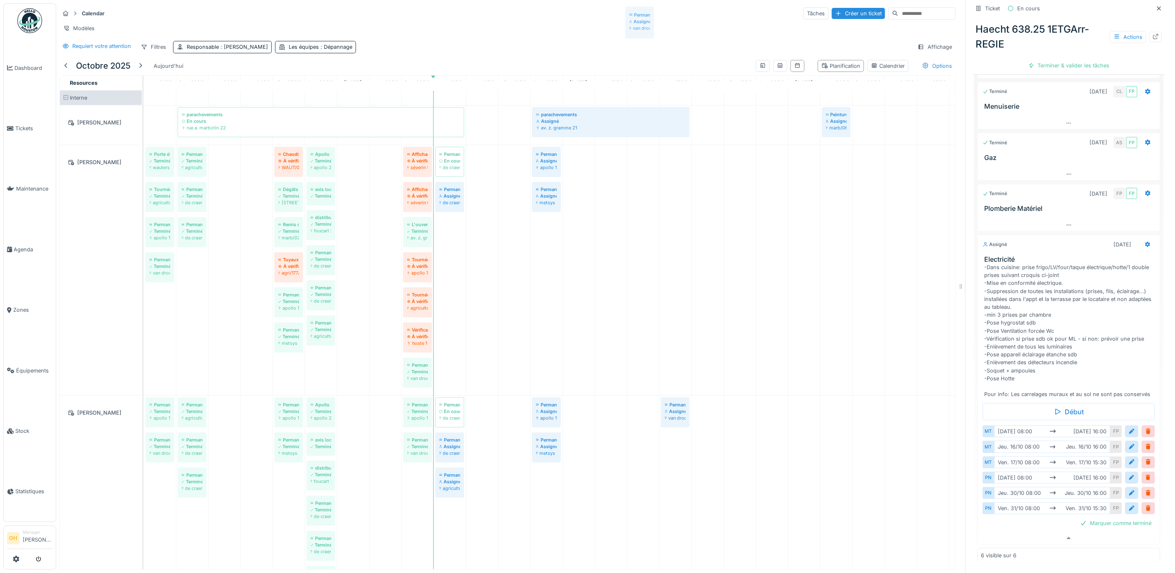
click at [636, 24] on div "Calendar Tâches Créer un ticket Modèles Requiert votre attention Filtres Respon…" at bounding box center [507, 286] width 903 height 573
click at [98, 50] on div "Requiert votre attention" at bounding box center [101, 46] width 59 height 8
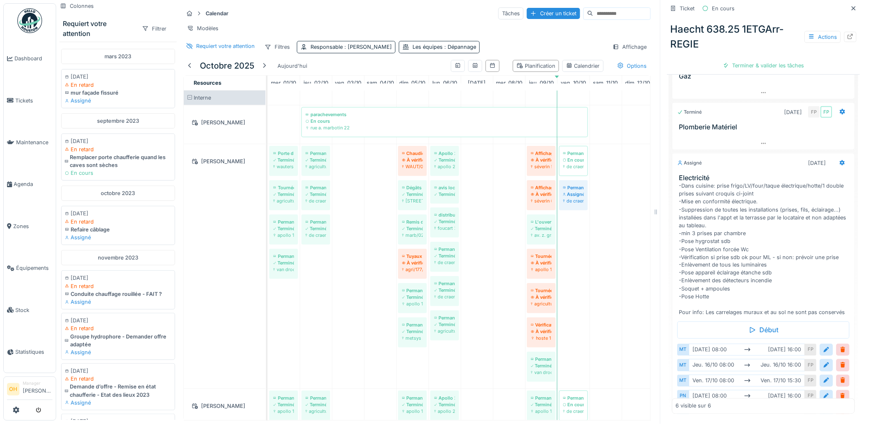
scroll to position [164, 0]
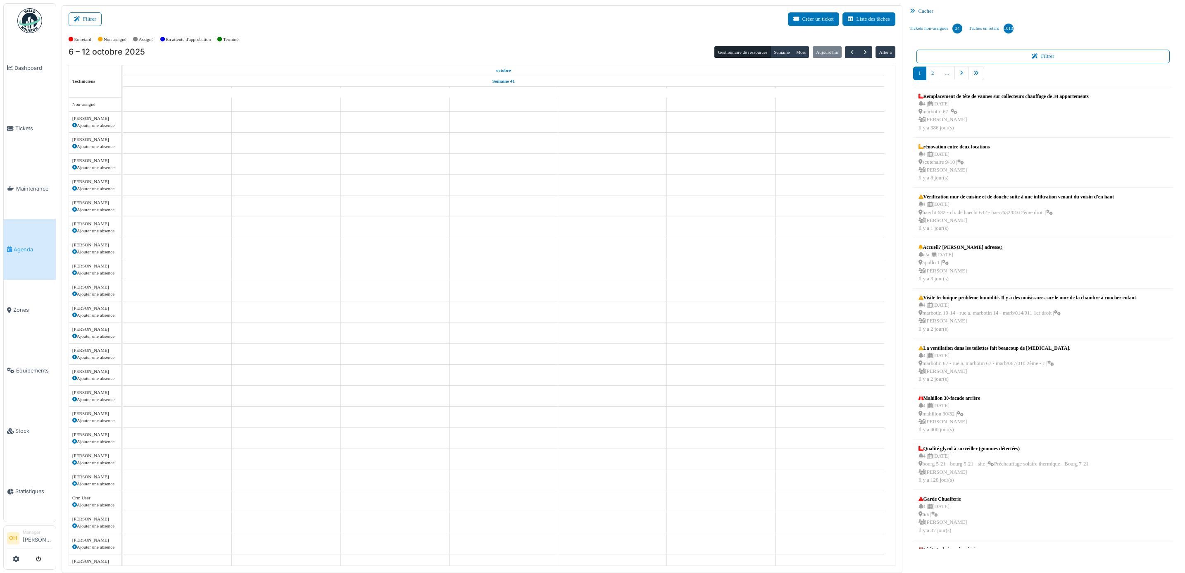
drag, startPoint x: 88, startPoint y: 15, endPoint x: 121, endPoint y: 33, distance: 37.2
click at [88, 15] on button "Filtrer" at bounding box center [85, 19] width 33 height 14
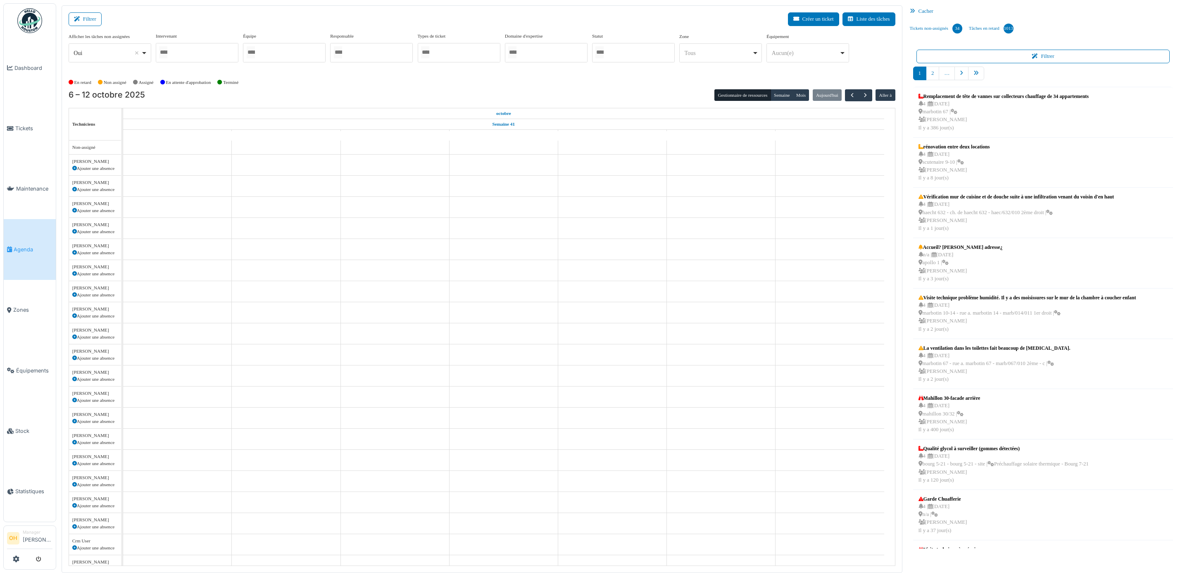
click at [387, 51] on div at bounding box center [371, 52] width 83 height 19
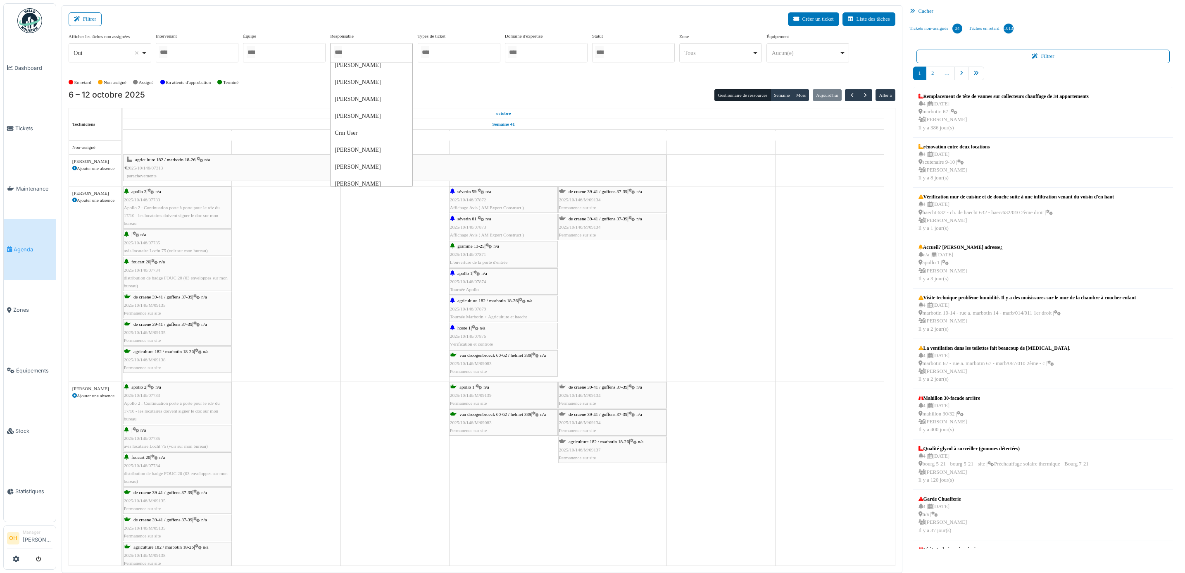
scroll to position [62, 0]
click at [372, 56] on div at bounding box center [371, 52] width 83 height 19
type input "****"
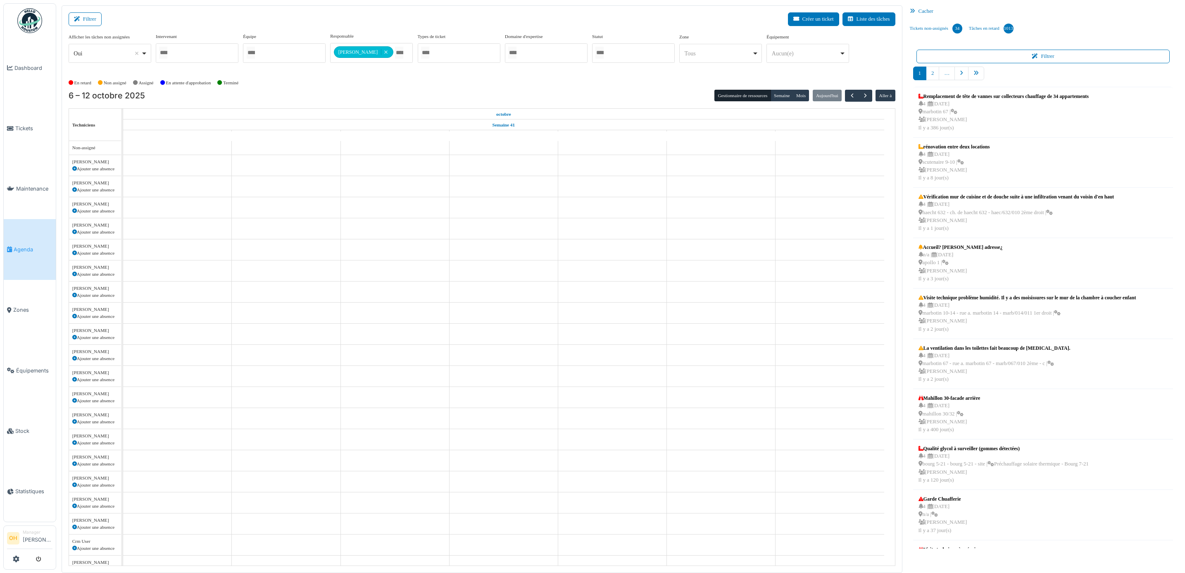
click at [453, 76] on div "Afficher les tâches non assignées *** Oui Remove item Oui Non Intervenant Abdel…" at bounding box center [482, 54] width 827 height 43
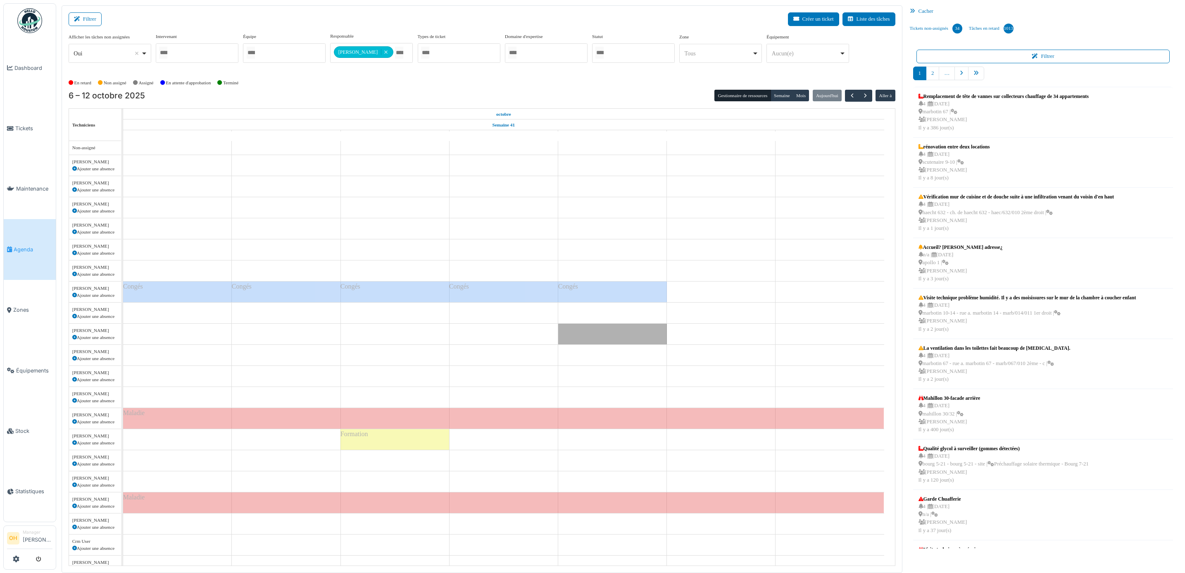
click at [281, 57] on div at bounding box center [284, 52] width 83 height 19
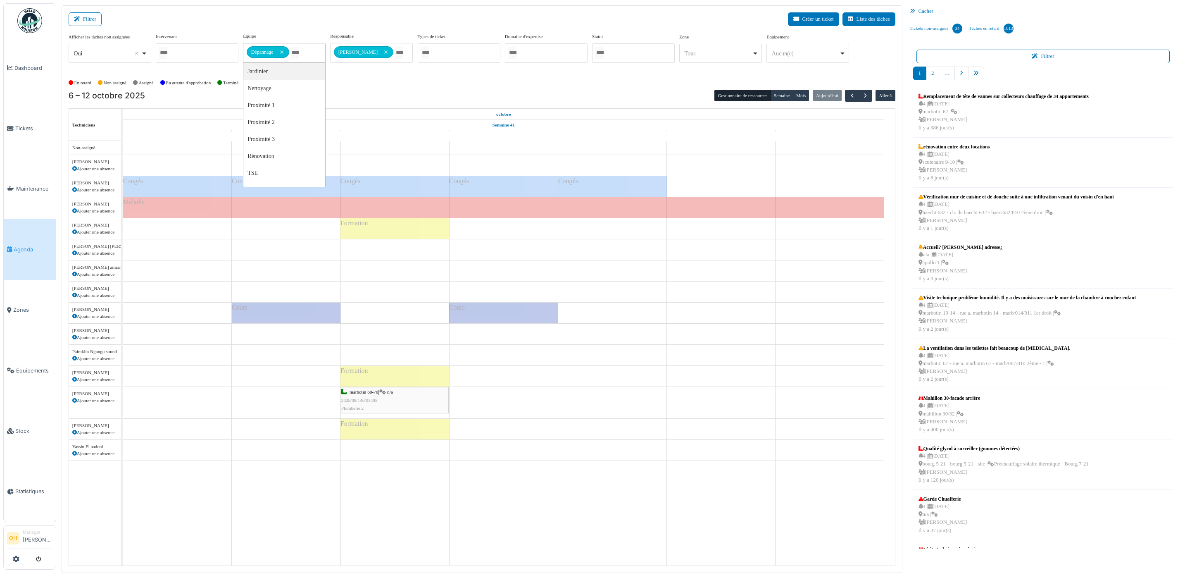
click at [451, 87] on div "En retard Non assigné Assigné En attente d'approbation Terminé" at bounding box center [482, 83] width 827 height 14
click at [379, 403] on div "marbotin 68-70 | n/a 2025/08/146/03495 Plomberie 2" at bounding box center [394, 400] width 107 height 24
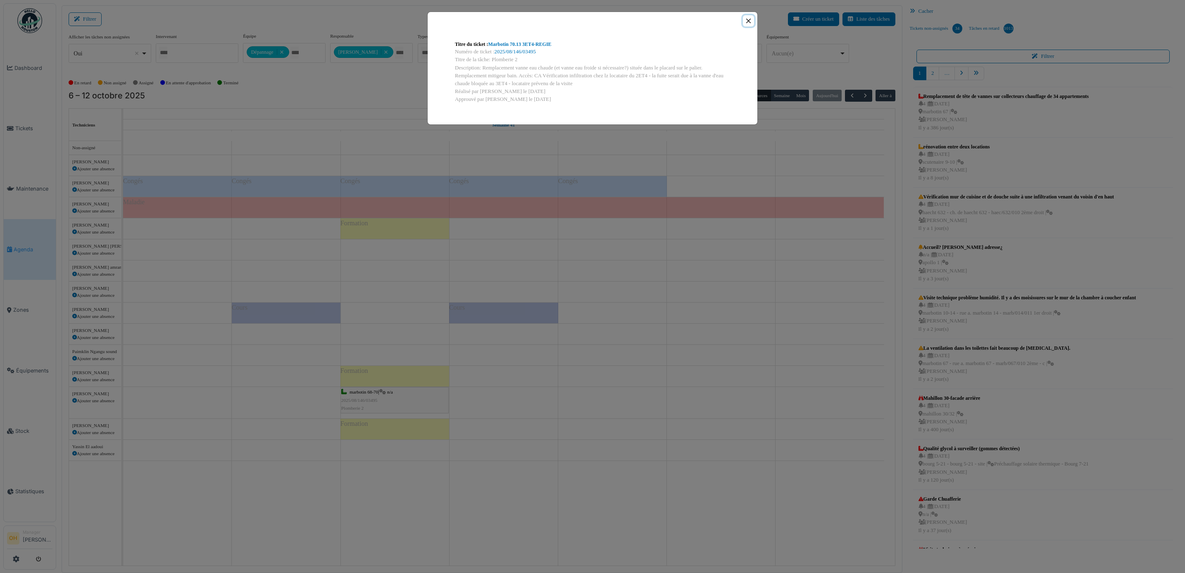
drag, startPoint x: 750, startPoint y: 19, endPoint x: 750, endPoint y: 42, distance: 23.1
click at [750, 19] on button "Close" at bounding box center [748, 20] width 11 height 11
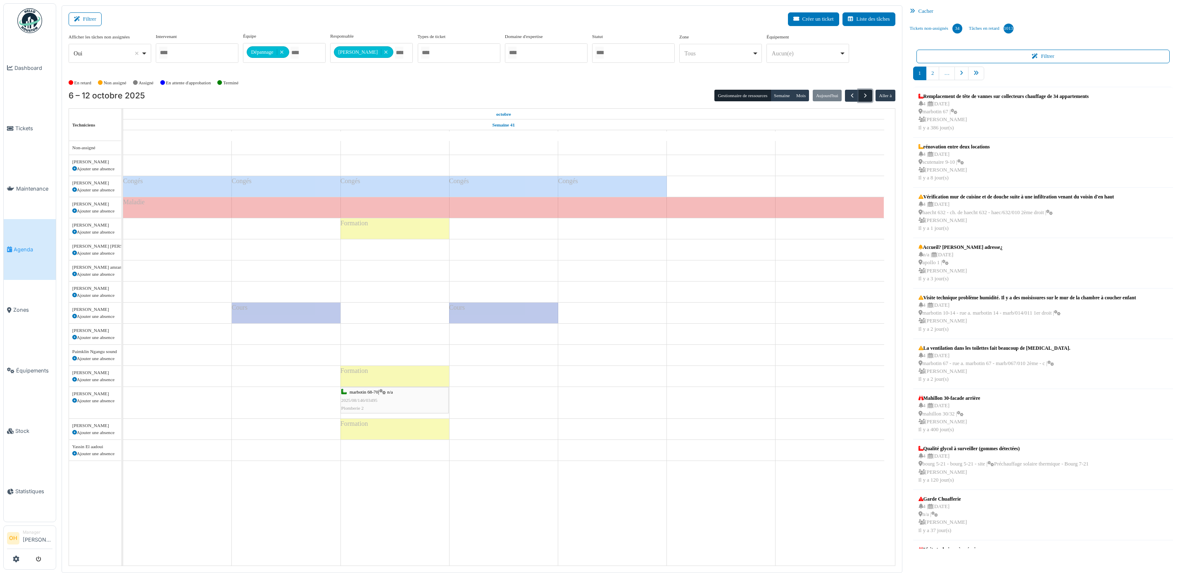
click at [863, 99] on span "button" at bounding box center [865, 95] width 7 height 7
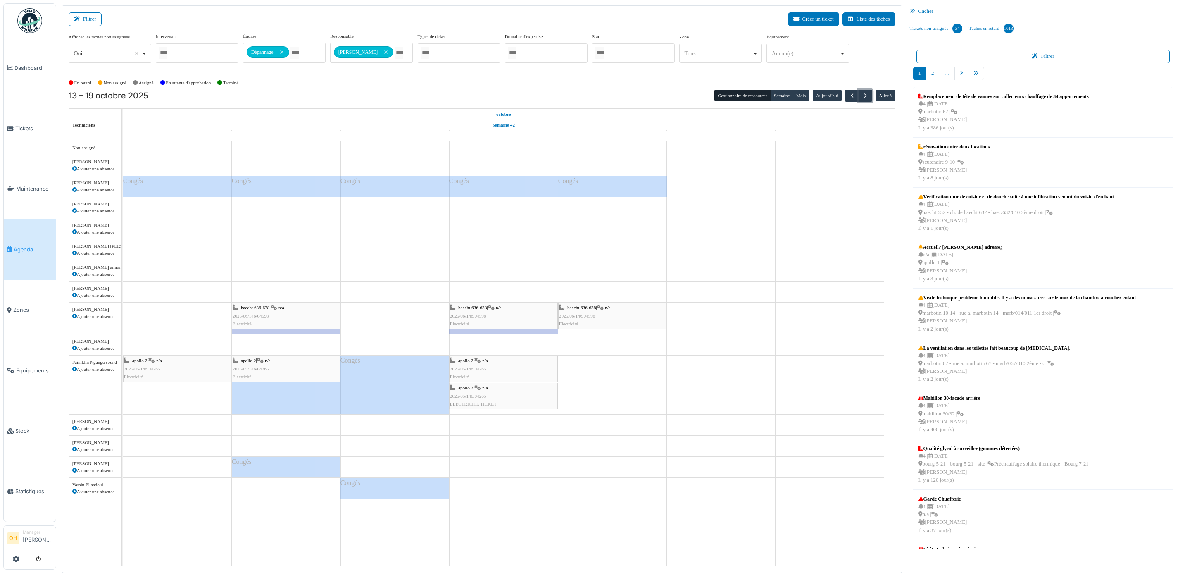
click at [507, 319] on div "haecht 636-638 | n/a 2025/06/146/04598 Electricité" at bounding box center [503, 316] width 107 height 24
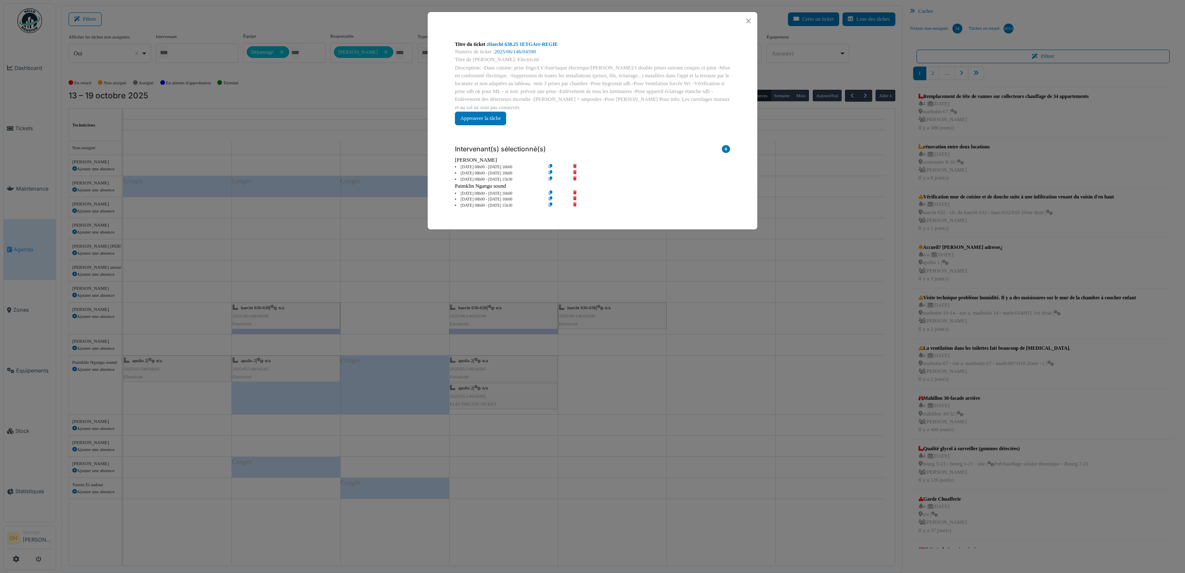
click at [550, 164] on icon at bounding box center [557, 167] width 24 height 6
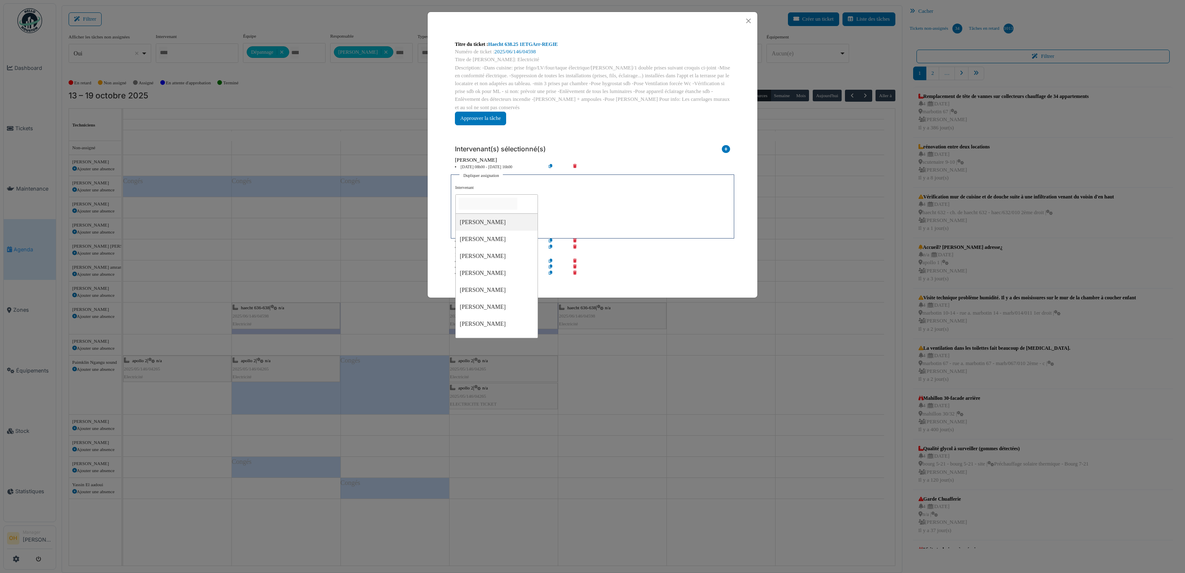
click at [485, 198] on input "null" at bounding box center [488, 203] width 59 height 12
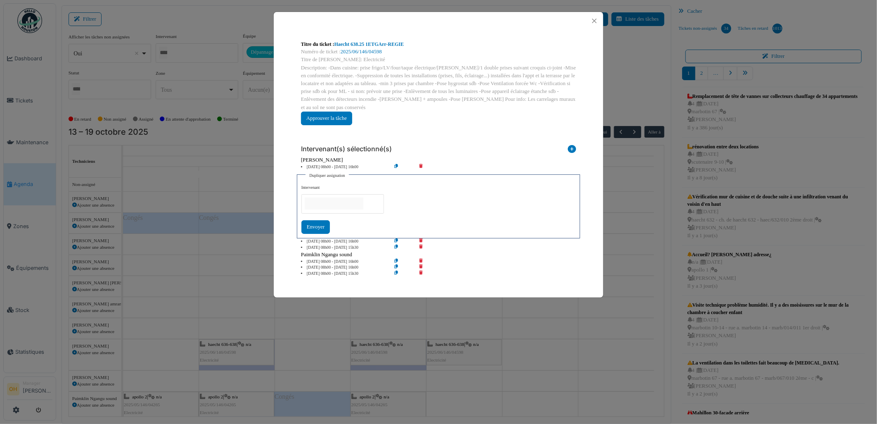
click at [523, 138] on div "Intervenant(s) sélectionné(s)" at bounding box center [438, 147] width 275 height 18
click at [593, 19] on button "Close" at bounding box center [594, 20] width 11 height 11
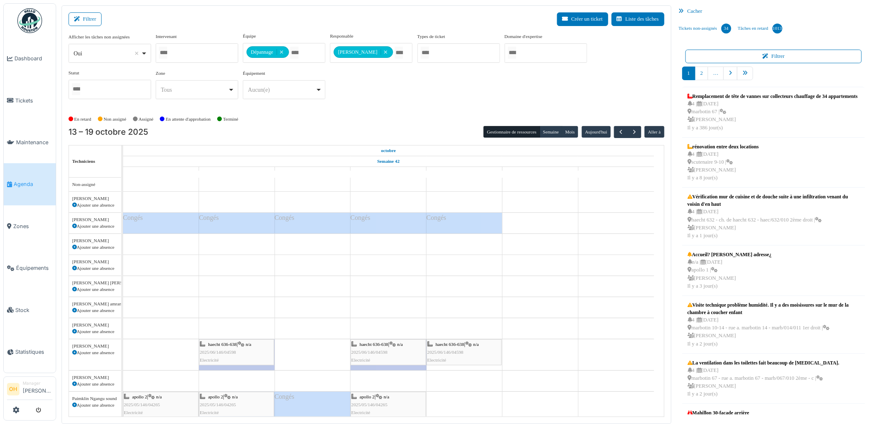
click at [394, 345] on icon at bounding box center [393, 344] width 7 height 5
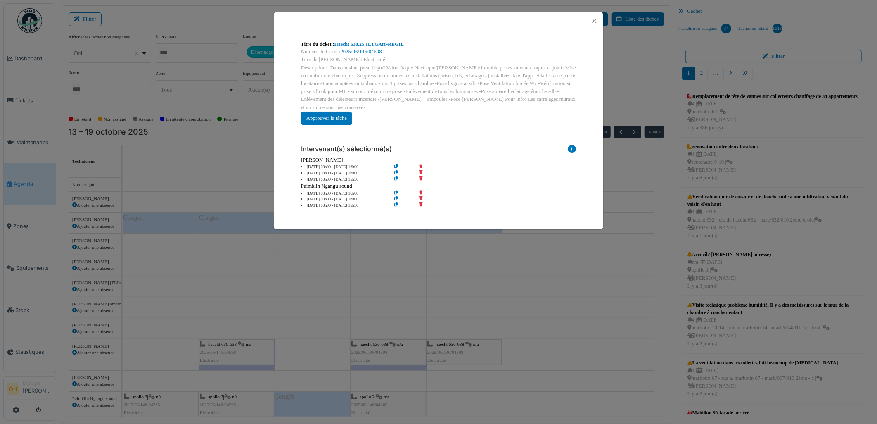
click at [397, 176] on icon at bounding box center [404, 179] width 24 height 6
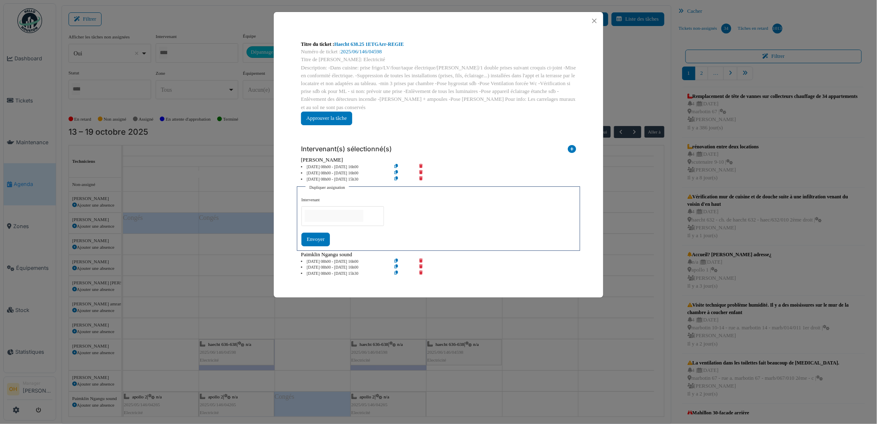
click at [345, 210] on input "null" at bounding box center [334, 216] width 59 height 12
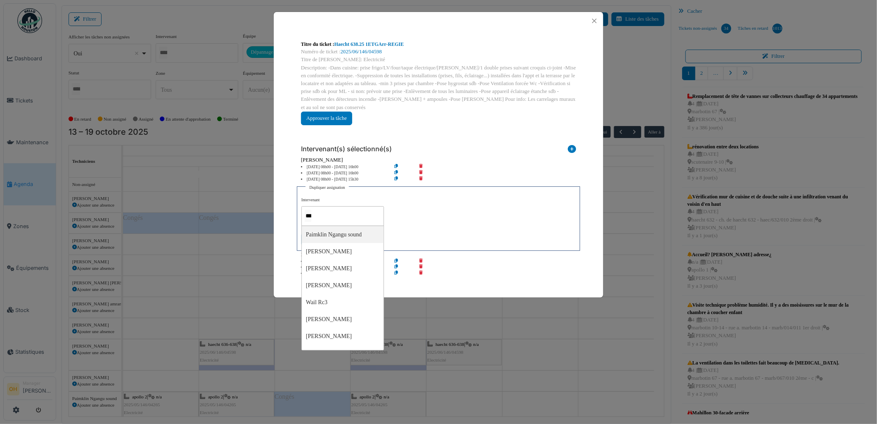
type input "****"
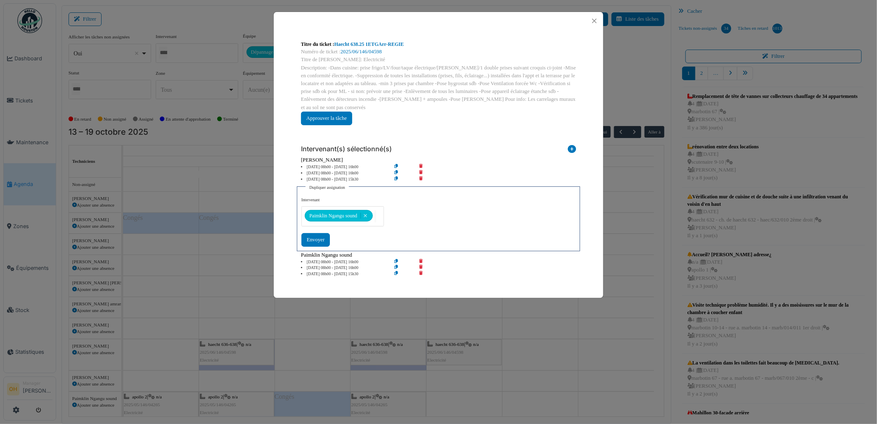
click at [445, 199] on div "**********" at bounding box center [439, 222] width 274 height 50
click at [311, 233] on div "Envoyer" at bounding box center [316, 240] width 29 height 14
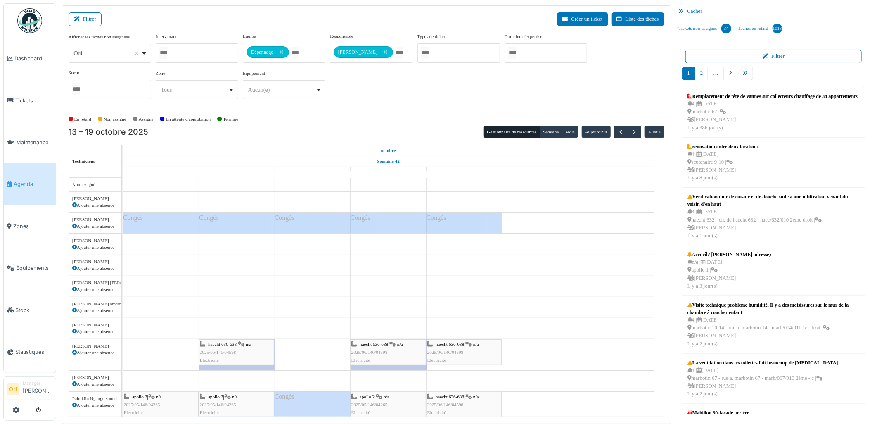
click at [473, 353] on div "haecht 636-638 | n/a 2025/06/146/04598 Electricité" at bounding box center [465, 352] width 74 height 24
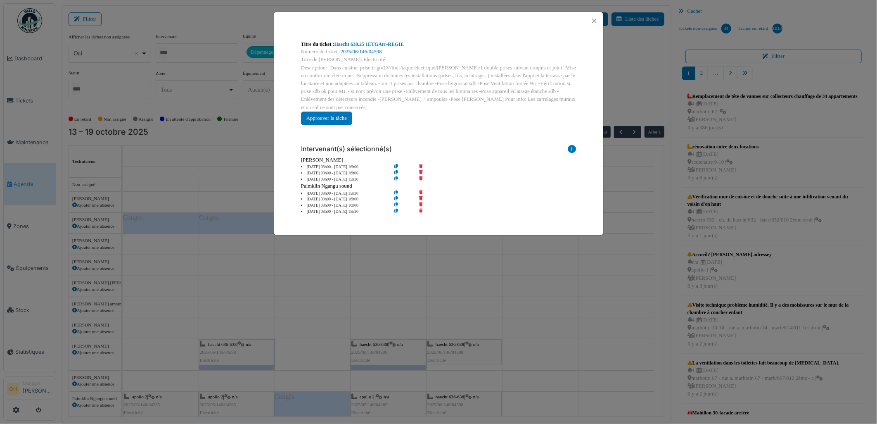
click at [418, 190] on icon at bounding box center [427, 193] width 24 height 6
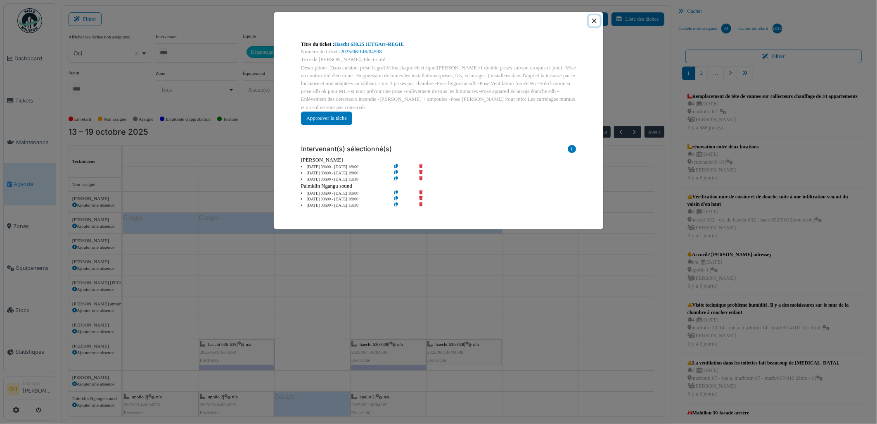
click at [595, 21] on button "Close" at bounding box center [594, 20] width 11 height 11
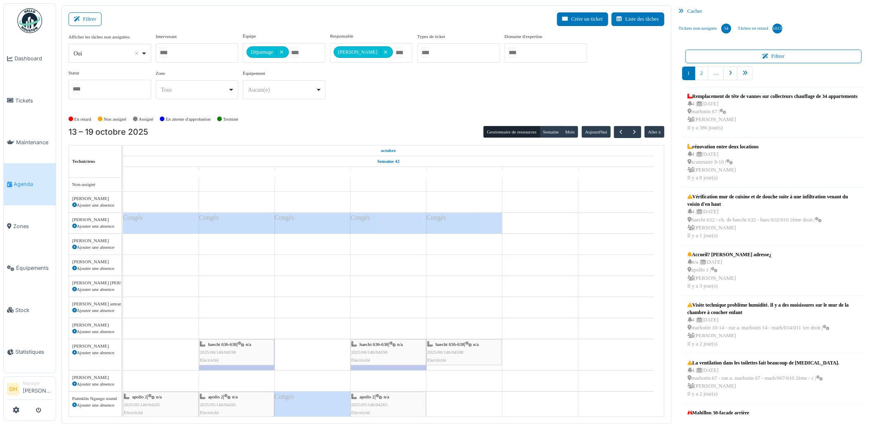
click at [452, 354] on span "2025/06/146/04598" at bounding box center [446, 352] width 36 height 5
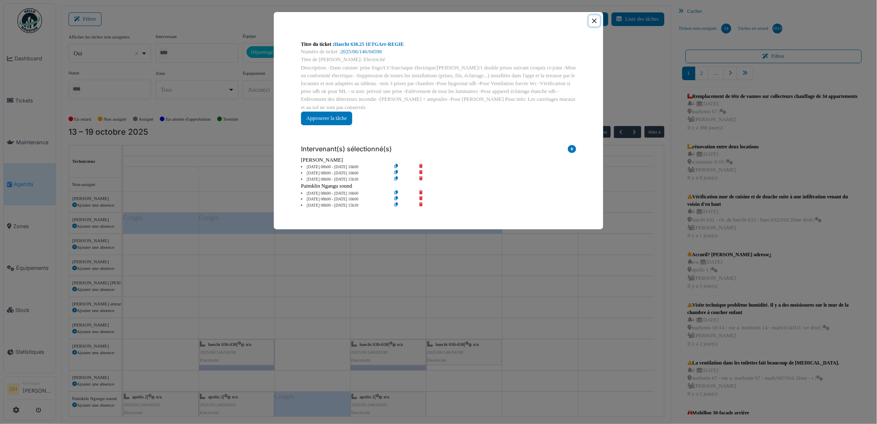
click at [590, 23] on button "Close" at bounding box center [594, 20] width 11 height 11
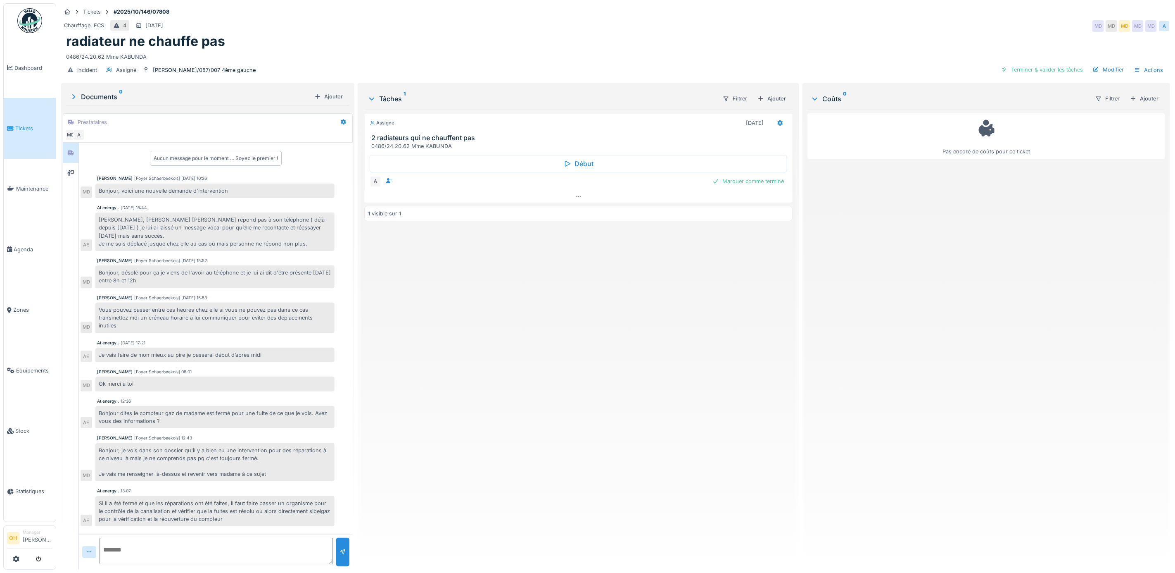
scroll to position [19, 0]
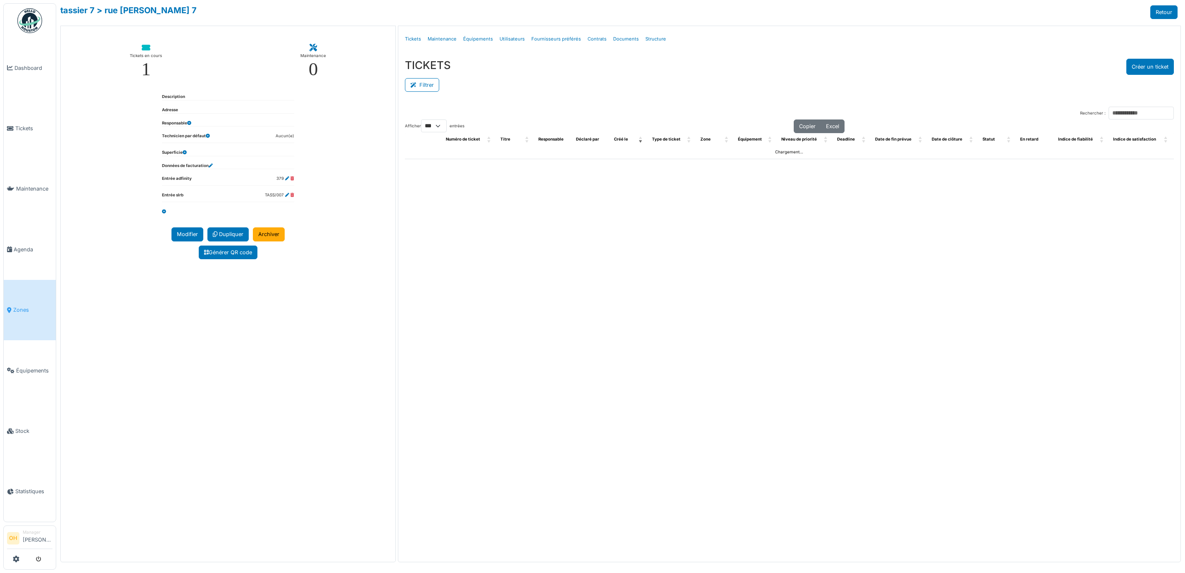
select select "***"
